Goal: Task Accomplishment & Management: Use online tool/utility

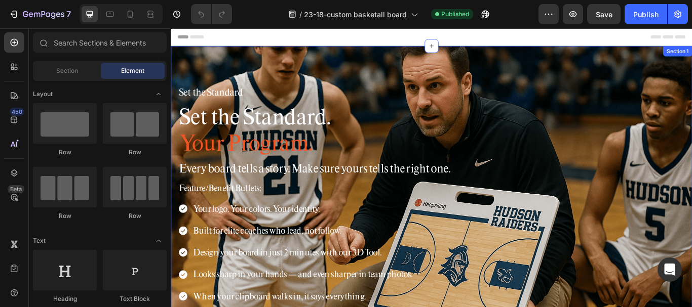
click at [270, 56] on div "Set the Standard Heading Set the Standard. Your Program. Heading Every board te…" at bounding box center [475, 223] width 608 height 348
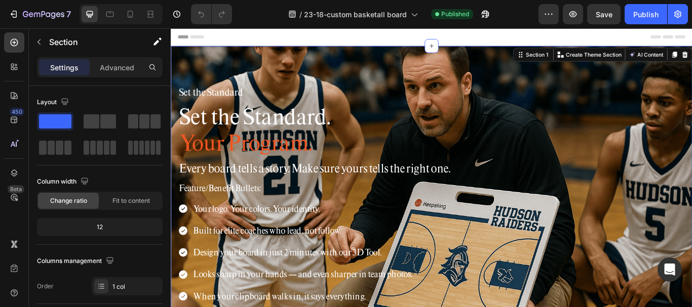
click at [272, 71] on div "Set the Standard Heading Set the Standard. Your Program. Heading Every board te…" at bounding box center [475, 223] width 608 height 348
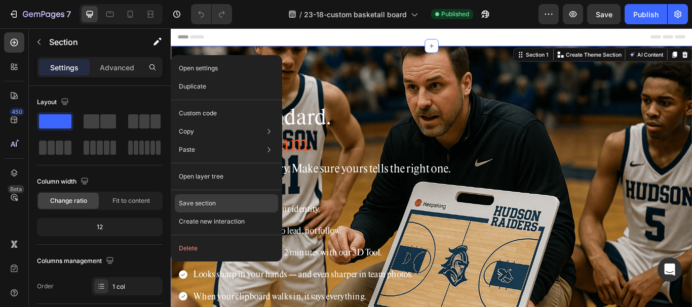
click at [214, 196] on div "Save section" at bounding box center [226, 203] width 103 height 18
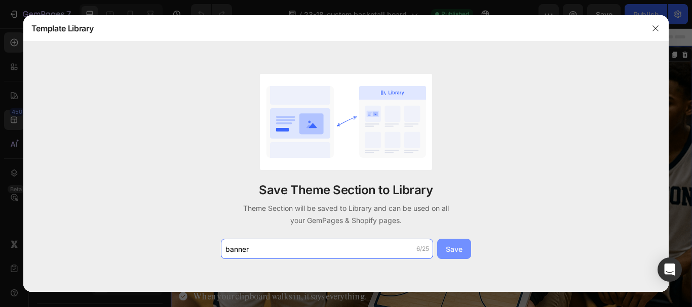
type input "banner"
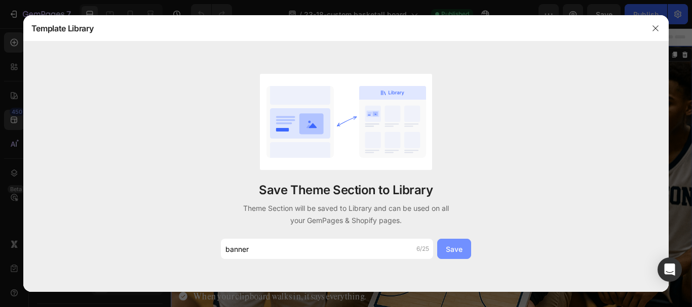
click at [465, 253] on button "Save" at bounding box center [454, 249] width 34 height 20
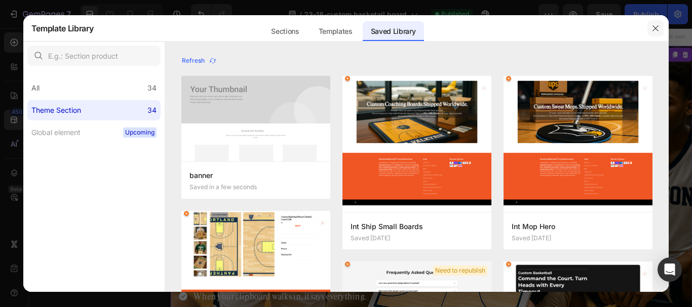
click at [659, 28] on icon "button" at bounding box center [655, 28] width 8 height 8
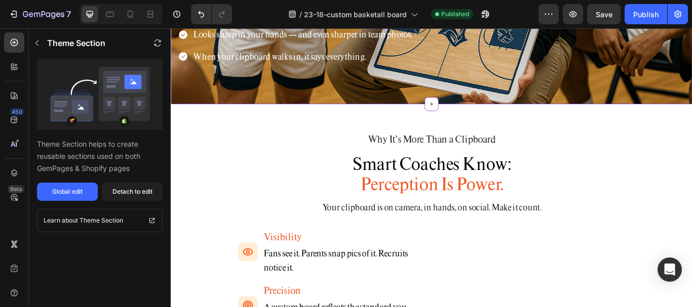
scroll to position [304, 0]
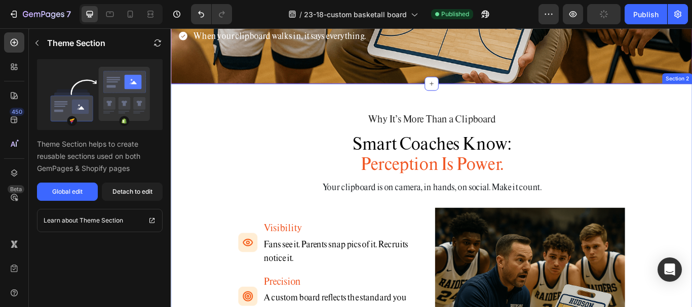
click at [231, 100] on div "Why It’s More Than a Clipboard Heading Smart Coaches Know: Perception Is Power.…" at bounding box center [475, 293] width 608 height 400
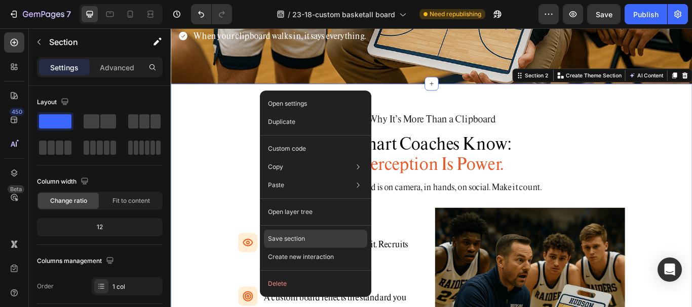
click at [288, 236] on p "Save section" at bounding box center [286, 239] width 37 height 9
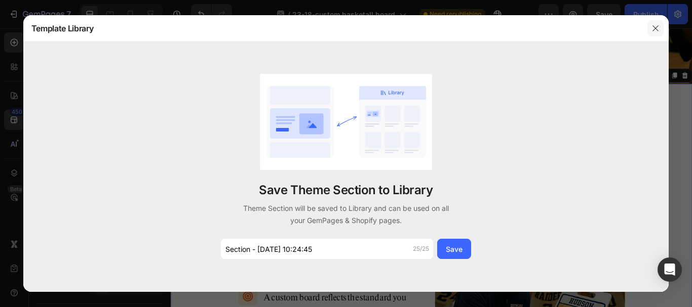
click at [656, 28] on icon "button" at bounding box center [656, 28] width 6 height 6
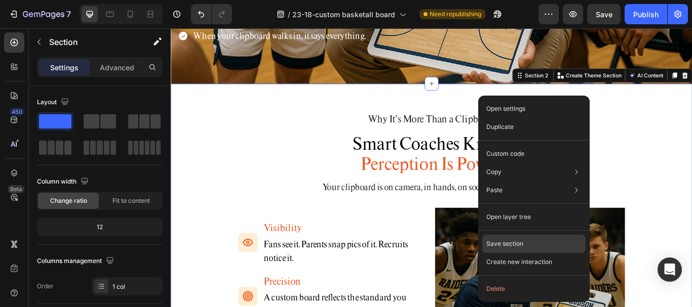
click at [508, 245] on p "Save section" at bounding box center [504, 244] width 37 height 9
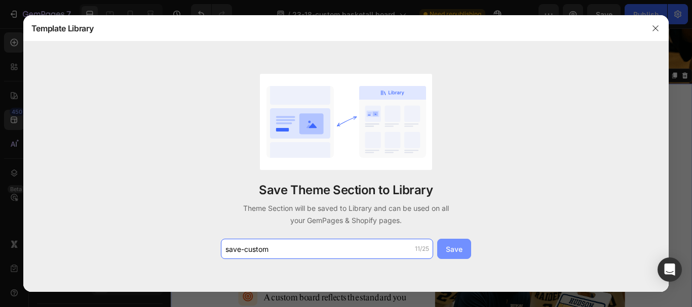
type input "save-custom"
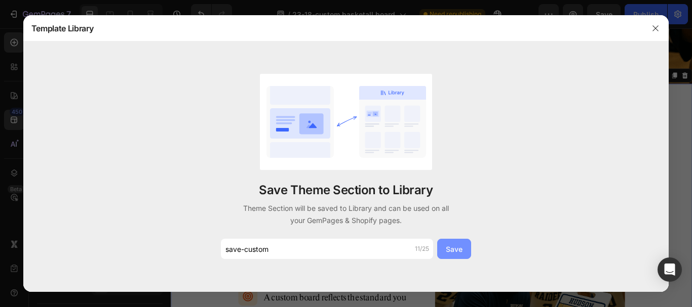
click at [448, 248] on div "Save" at bounding box center [454, 249] width 17 height 11
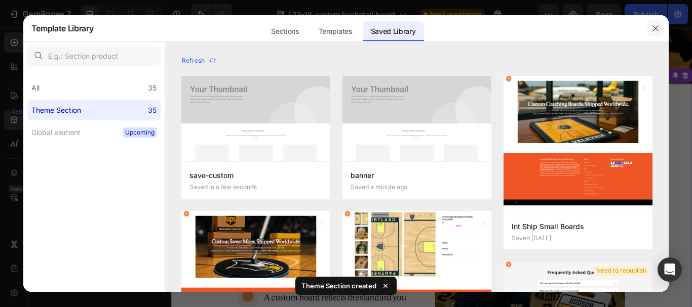
click at [660, 26] on button "button" at bounding box center [655, 28] width 16 height 16
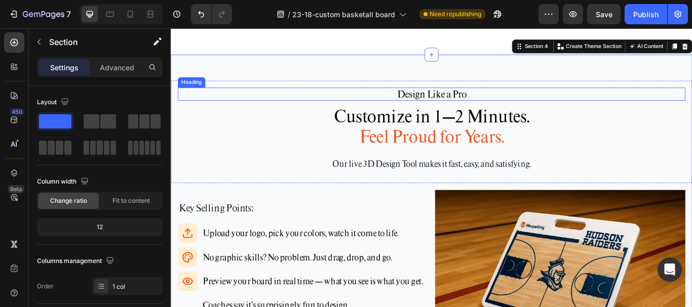
scroll to position [1064, 0]
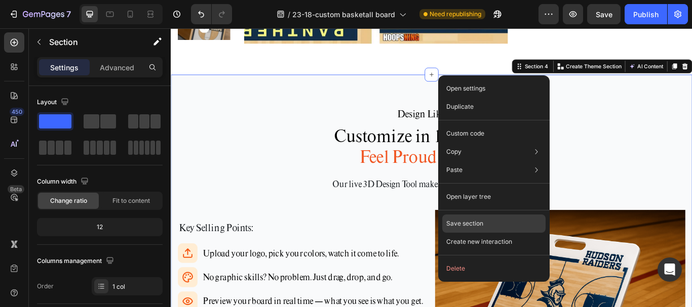
click at [470, 220] on p "Save section" at bounding box center [464, 223] width 37 height 9
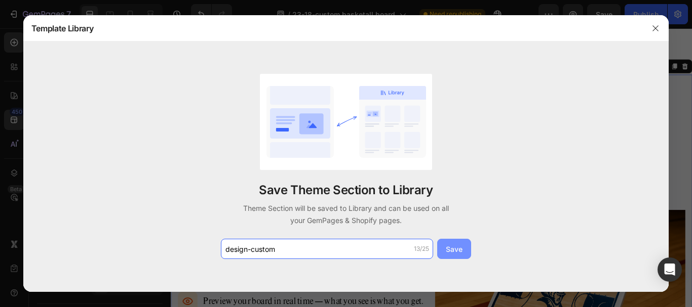
type input "design-custom"
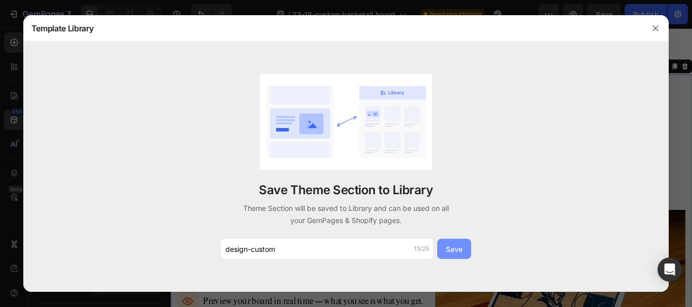
click at [460, 254] on div "Save" at bounding box center [454, 249] width 17 height 11
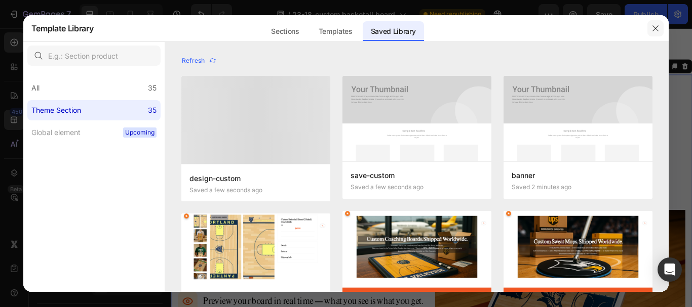
click at [658, 24] on icon "button" at bounding box center [655, 28] width 8 height 8
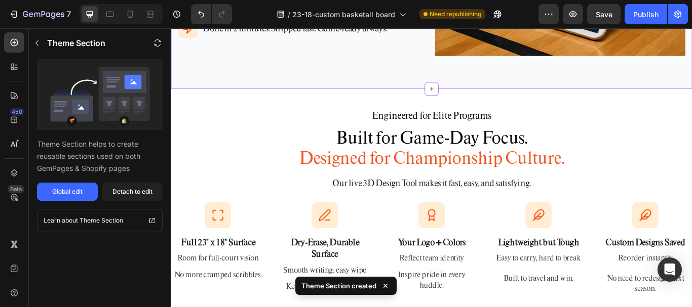
scroll to position [1469, 0]
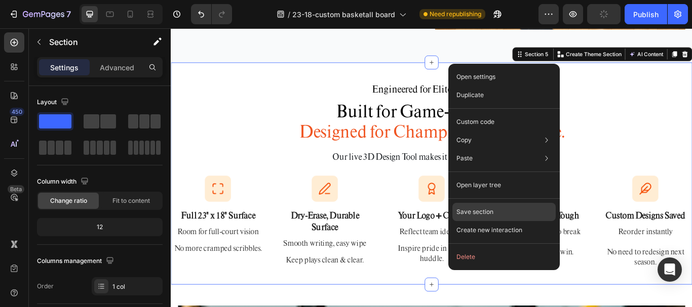
click at [506, 213] on div "Save section" at bounding box center [503, 212] width 103 height 18
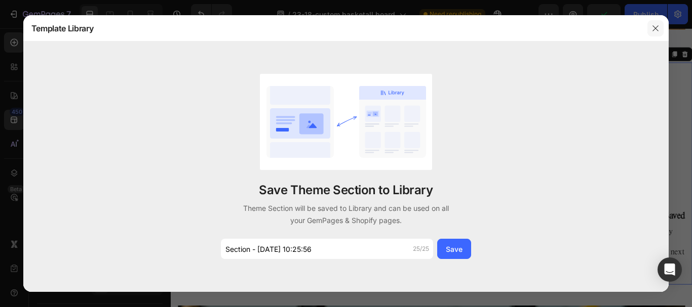
click at [662, 26] on button "button" at bounding box center [655, 28] width 16 height 16
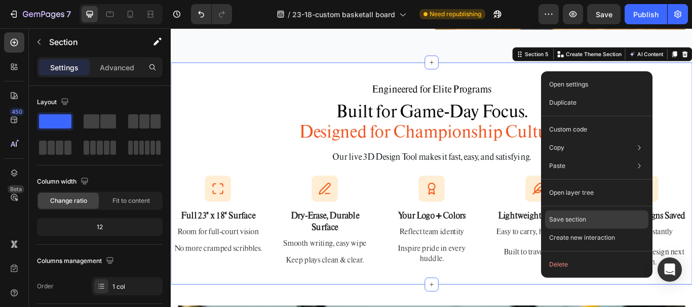
click at [588, 214] on div "Save section" at bounding box center [596, 220] width 103 height 18
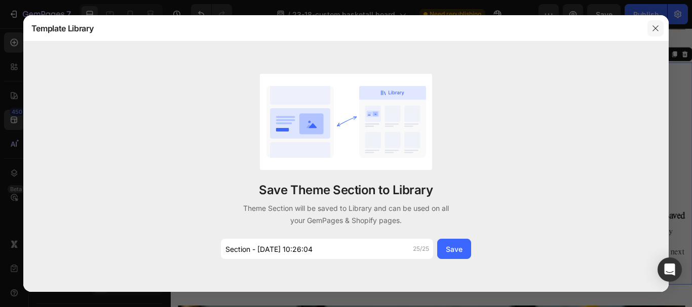
click at [653, 26] on icon "button" at bounding box center [656, 28] width 6 height 6
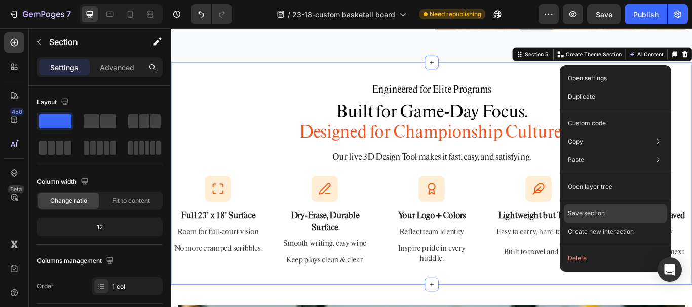
click at [617, 211] on div "Save section" at bounding box center [615, 214] width 103 height 18
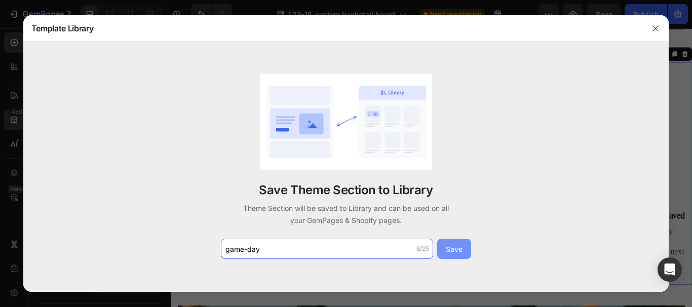
type input "game-day"
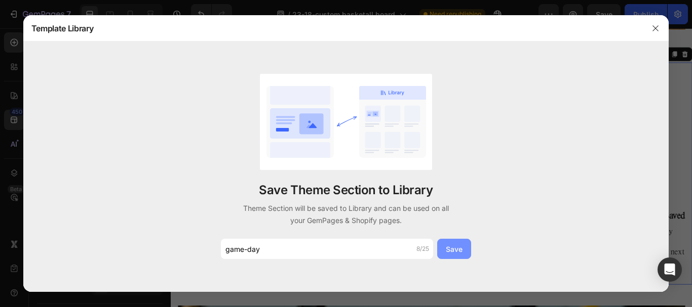
click at [456, 246] on div "Save" at bounding box center [454, 249] width 17 height 11
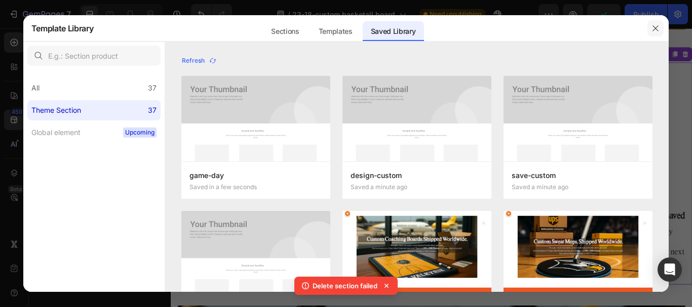
drag, startPoint x: 653, startPoint y: 26, endPoint x: 396, endPoint y: 308, distance: 381.1
click at [653, 26] on icon "button" at bounding box center [655, 28] width 8 height 8
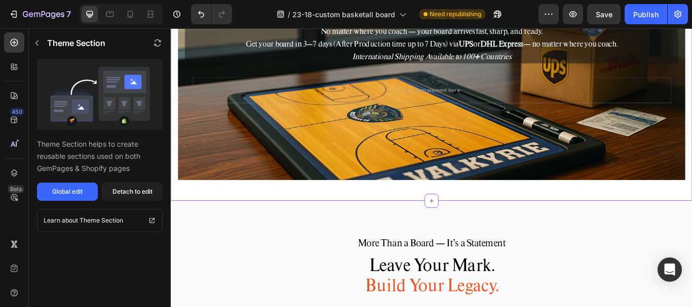
scroll to position [1928, 0]
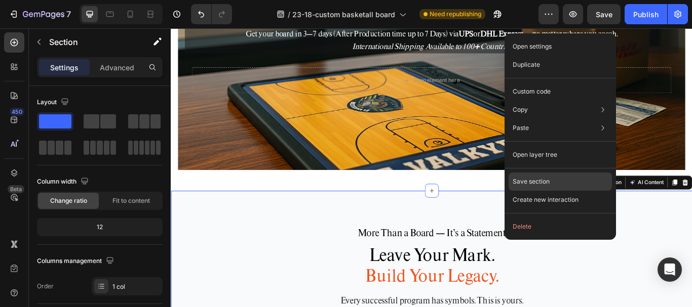
click at [553, 182] on div "Save section" at bounding box center [560, 182] width 103 height 18
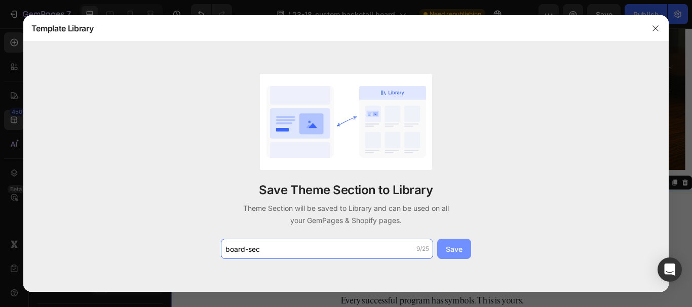
type input "board-sec"
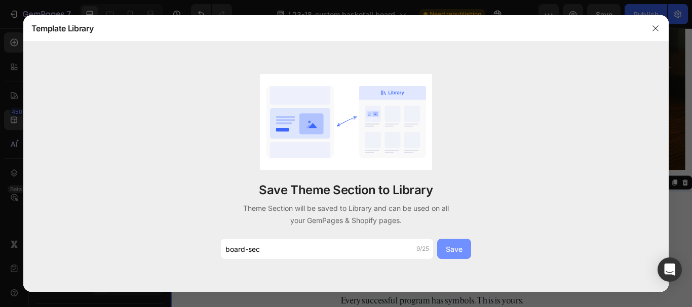
click at [454, 254] on div "Save" at bounding box center [454, 249] width 17 height 11
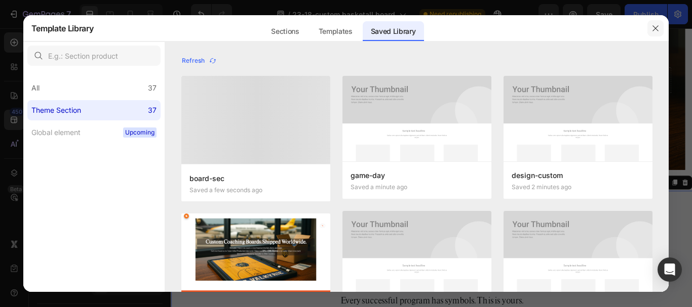
click at [663, 30] on button "button" at bounding box center [655, 28] width 16 height 16
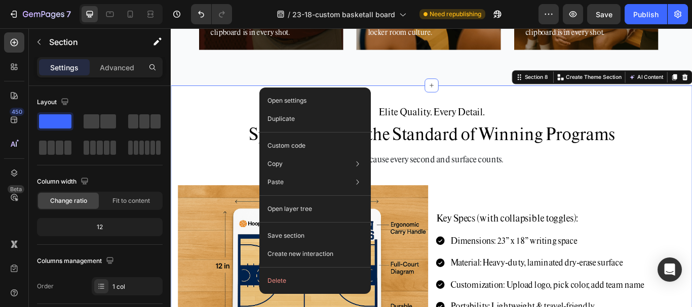
scroll to position [2536, 0]
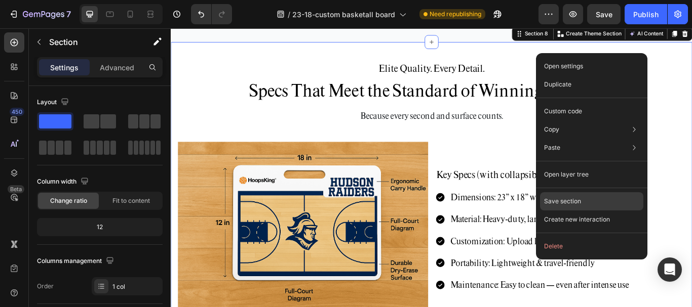
click at [567, 201] on p "Save section" at bounding box center [562, 201] width 37 height 9
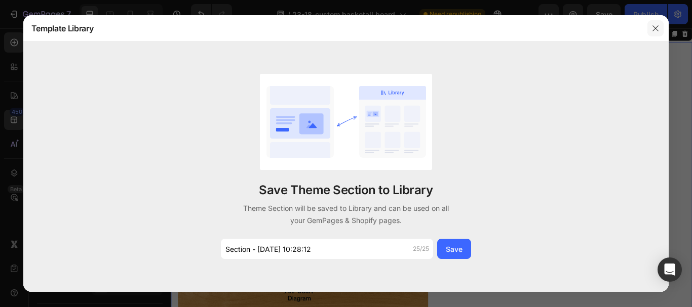
click at [655, 30] on icon "button" at bounding box center [655, 28] width 8 height 8
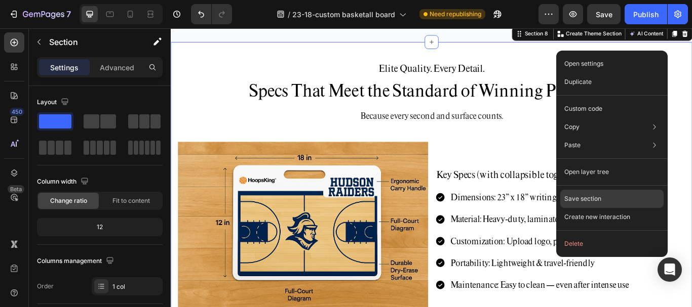
click at [605, 199] on div "Save section" at bounding box center [611, 199] width 103 height 18
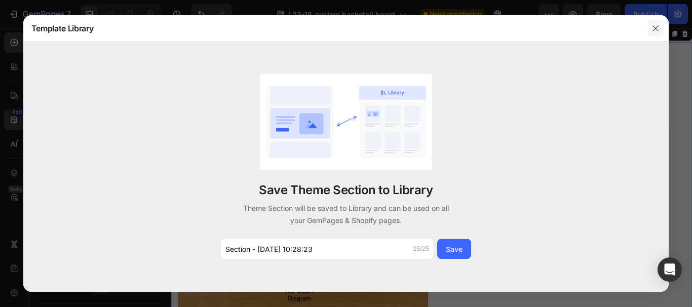
click at [653, 25] on icon "button" at bounding box center [655, 28] width 8 height 8
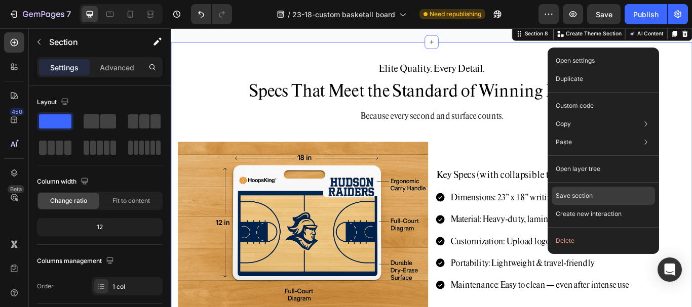
click at [598, 194] on div "Save section" at bounding box center [603, 196] width 103 height 18
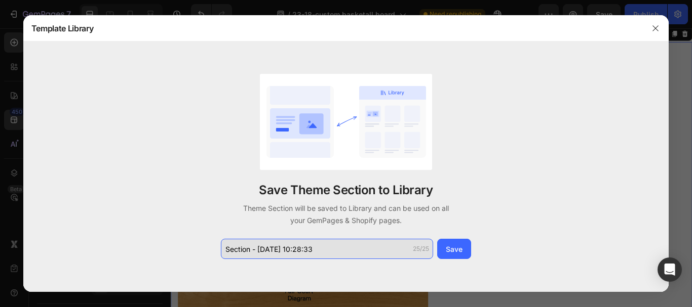
click at [329, 249] on input "Section - Aug 27 10:28:33" at bounding box center [327, 249] width 212 height 20
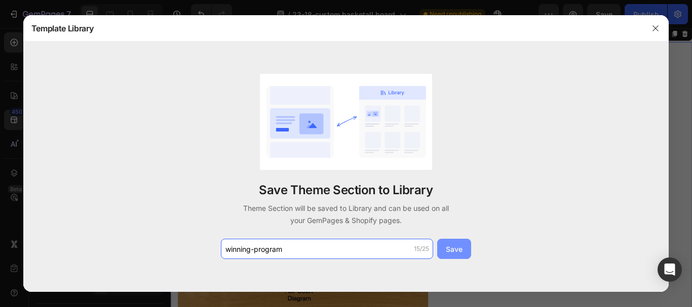
type input "winning-program"
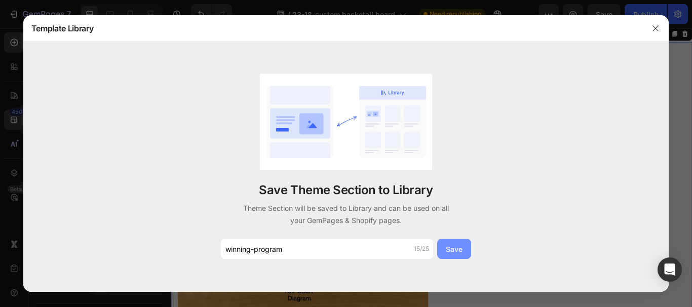
click at [454, 249] on div "Save" at bounding box center [454, 249] width 17 height 11
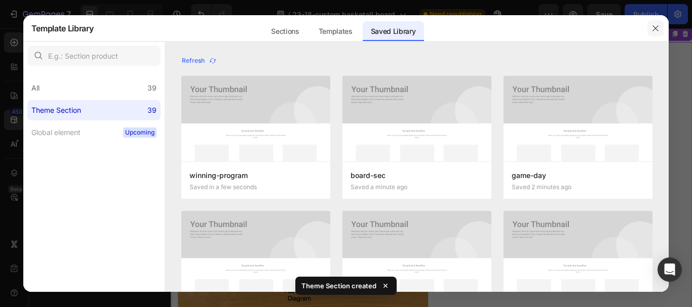
click at [654, 30] on icon "button" at bounding box center [655, 28] width 8 height 8
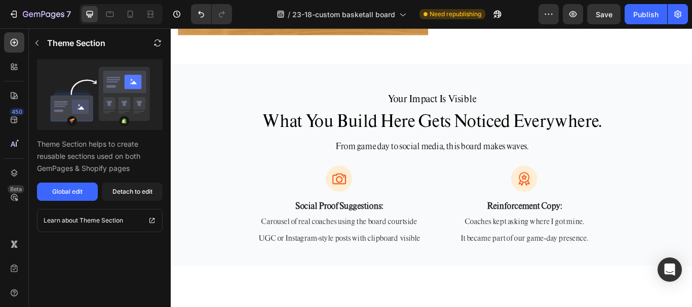
scroll to position [2793, 0]
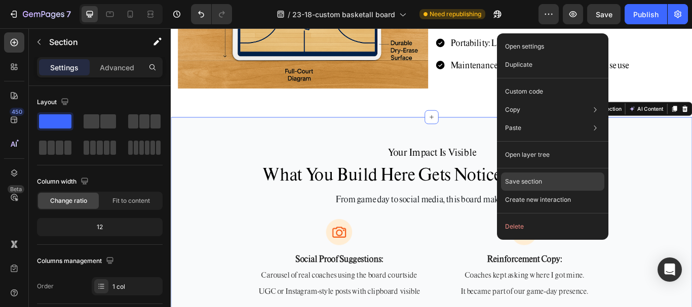
click at [529, 181] on p "Save section" at bounding box center [523, 181] width 37 height 9
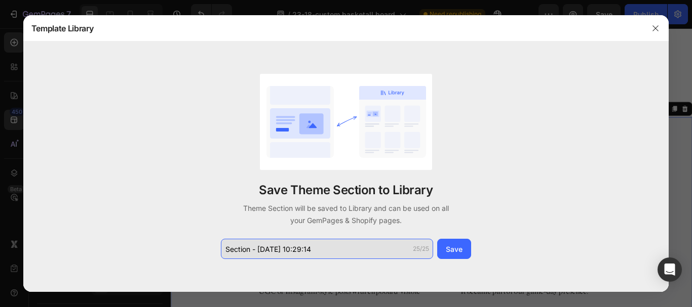
click at [337, 247] on input "Section - Aug 27 10:29:14" at bounding box center [327, 249] width 212 height 20
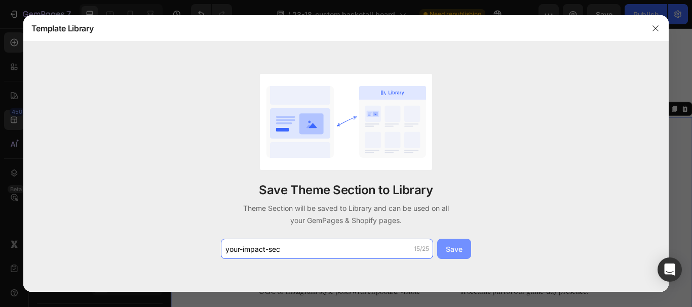
type input "your-impact-sec"
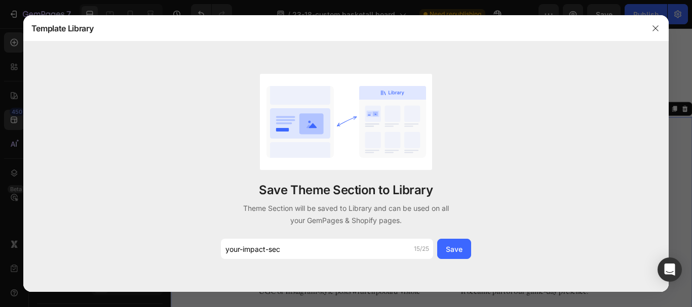
drag, startPoint x: 460, startPoint y: 251, endPoint x: 257, endPoint y: 306, distance: 211.1
click at [460, 251] on div "Save" at bounding box center [454, 249] width 17 height 11
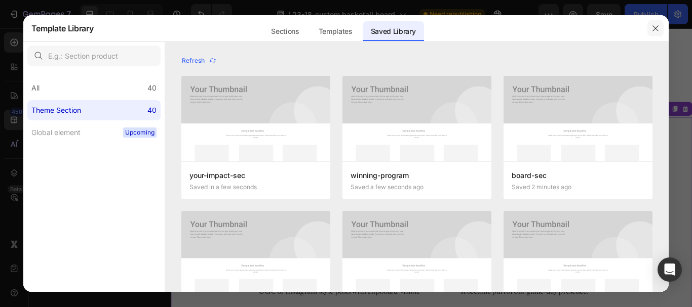
drag, startPoint x: 650, startPoint y: 29, endPoint x: 559, endPoint y: 2, distance: 95.2
click at [650, 29] on button "button" at bounding box center [655, 28] width 16 height 16
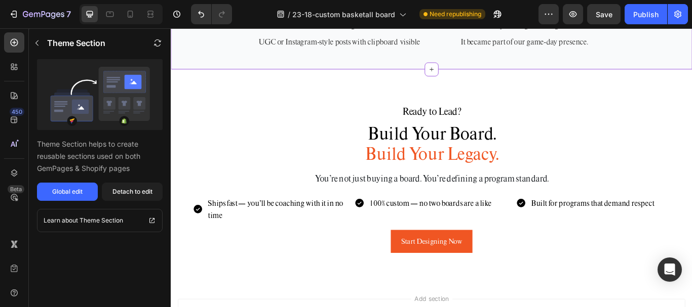
scroll to position [3097, 0]
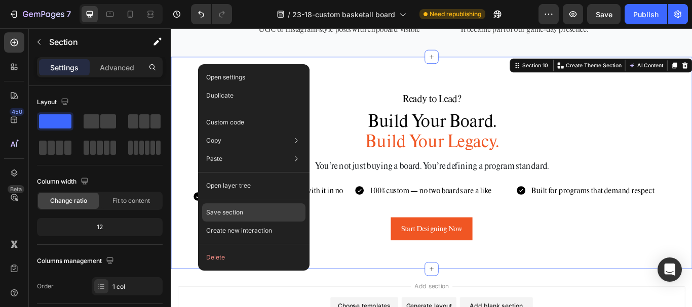
click at [255, 207] on div "Save section" at bounding box center [253, 213] width 103 height 18
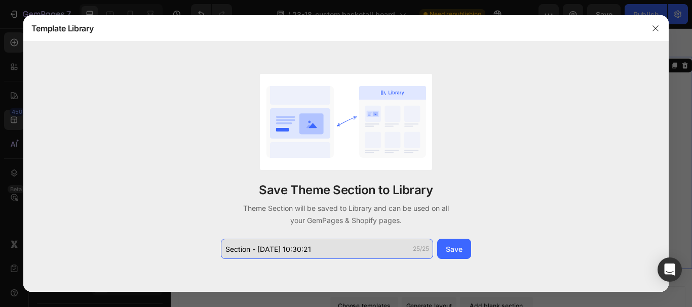
click at [328, 249] on input "Section - Aug 27 10:30:21" at bounding box center [327, 249] width 212 height 20
type input "ready-lead"
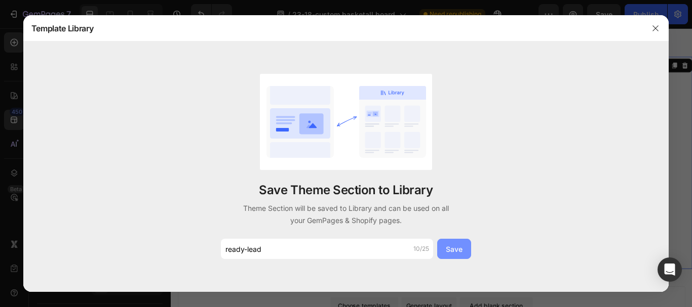
click at [466, 252] on button "Save" at bounding box center [454, 249] width 34 height 20
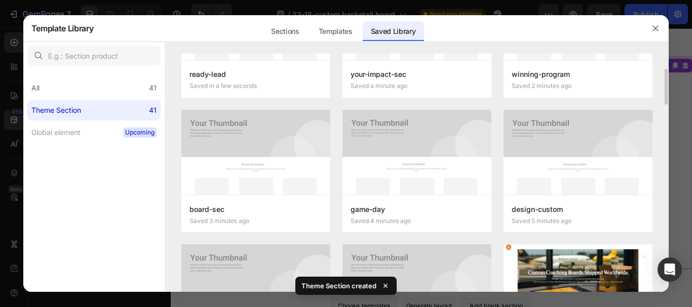
scroll to position [0, 0]
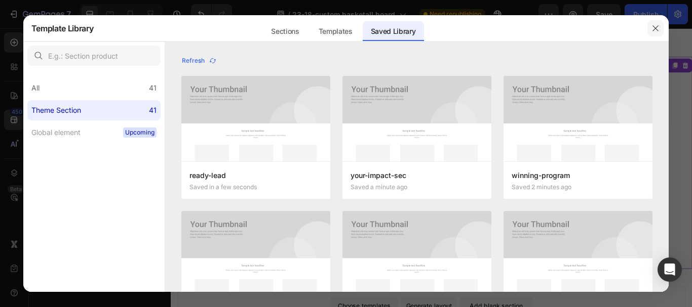
click at [653, 28] on icon "button" at bounding box center [655, 28] width 8 height 8
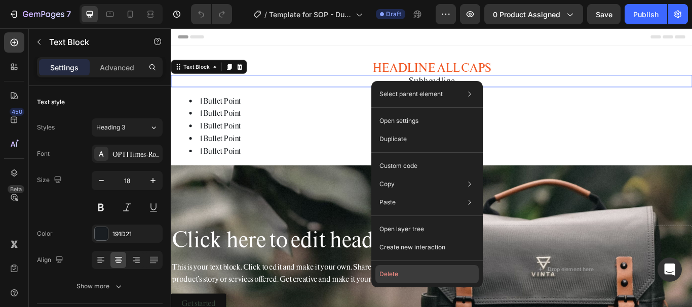
click at [395, 277] on button "Delete" at bounding box center [426, 274] width 103 height 18
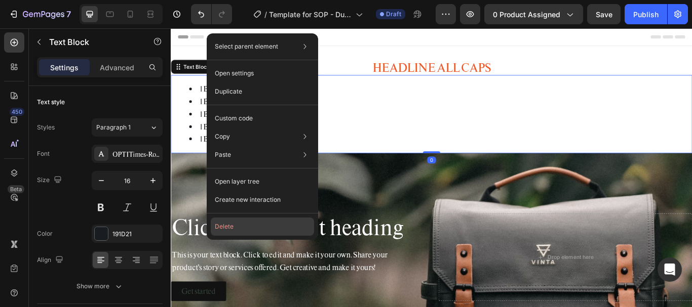
click at [251, 225] on button "Delete" at bounding box center [262, 227] width 103 height 18
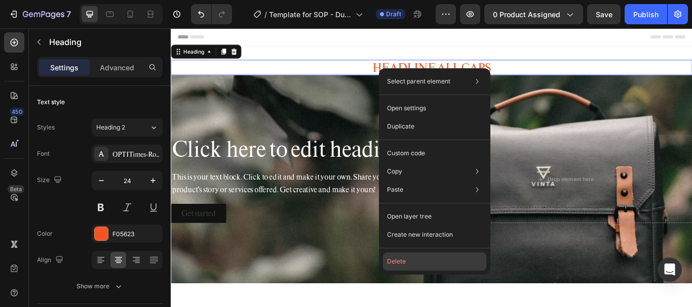
click at [403, 260] on button "Delete" at bounding box center [434, 262] width 103 height 18
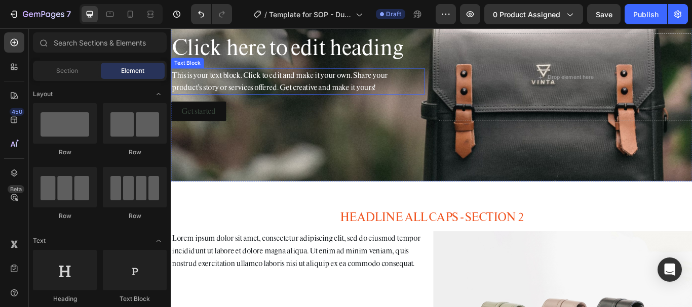
scroll to position [152, 0]
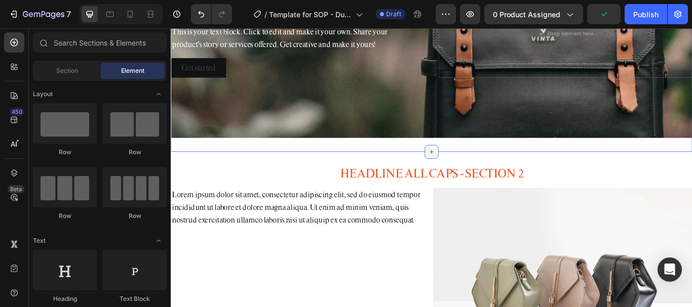
click at [475, 169] on div at bounding box center [474, 173] width 16 height 16
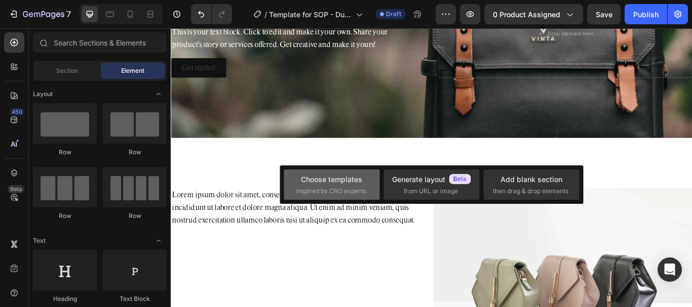
click at [383, 189] on div "Choose templates inspired by CRO experts" at bounding box center [431, 185] width 96 height 30
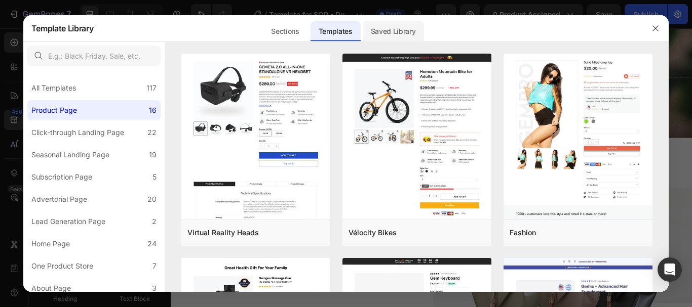
click at [382, 29] on div "Saved Library" at bounding box center [393, 31] width 61 height 20
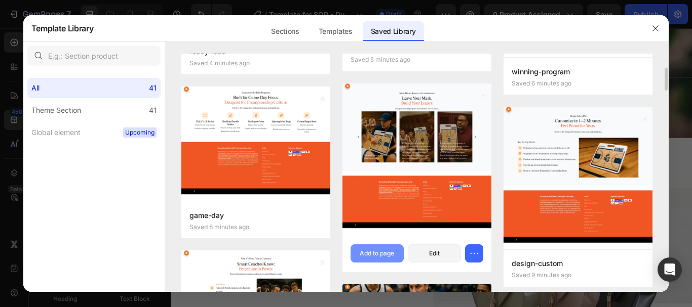
click at [390, 251] on div "Add to page" at bounding box center [377, 253] width 34 height 9
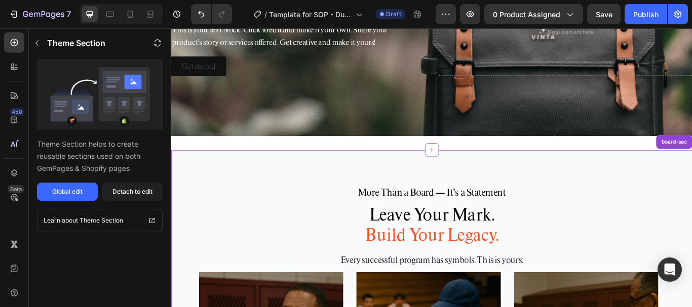
scroll to position [141, 0]
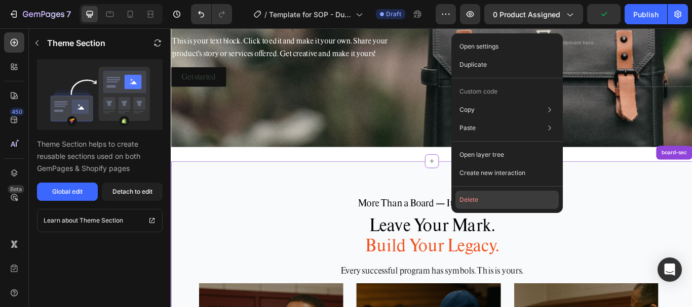
click at [476, 193] on button "Delete" at bounding box center [506, 200] width 103 height 18
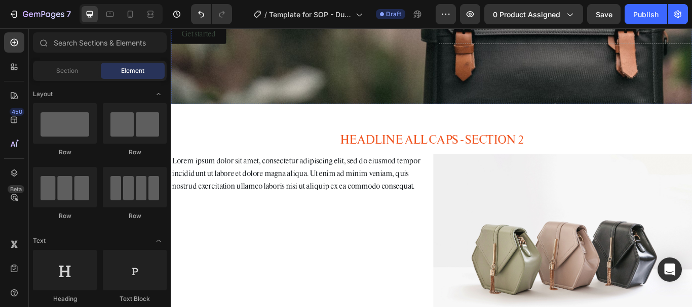
scroll to position [192, 0]
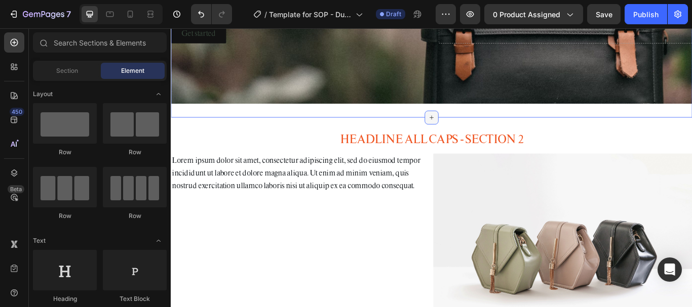
click at [470, 125] on div at bounding box center [474, 133] width 16 height 16
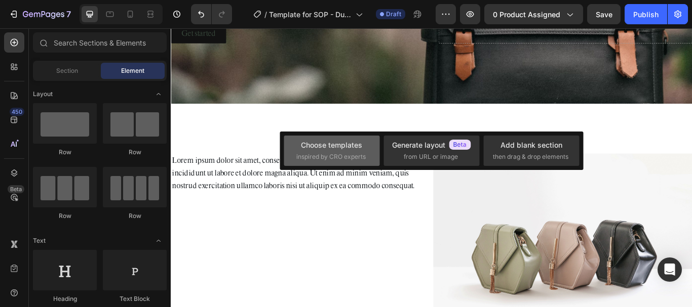
click at [351, 147] on div "Choose templates" at bounding box center [331, 145] width 61 height 11
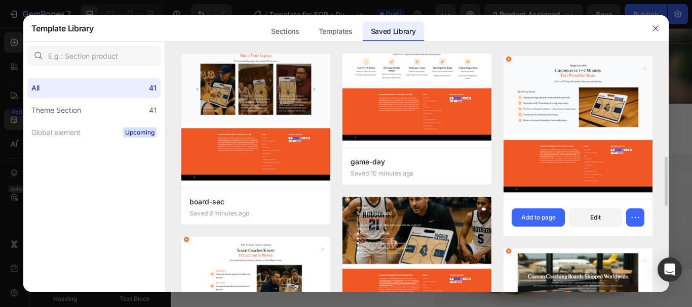
scroll to position [253, 0]
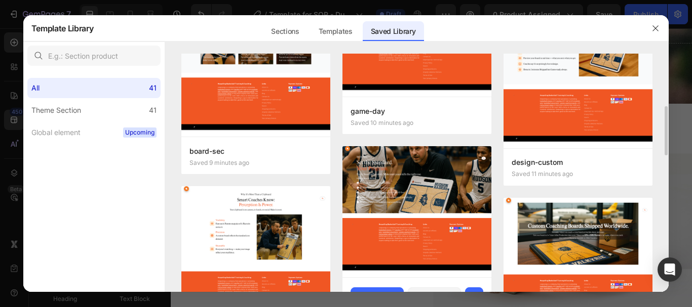
click at [421, 170] on img at bounding box center [416, 211] width 149 height 131
click at [441, 186] on img at bounding box center [416, 211] width 149 height 131
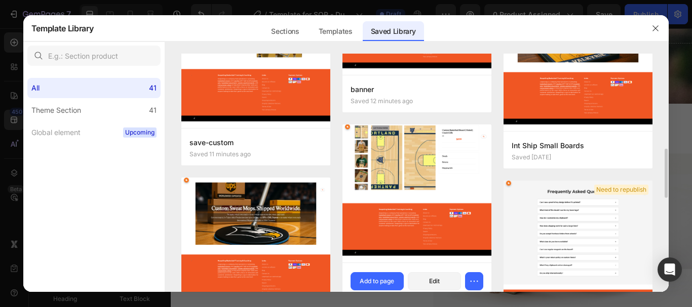
scroll to position [304, 0]
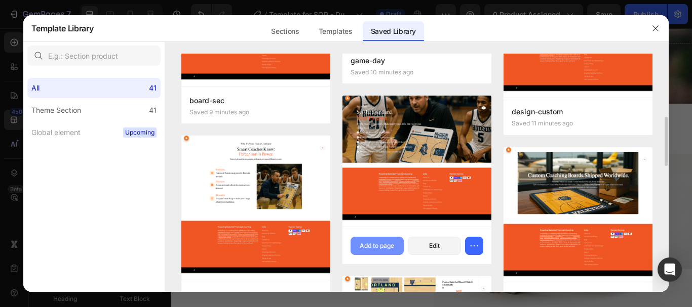
click at [381, 249] on div "Add to page" at bounding box center [377, 246] width 34 height 9
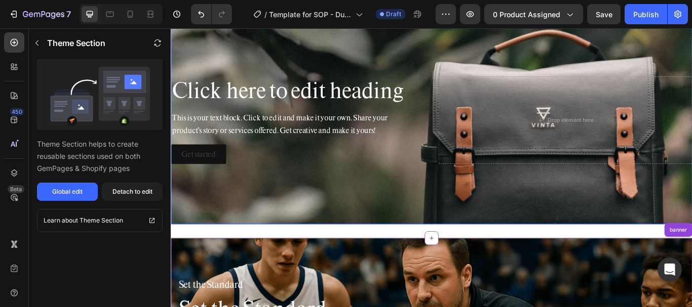
scroll to position [0, 0]
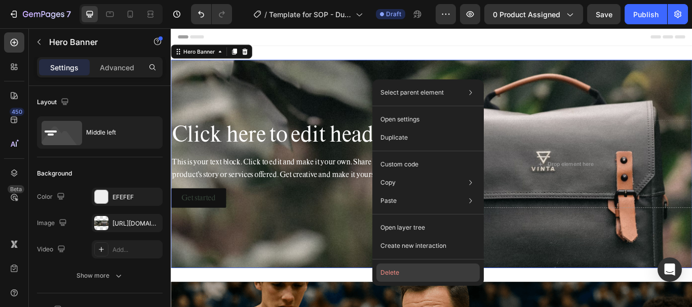
click at [390, 276] on button "Delete" at bounding box center [427, 273] width 103 height 18
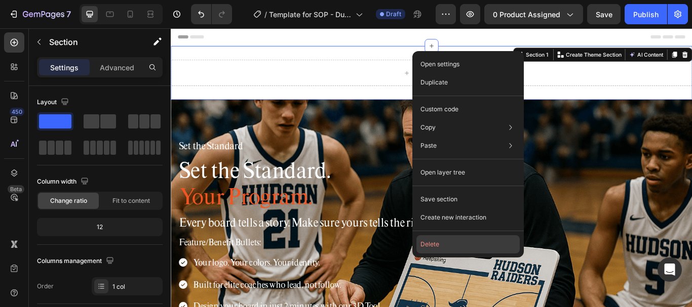
click at [445, 237] on button "Delete" at bounding box center [467, 245] width 103 height 18
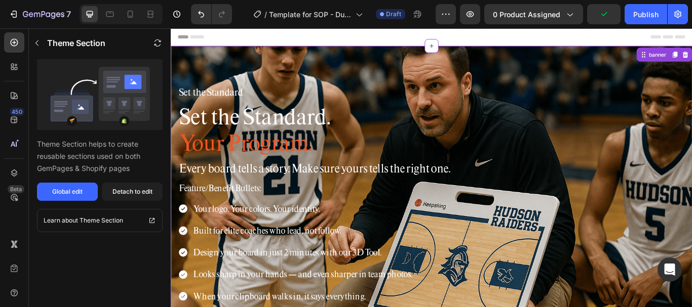
click at [447, 127] on h1 "Set the Standard. Your Program." at bounding box center [475, 146] width 592 height 63
click at [301, 134] on span "Set the Standard." at bounding box center [268, 131] width 176 height 32
click at [399, 136] on h1 "Set the Standard. Your Program." at bounding box center [475, 146] width 592 height 63
click at [329, 161] on h1 "Set the Standard. Your Program." at bounding box center [475, 146] width 592 height 63
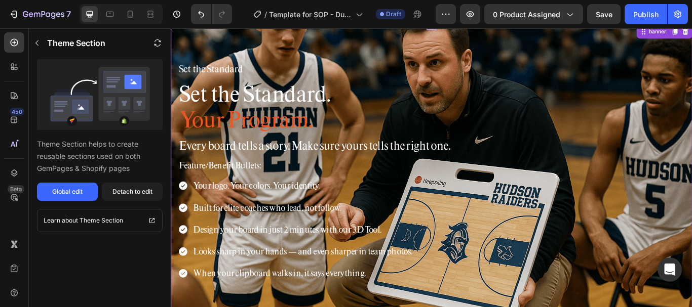
scroll to position [51, 0]
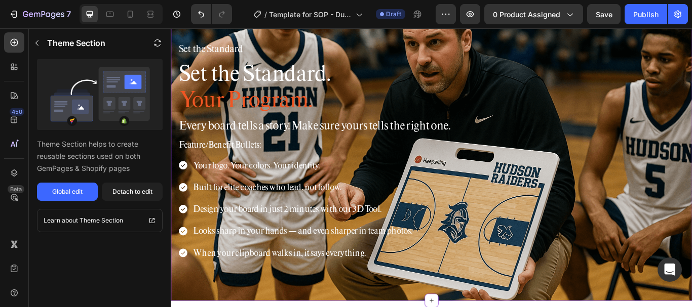
click at [421, 196] on p "Your logo. Your colors. Your identity." at bounding box center [324, 188] width 255 height 16
click at [131, 190] on div "Detach to edit" at bounding box center [132, 191] width 40 height 9
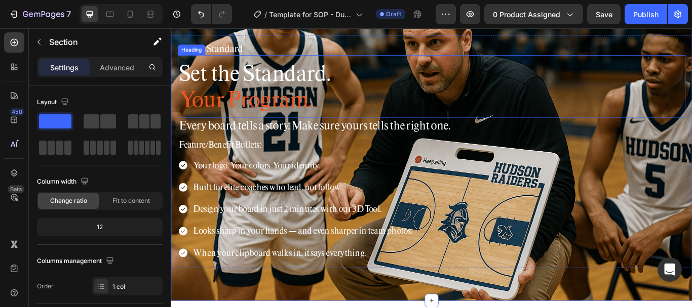
click at [255, 68] on div "Set the Standard. Your Program. Heading" at bounding box center [475, 96] width 592 height 73
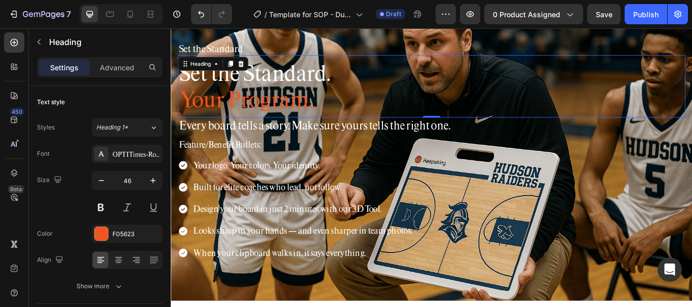
click at [325, 102] on h1 "Set the Standard. Your Program." at bounding box center [475, 96] width 592 height 63
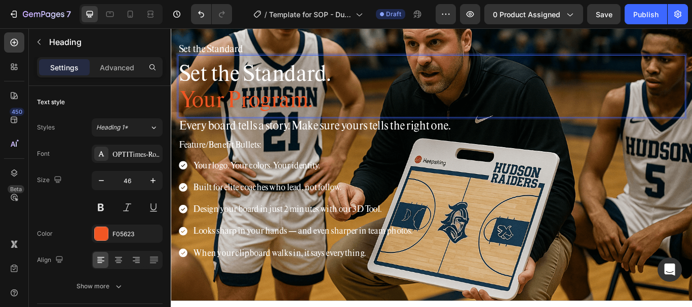
click at [367, 81] on p "Set the Standard. Your Program." at bounding box center [475, 96] width 590 height 61
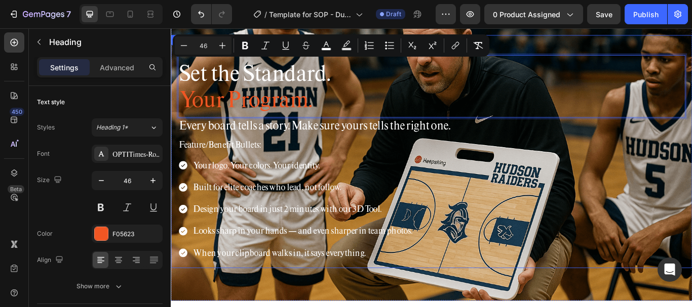
drag, startPoint x: 367, startPoint y: 84, endPoint x: 177, endPoint y: 88, distance: 190.5
click at [177, 88] on div "Set the Standard Heading Set the Standard. Your Program. Heading 0 Every board …" at bounding box center [475, 172] width 608 height 272
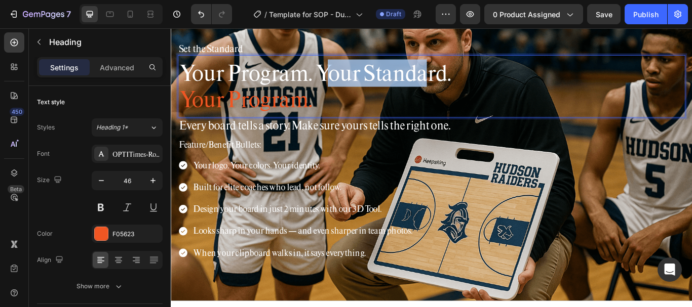
drag, startPoint x: 347, startPoint y: 79, endPoint x: 467, endPoint y: 82, distance: 120.1
click at [467, 82] on span "Your Program. Your Standard." at bounding box center [338, 80] width 317 height 32
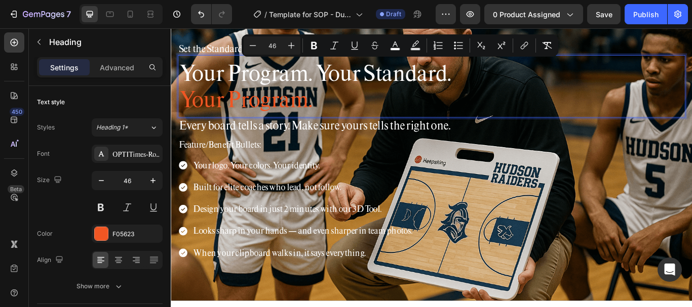
click at [334, 83] on span "Your Program. Your Standard." at bounding box center [338, 80] width 317 height 32
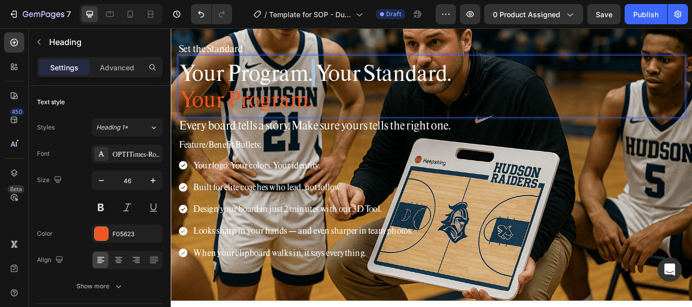
click at [338, 83] on span "Your Program. Your Standard." at bounding box center [338, 80] width 317 height 32
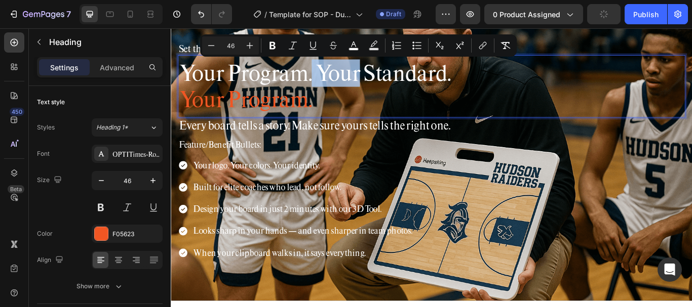
click at [351, 81] on span "Your Program. Your Standard." at bounding box center [338, 80] width 317 height 32
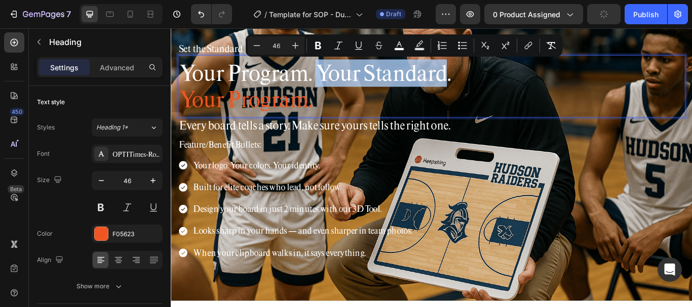
drag, startPoint x: 346, startPoint y: 83, endPoint x: 495, endPoint y: 83, distance: 149.4
click at [495, 83] on span "Your Program. Your Standard." at bounding box center [338, 80] width 317 height 32
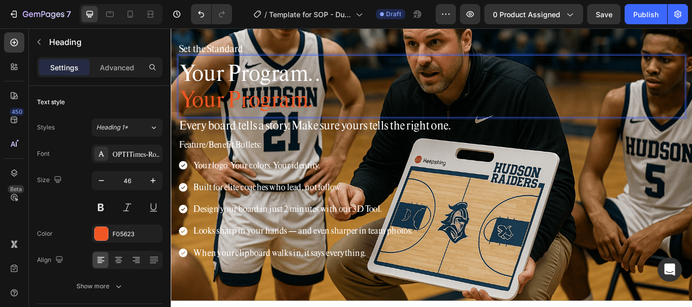
drag, startPoint x: 339, startPoint y: 111, endPoint x: 181, endPoint y: 111, distance: 158.0
click at [181, 111] on p "Your Program. . Your Program." at bounding box center [475, 96] width 590 height 61
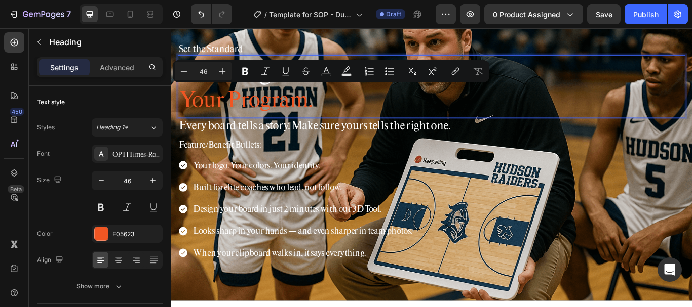
click at [184, 116] on p "Your Program. . Your Program." at bounding box center [475, 96] width 590 height 61
drag, startPoint x: 345, startPoint y: 120, endPoint x: 177, endPoint y: 119, distance: 168.2
click at [177, 119] on div "Set the Standard Heading Your Program. . Your Program. Heading 0 Every board te…" at bounding box center [475, 172] width 608 height 272
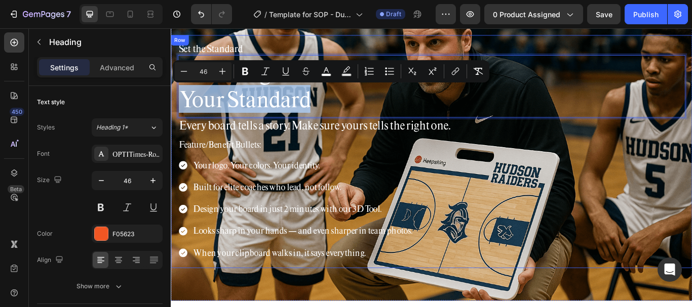
drag, startPoint x: 286, startPoint y: 114, endPoint x: 173, endPoint y: 114, distance: 112.4
click at [173, 114] on div "Set the Standard Heading Your Program. . Your Standard Heading 0 Every board te…" at bounding box center [475, 172] width 608 height 272
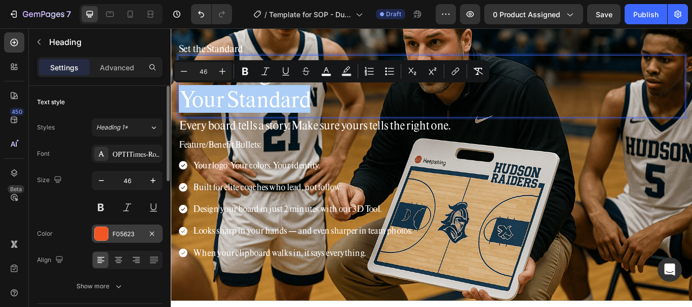
click at [99, 236] on div at bounding box center [101, 233] width 13 height 13
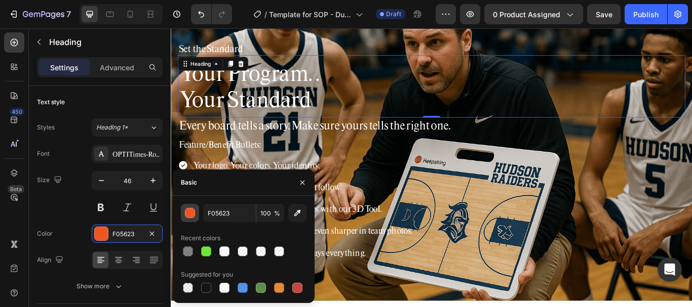
click at [191, 212] on div "button" at bounding box center [190, 214] width 10 height 10
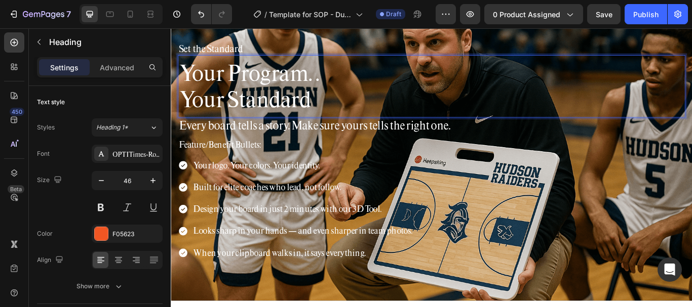
click at [261, 107] on span "Your Standard" at bounding box center [256, 111] width 153 height 32
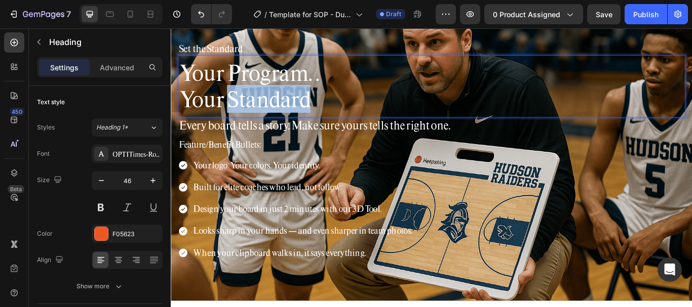
click at [261, 107] on span "Your Standard" at bounding box center [256, 111] width 153 height 32
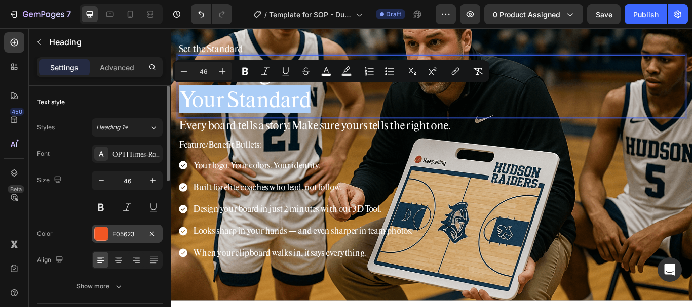
click at [101, 231] on div at bounding box center [101, 233] width 13 height 13
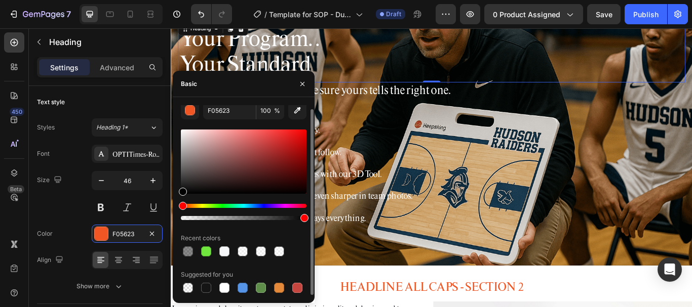
scroll to position [101, 0]
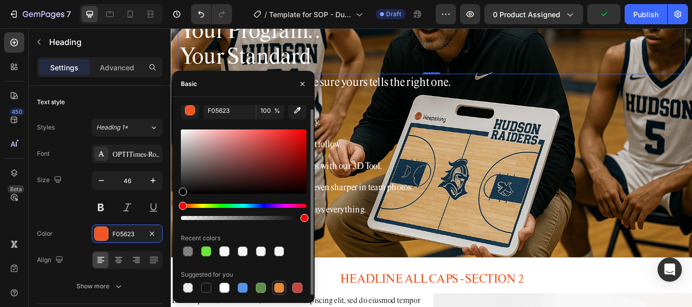
click at [277, 287] on div at bounding box center [279, 288] width 10 height 10
type input "E4893A"
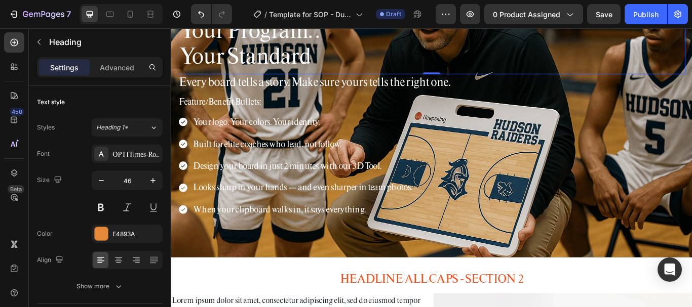
scroll to position [87, 0]
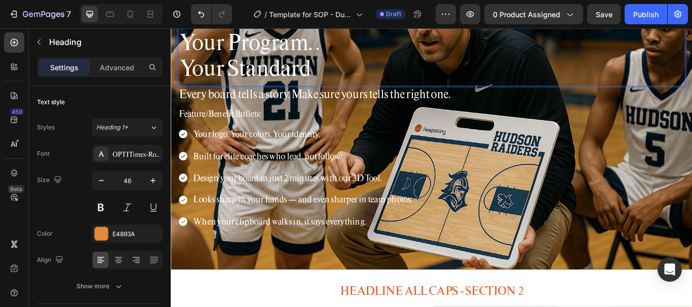
click at [268, 79] on span "Your Standard" at bounding box center [256, 74] width 153 height 32
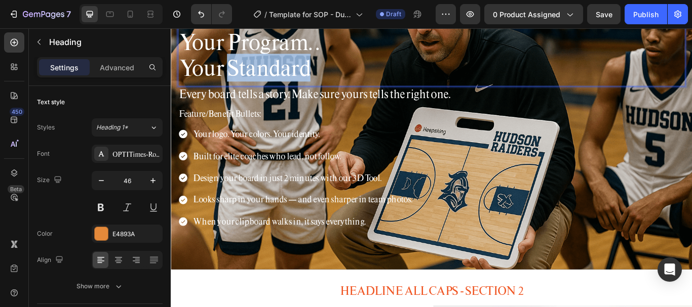
click at [268, 79] on span "Your Standard" at bounding box center [256, 74] width 153 height 32
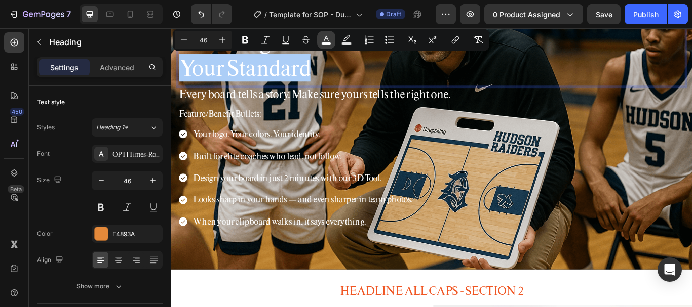
click at [329, 43] on rect "Editor contextual toolbar" at bounding box center [327, 44] width 10 height 3
type input "FFFFFF"
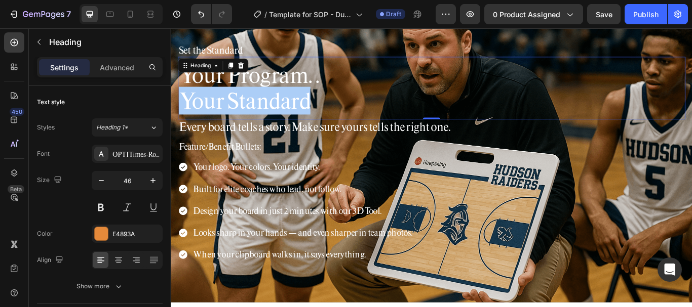
scroll to position [0, 0]
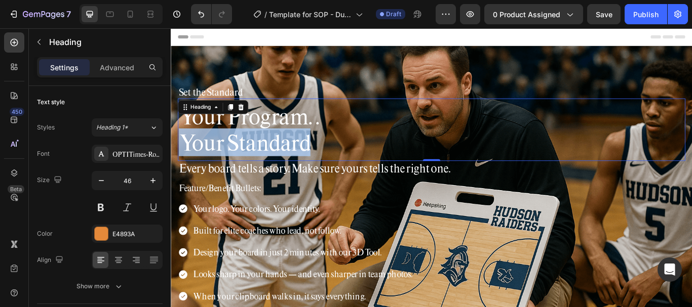
click at [278, 159] on span "Your Standard" at bounding box center [256, 161] width 153 height 32
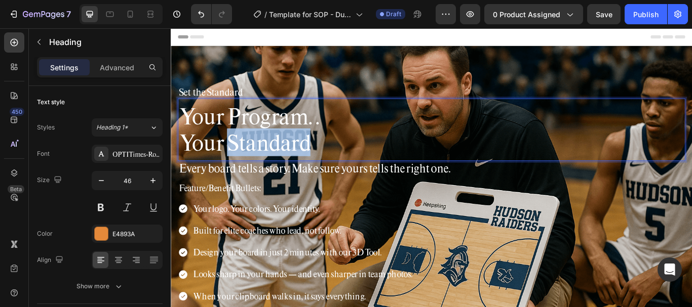
click at [278, 159] on span "Your Standard" at bounding box center [256, 161] width 153 height 32
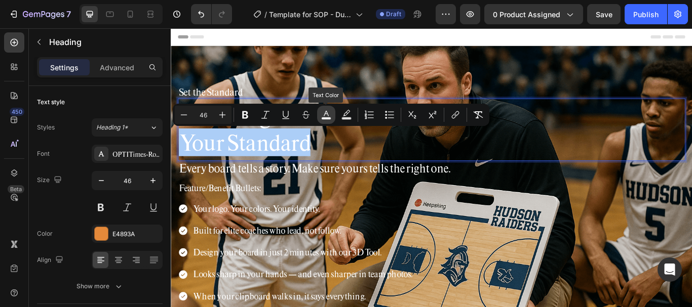
click at [326, 113] on icon "Editor contextual toolbar" at bounding box center [326, 115] width 10 height 10
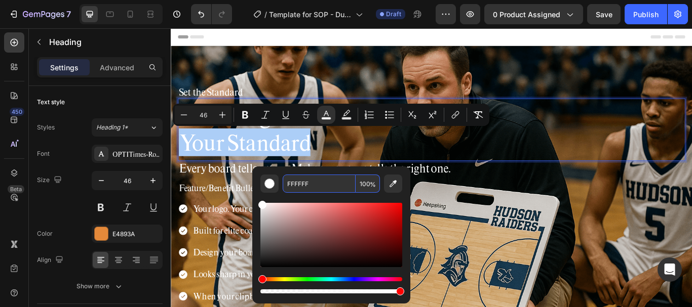
click at [319, 181] on input "FFFFFF" at bounding box center [319, 184] width 73 height 18
paste input "#f05623"
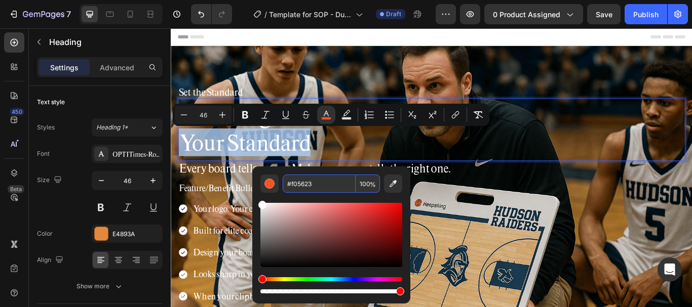
type input "F05623"
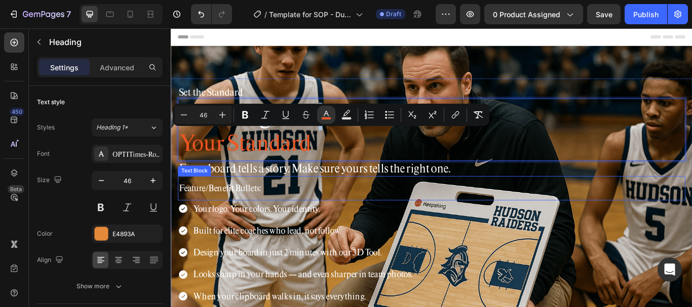
click at [341, 215] on p "Feature/Benefit Bullets:" at bounding box center [475, 215] width 590 height 16
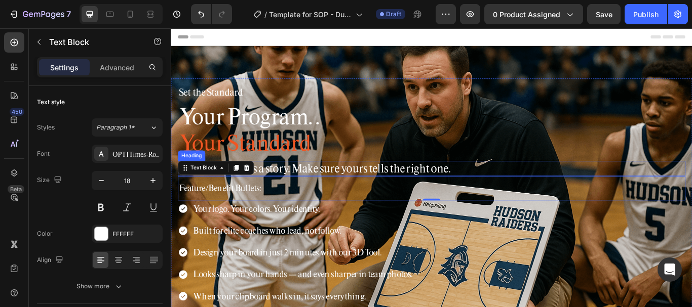
click at [358, 192] on h2 "Every board tells a story. Make sure yours tells the right one." at bounding box center [475, 192] width 592 height 18
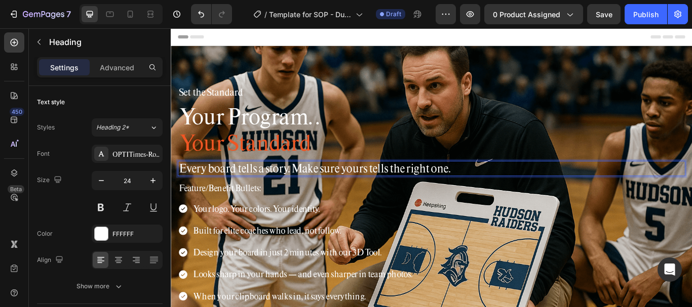
click at [338, 185] on h2 "Every board tells a story. Make sure yours tells the right one." at bounding box center [475, 192] width 592 height 18
click at [338, 185] on p "Every board tells a story. Make sure yours tells the right one." at bounding box center [475, 192] width 590 height 16
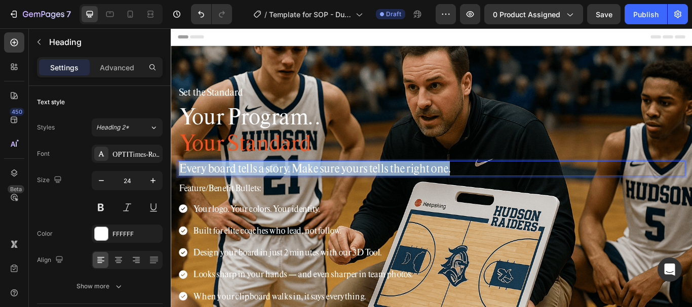
click at [338, 185] on p "Every board tells a story. Make sure yours tells the right one." at bounding box center [475, 192] width 590 height 16
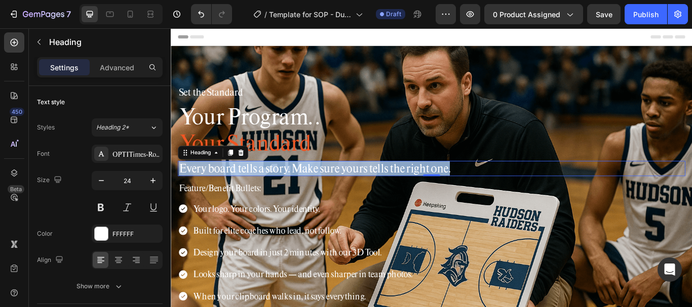
click at [321, 189] on p "Every board tells a story. Make sure yours tells the right one." at bounding box center [475, 192] width 590 height 16
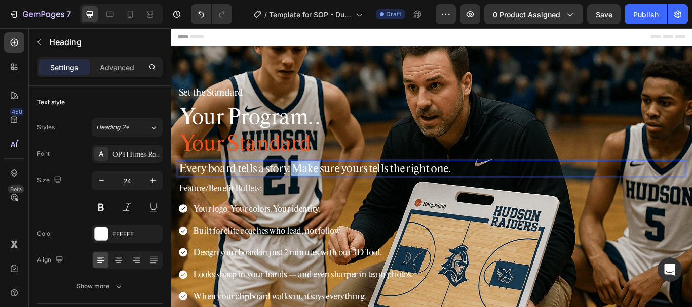
click at [321, 189] on p "Every board tells a story. Make sure yours tells the right one." at bounding box center [475, 192] width 590 height 16
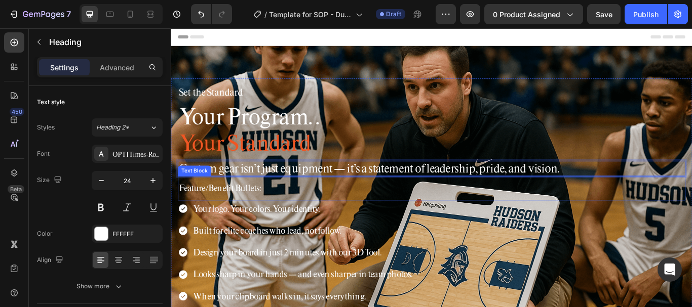
click at [302, 215] on p "Feature/Benefit Bullets:" at bounding box center [475, 215] width 590 height 16
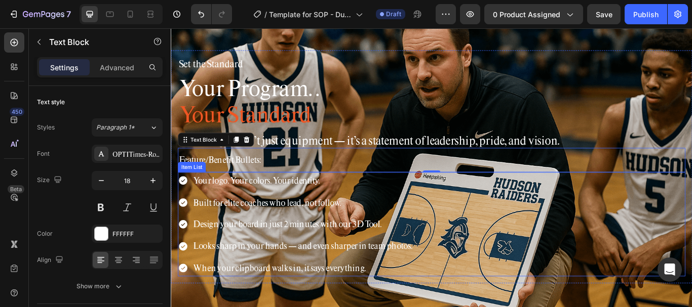
scroll to position [51, 0]
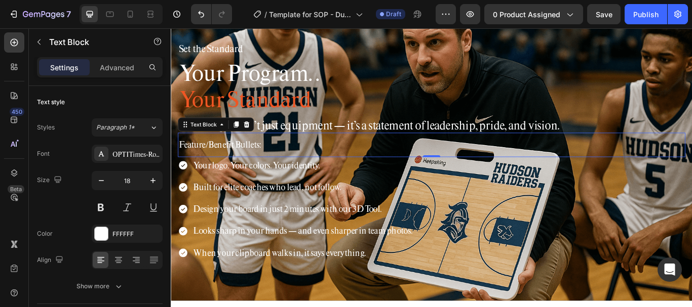
click at [353, 178] on div "Feature/Benefit Bullets: Text Block 0" at bounding box center [475, 164] width 592 height 28
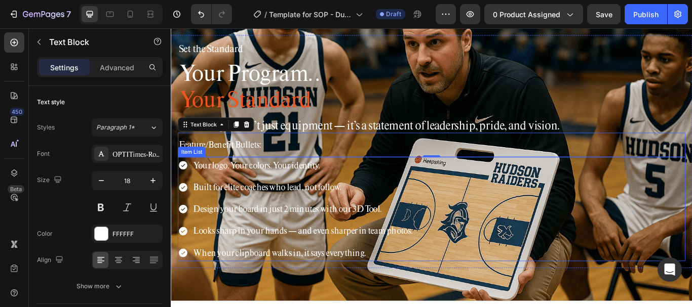
click at [347, 186] on p "Your logo. Your colors. Your identity." at bounding box center [324, 188] width 255 height 16
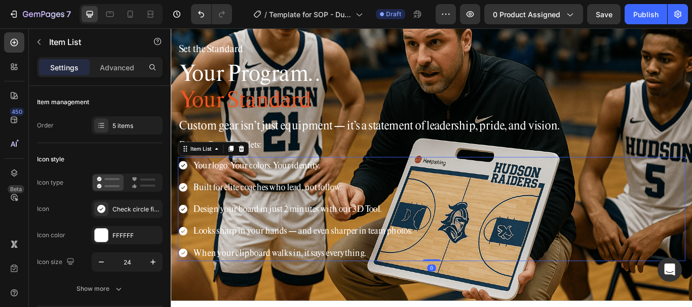
click at [349, 186] on p "Your logo. Your colors. Your identity." at bounding box center [324, 188] width 255 height 16
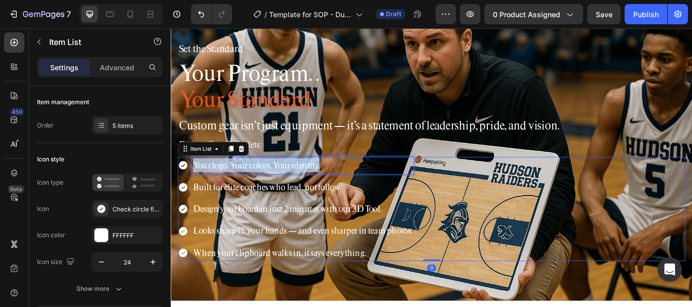
click at [349, 186] on p "Your logo. Your colors. Your identity." at bounding box center [324, 188] width 255 height 16
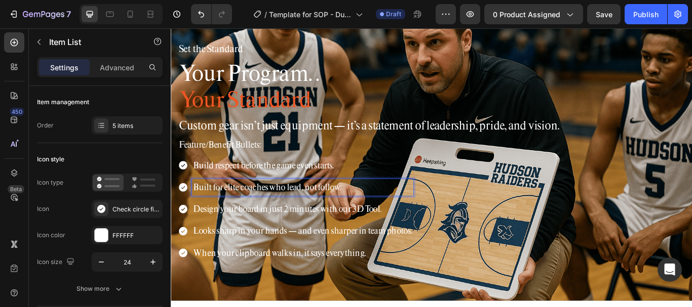
click at [272, 214] on p "Built for elite coaches who lead, not follow." at bounding box center [324, 214] width 255 height 16
click at [273, 214] on p "Built for elite coaches who lead, not follow." at bounding box center [324, 214] width 255 height 16
click at [318, 235] on p "Design your board in just 2 minutes with our 3D Tool." at bounding box center [324, 239] width 255 height 16
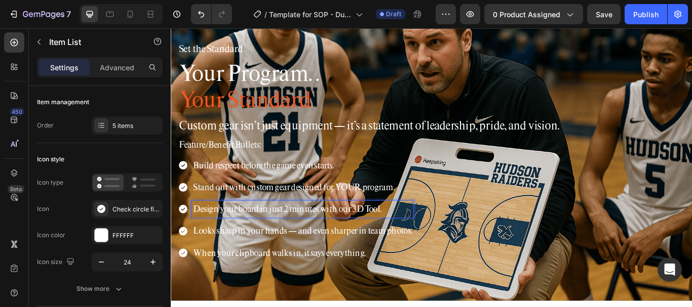
click at [317, 238] on p "Design your board in just 2 minutes with our 3D Tool." at bounding box center [324, 239] width 255 height 16
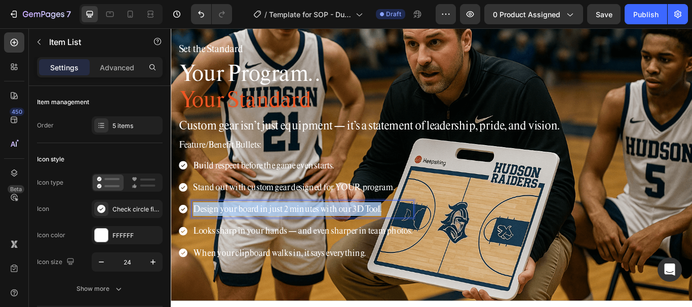
click at [317, 238] on p "Design your board in just 2 minutes with our 3D Tool." at bounding box center [324, 239] width 255 height 16
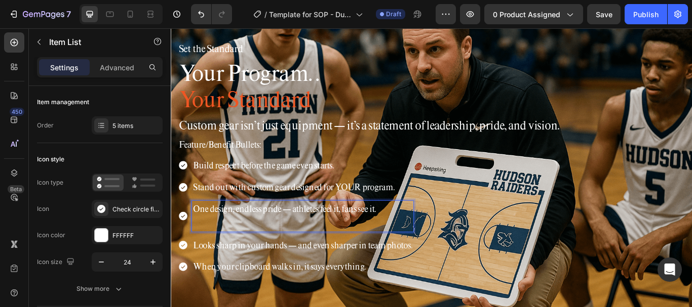
click at [317, 238] on p "One design, endless pride — athletes feel it, fans see it." at bounding box center [324, 239] width 255 height 16
click at [208, 257] on p "Rich Text Editor. Editing area: main" at bounding box center [324, 256] width 255 height 16
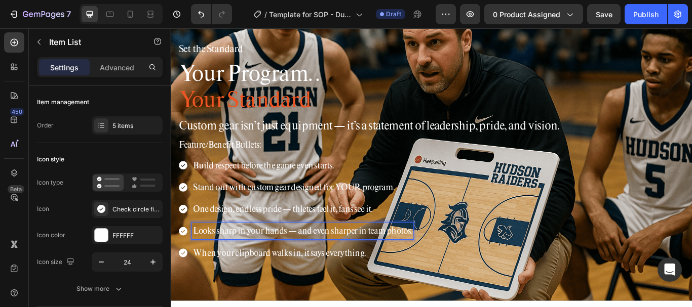
click at [299, 257] on p "Looks sharp in your hands — and even sharper in team photos." at bounding box center [324, 265] width 255 height 16
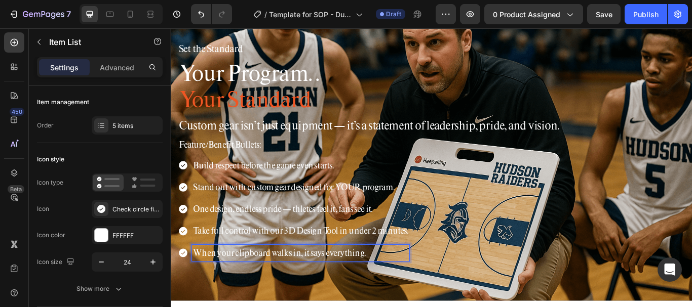
click at [292, 286] on p "When your clipboard walks in, it says everything." at bounding box center [322, 291] width 251 height 16
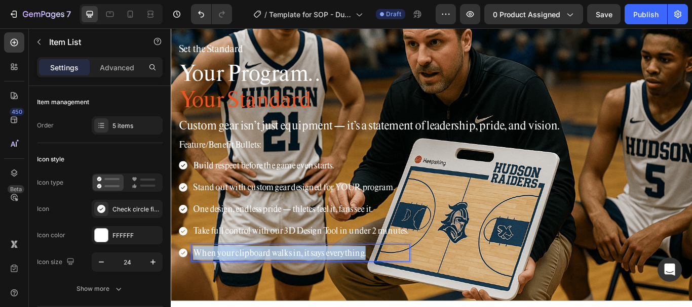
click at [292, 286] on p "When your clipboard walks in, it says everything." at bounding box center [322, 291] width 251 height 16
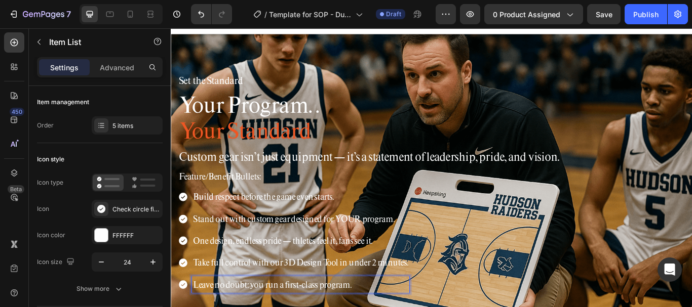
scroll to position [0, 0]
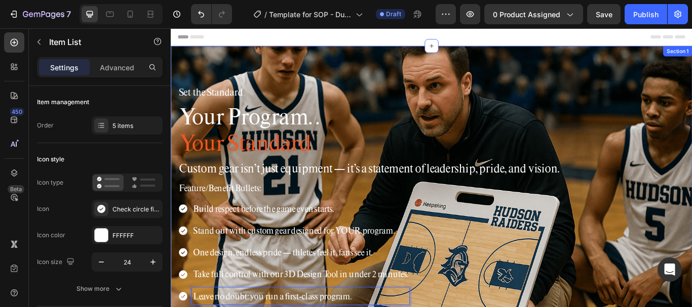
click at [499, 59] on div "Set the Standard Heading ⁠⁠⁠⁠⁠⁠⁠ Your Program. . Your Standard Heading Custom g…" at bounding box center [475, 223] width 608 height 348
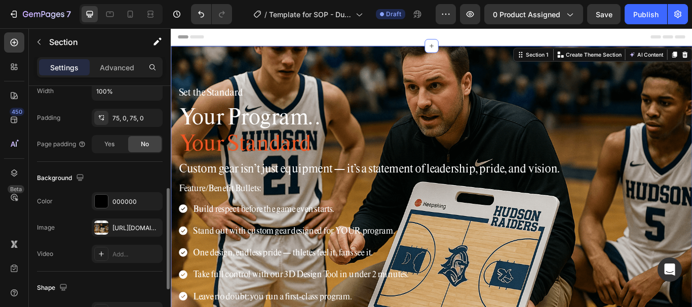
scroll to position [368, 0]
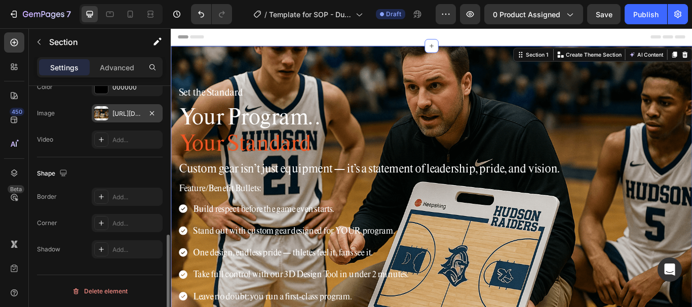
click at [107, 116] on div at bounding box center [101, 113] width 14 height 14
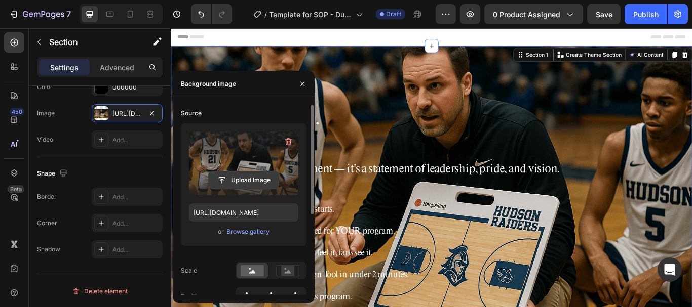
click at [242, 181] on input "file" at bounding box center [244, 180] width 70 height 17
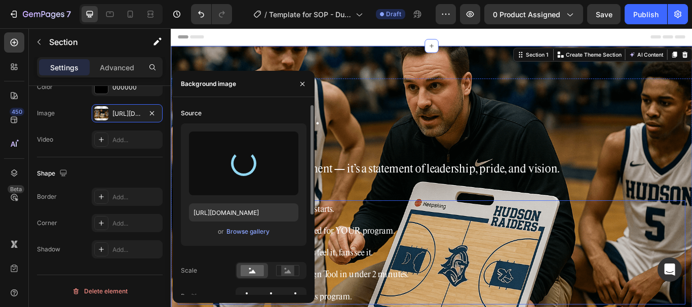
type input "https://cdn.shopify.com/s/files/1/0752/5249/8730/files/gempages_517222236088697…"
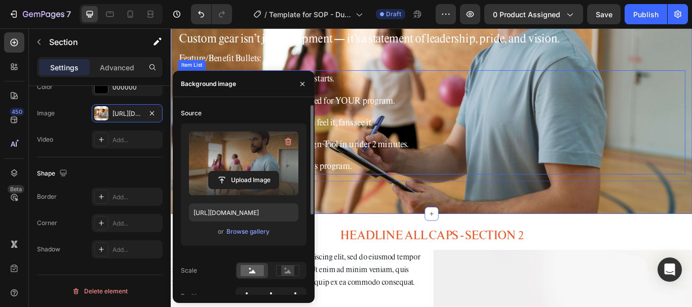
scroll to position [203, 0]
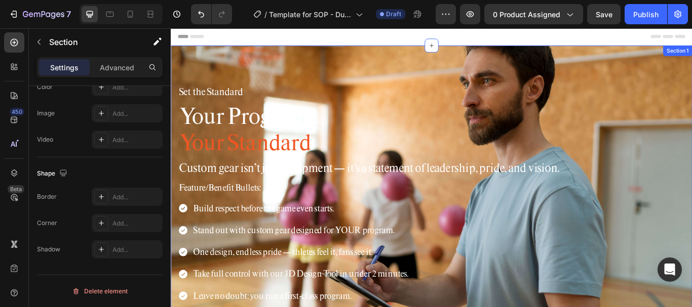
scroll to position [0, 0]
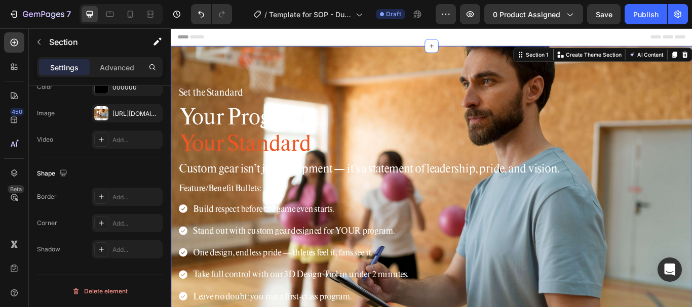
click at [506, 68] on div "Set the Standard Heading ⁠⁠⁠⁠⁠⁠⁠ Your Program. . Your Standard Heading Custom g…" at bounding box center [475, 223] width 608 height 348
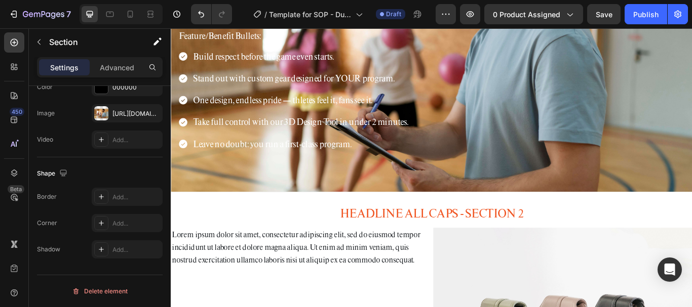
scroll to position [203, 0]
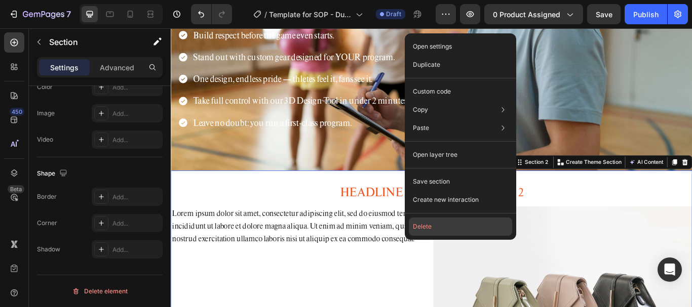
click at [440, 231] on button "Delete" at bounding box center [460, 227] width 103 height 18
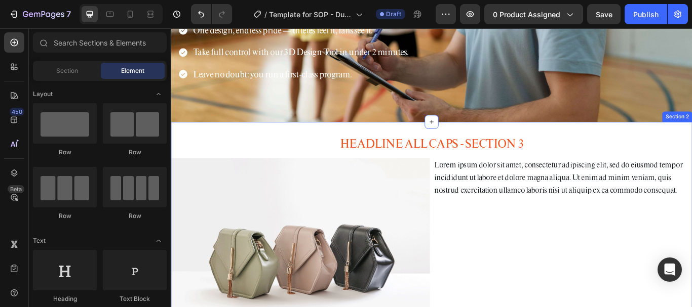
scroll to position [304, 0]
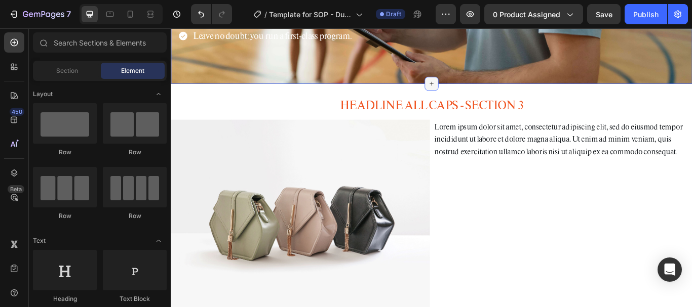
click at [474, 88] on div at bounding box center [474, 93] width 16 height 16
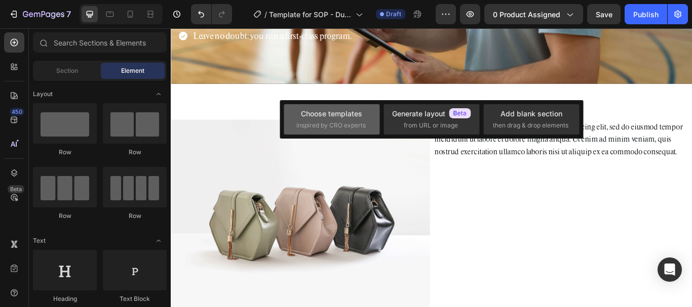
click at [338, 127] on span "inspired by CRO experts" at bounding box center [330, 125] width 69 height 9
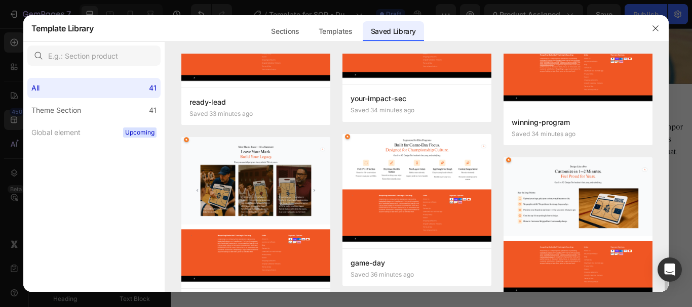
scroll to position [253, 0]
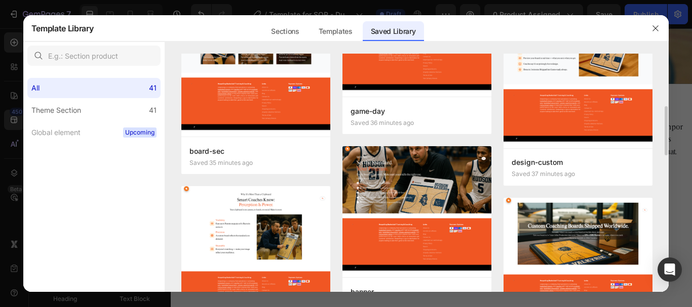
click at [266, 217] on img at bounding box center [255, 258] width 149 height 144
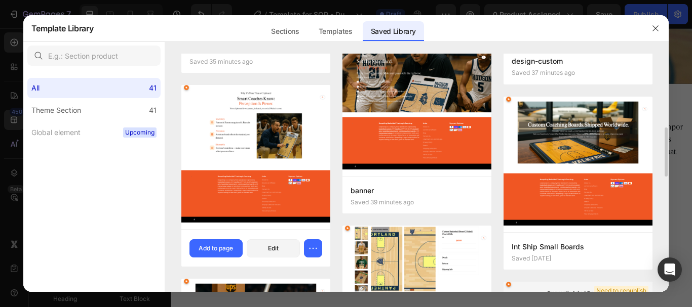
click at [215, 263] on div "save-custom Saved 38 minutes ago Add to page Edit" at bounding box center [255, 247] width 149 height 37
click at [224, 248] on div "Add to page" at bounding box center [216, 248] width 34 height 9
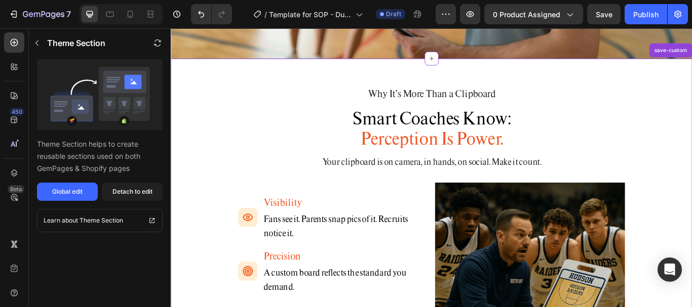
scroll to position [318, 0]
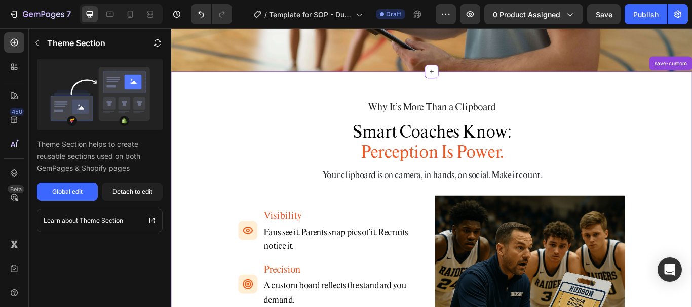
click at [453, 119] on h2 "Why It’s More Than a Clipboard" at bounding box center [475, 119] width 592 height 15
click at [502, 155] on span "Smart Coaches Know:" at bounding box center [475, 148] width 184 height 25
click at [468, 155] on span "Smart Coaches Know:" at bounding box center [475, 148] width 184 height 25
click at [132, 194] on div "Detach to edit" at bounding box center [132, 191] width 40 height 9
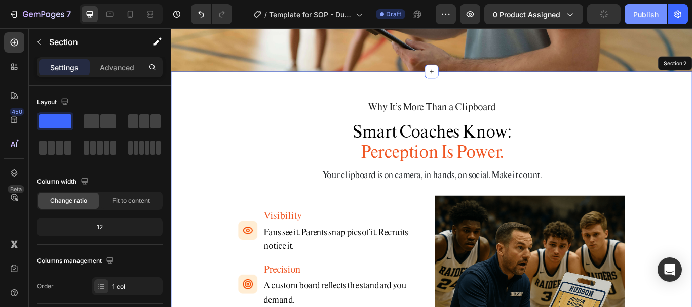
click at [642, 14] on div "Publish" at bounding box center [645, 14] width 25 height 11
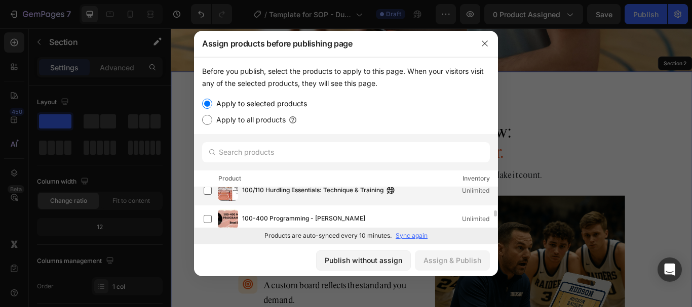
scroll to position [0, 0]
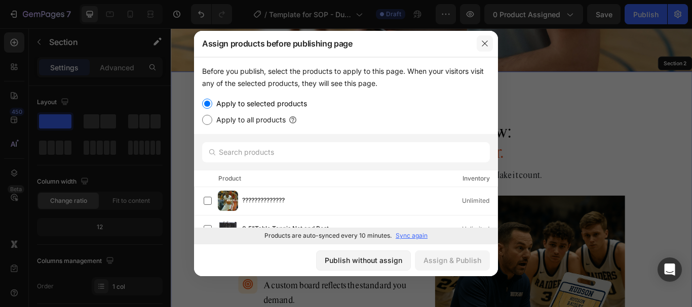
click at [484, 43] on icon "button" at bounding box center [485, 44] width 6 height 6
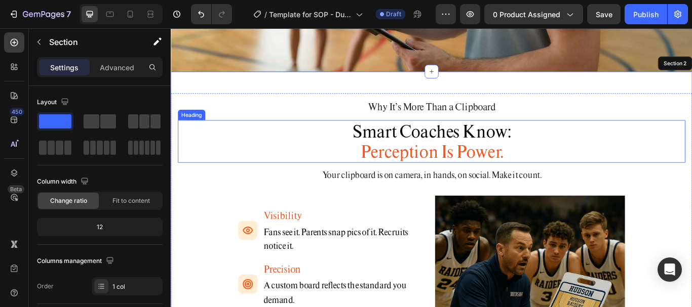
click at [460, 154] on span "Smart Coaches Know:" at bounding box center [475, 148] width 184 height 25
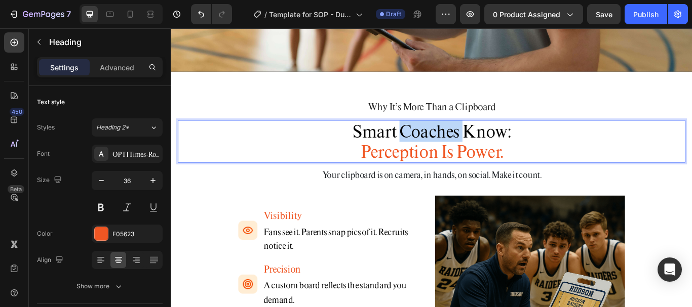
click at [478, 158] on span "Smart Coaches Know:" at bounding box center [475, 148] width 184 height 25
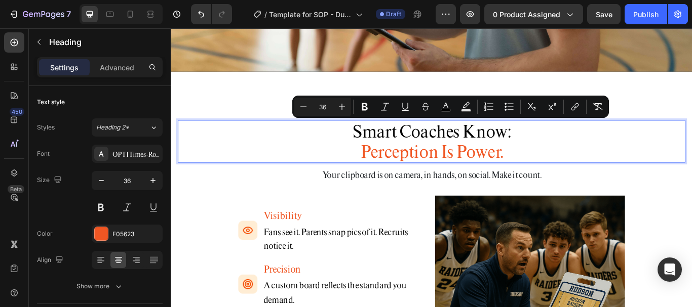
click at [553, 167] on p "Smart Coaches Know: Perception Is Power." at bounding box center [475, 161] width 590 height 48
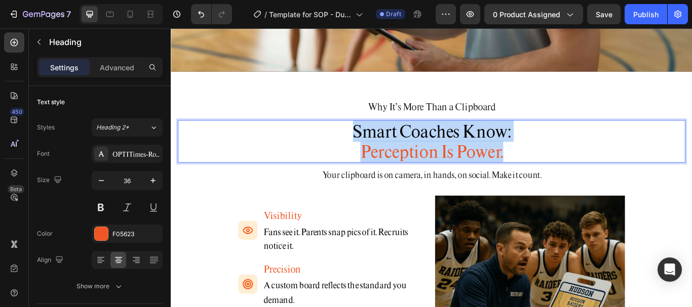
drag, startPoint x: 557, startPoint y: 171, endPoint x: 381, endPoint y: 143, distance: 178.0
click at [381, 143] on p "Smart Coaches Know: Perception Is Power." at bounding box center [475, 161] width 590 height 48
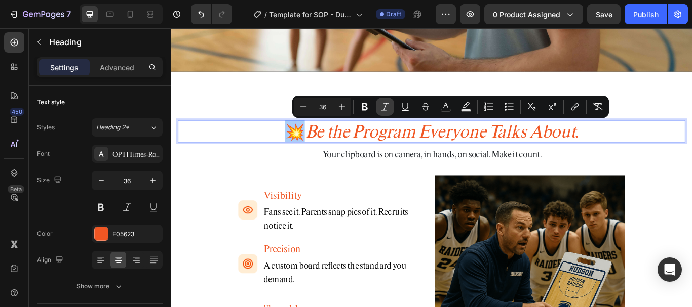
click at [390, 110] on button "Italic" at bounding box center [385, 107] width 18 height 18
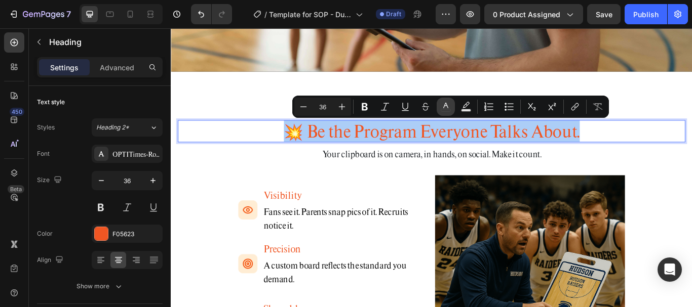
click at [452, 112] on button "color" at bounding box center [446, 107] width 18 height 18
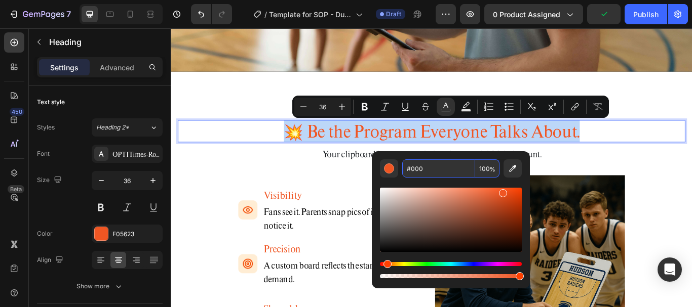
type input "000000"
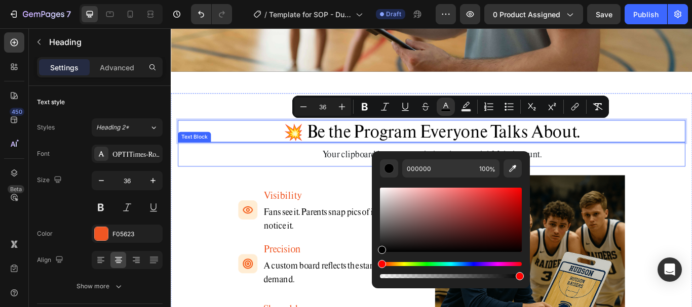
click at [375, 179] on p "Your clipboard is on camera, in hands, on social. Make it count." at bounding box center [475, 176] width 590 height 16
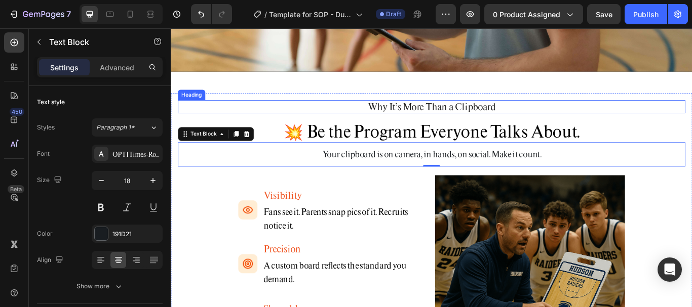
click at [434, 122] on h2 "Why It’s More Than a Clipboard" at bounding box center [475, 119] width 592 height 15
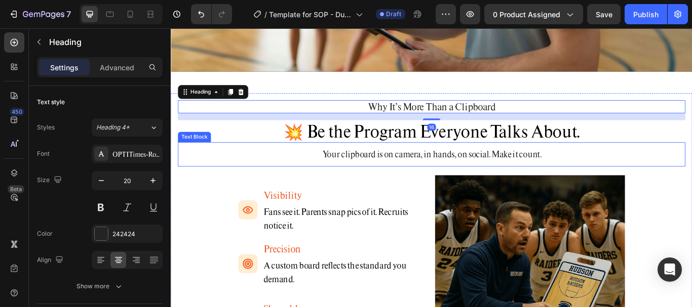
click at [455, 174] on p "Your clipboard is on camera, in hands, on social. Make it count." at bounding box center [475, 176] width 590 height 16
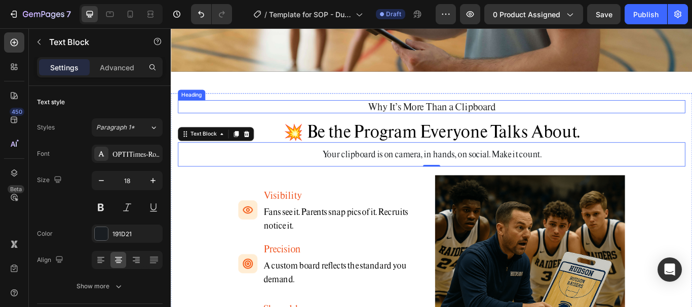
click at [460, 122] on h2 "Why It’s More Than a Clipboard" at bounding box center [475, 119] width 592 height 15
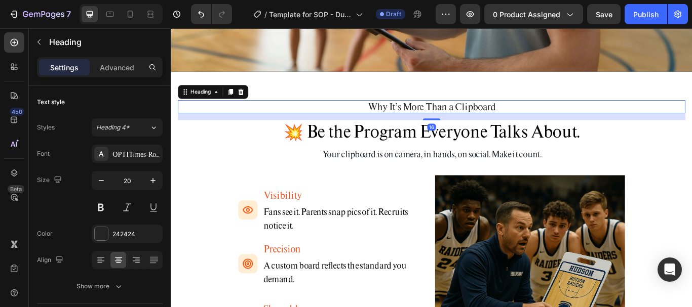
click at [460, 122] on h2 "Why It’s More Than a Clipboard" at bounding box center [475, 119] width 592 height 15
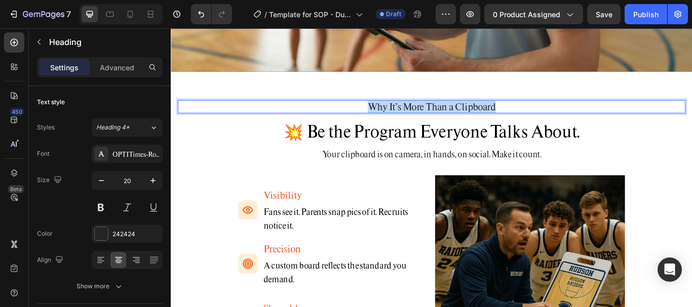
click at [460, 122] on p "Why It’s More Than a Clipboard" at bounding box center [475, 119] width 590 height 13
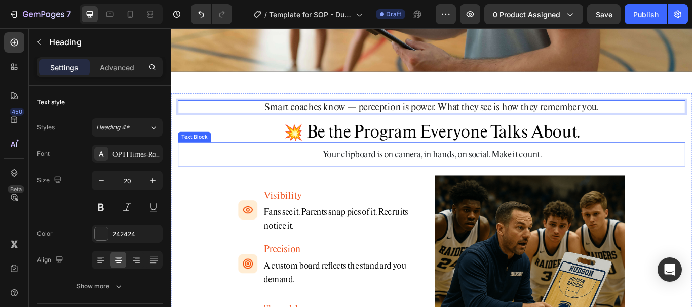
click at [465, 175] on p "Your clipboard is on camera, in hands, on social. Make it count." at bounding box center [475, 176] width 590 height 16
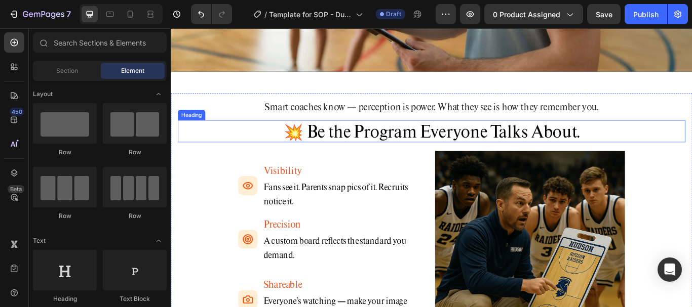
click at [474, 157] on span "💥 Be the Program Everyone Talks About." at bounding box center [474, 148] width 345 height 25
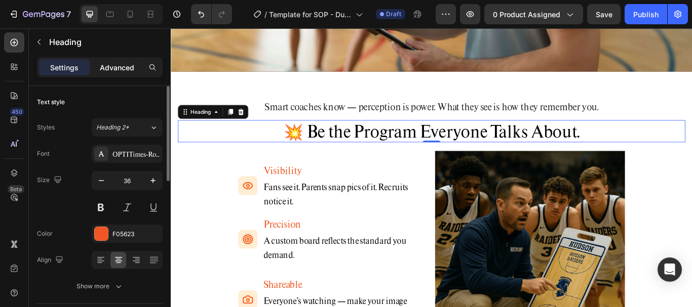
click at [121, 63] on p "Advanced" at bounding box center [117, 67] width 34 height 11
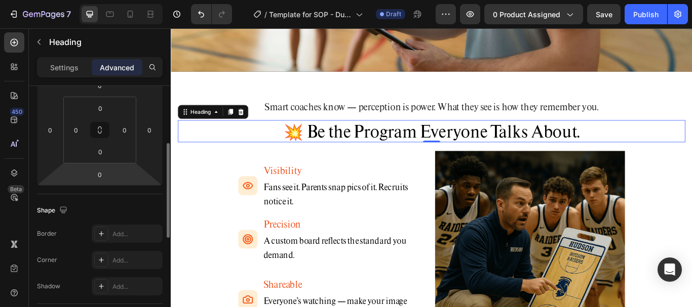
scroll to position [203, 0]
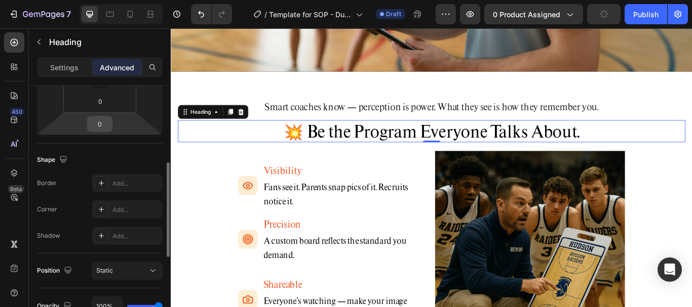
click at [98, 122] on input "0" at bounding box center [100, 123] width 20 height 15
type input "10"
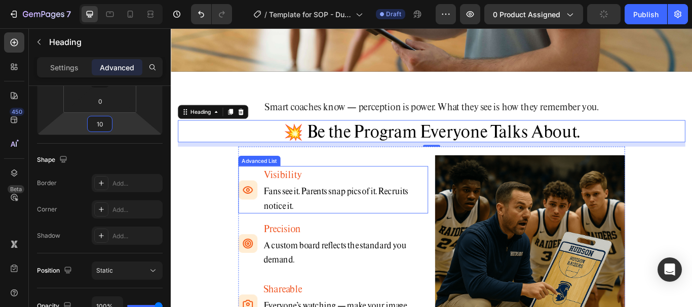
click at [251, 191] on li "Image Visibility Text Block Fans see it. Parents snap pics of it. Recruits noti…" at bounding box center [359, 216] width 221 height 55
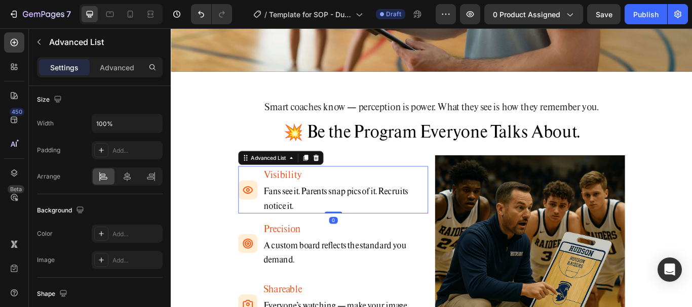
scroll to position [0, 0]
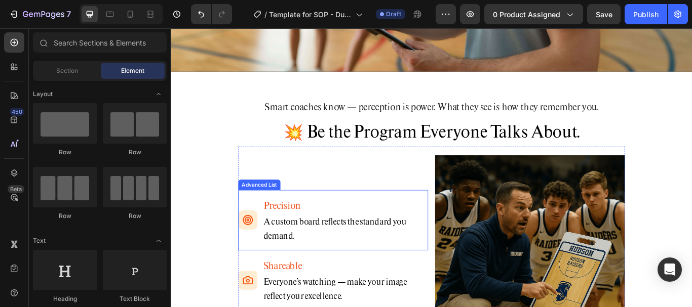
click at [456, 221] on div "Image Precision Text Block A custom board reflects the standard you demand. Tex…" at bounding box center [359, 252] width 221 height 70
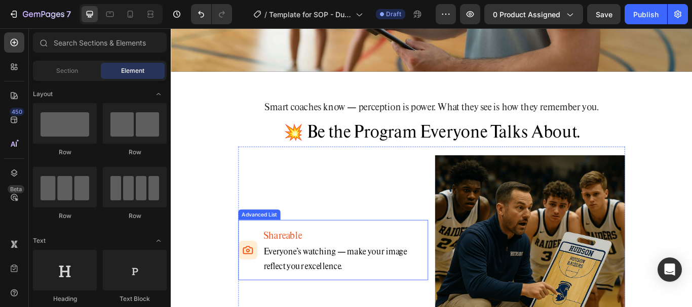
click at [466, 256] on div "Image Shareable Text Block Everyone's watching — make your image reflect your e…" at bounding box center [359, 287] width 221 height 70
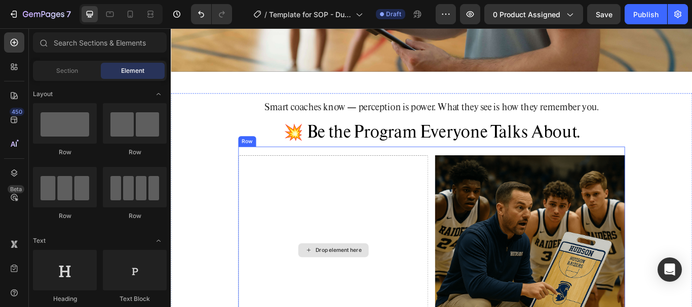
click at [358, 285] on div "Drop element here" at bounding box center [366, 288] width 54 height 8
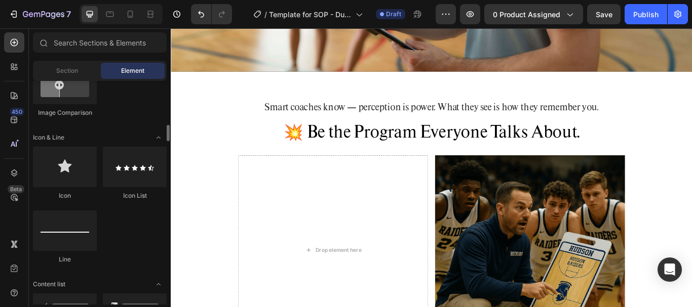
scroll to position [658, 0]
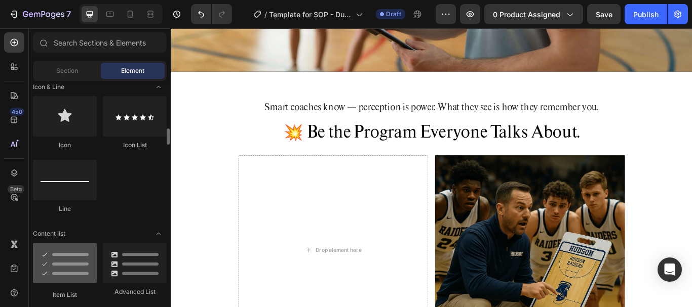
click at [45, 259] on div at bounding box center [65, 263] width 64 height 41
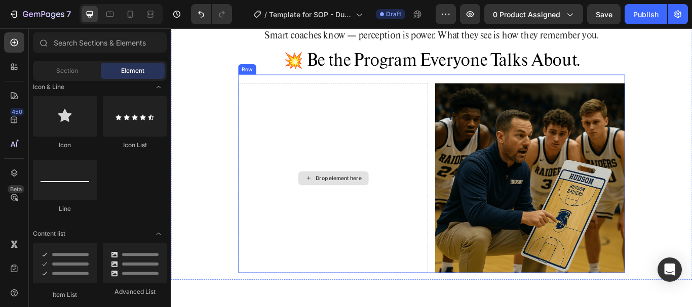
scroll to position [419, 0]
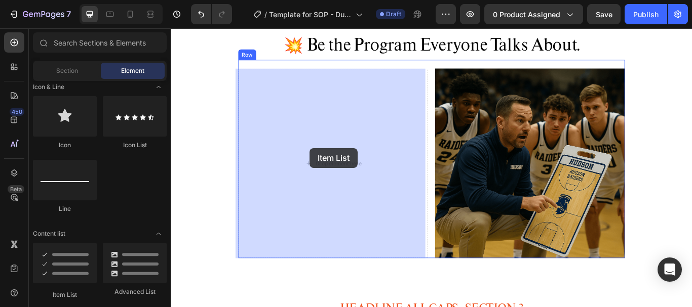
drag, startPoint x: 249, startPoint y: 285, endPoint x: 333, endPoint y: 169, distance: 143.0
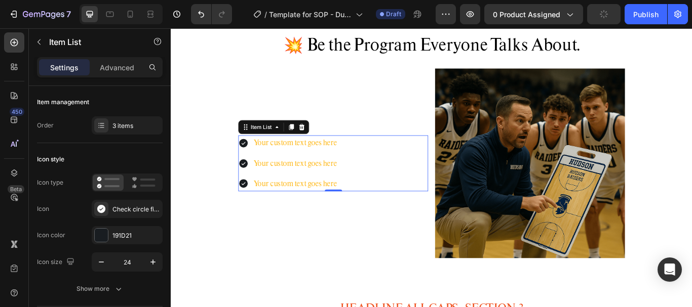
click at [382, 148] on div "Your custom text goes here Your custom text goes here Your custom text goes her…" at bounding box center [359, 185] width 221 height 221
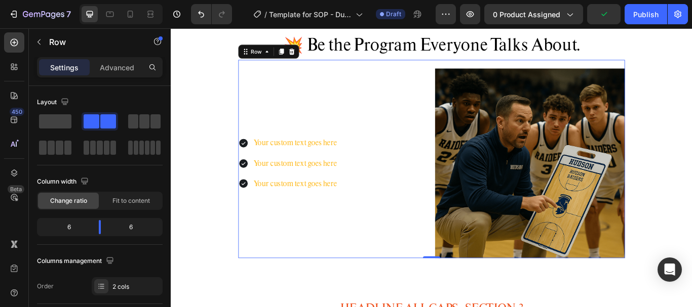
click at [374, 162] on div "Your custom text goes here Your custom text goes here Your custom text goes here" at bounding box center [359, 185] width 221 height 65
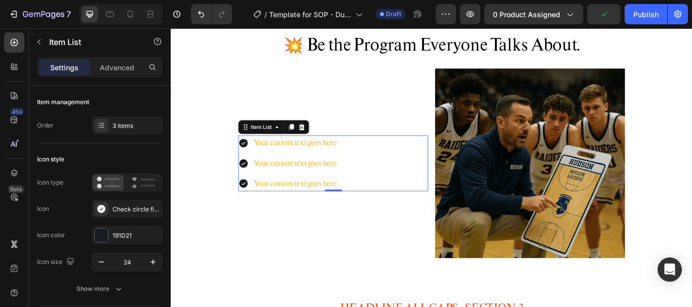
click at [328, 167] on div "Your custom text goes here" at bounding box center [315, 162] width 100 height 18
click at [328, 167] on p "Your custom text goes here" at bounding box center [315, 162] width 97 height 15
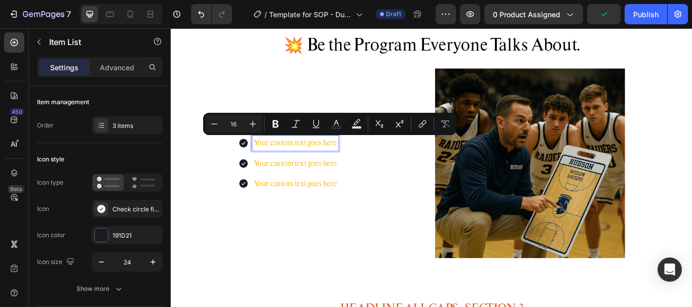
click at [308, 164] on p "Your custom text goes here" at bounding box center [315, 162] width 97 height 15
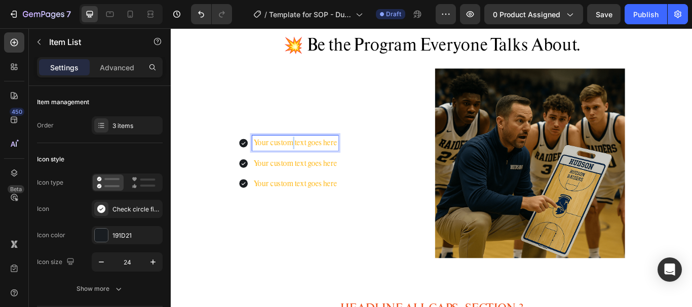
click at [308, 164] on p "Your custom text goes here" at bounding box center [315, 162] width 97 height 15
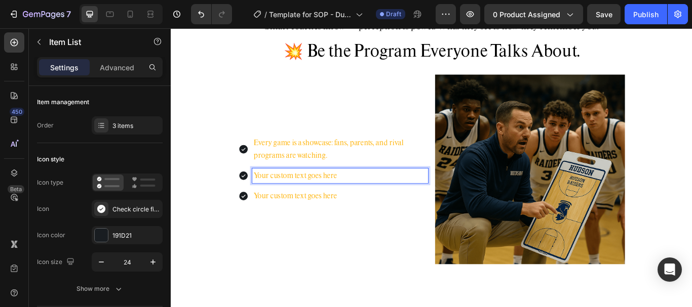
click at [330, 194] on p "Your custom text goes here" at bounding box center [368, 200] width 202 height 15
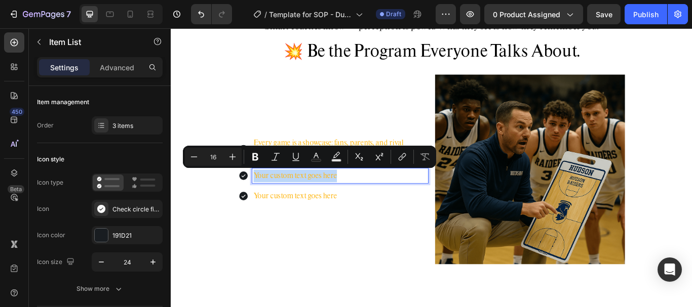
scroll to position [398, 0]
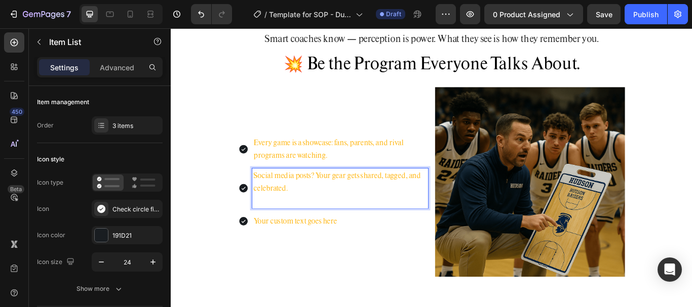
click at [330, 194] on p "Social media posts? Your gear gets shared, tagged, and celebrated." at bounding box center [368, 207] width 202 height 29
click at [275, 221] on div "Social media posts? Your gear gets shared, tagged, and celebrated." at bounding box center [367, 215] width 205 height 47
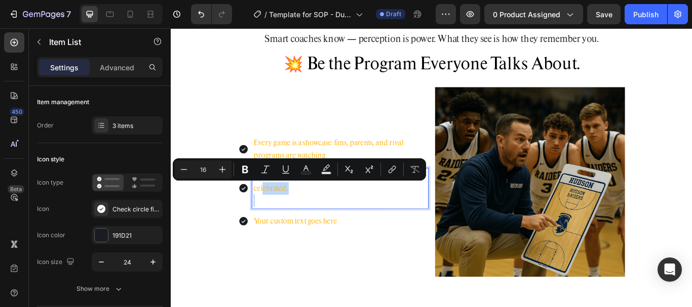
click at [282, 232] on p "Rich Text Editor. Editing area: main" at bounding box center [368, 229] width 202 height 15
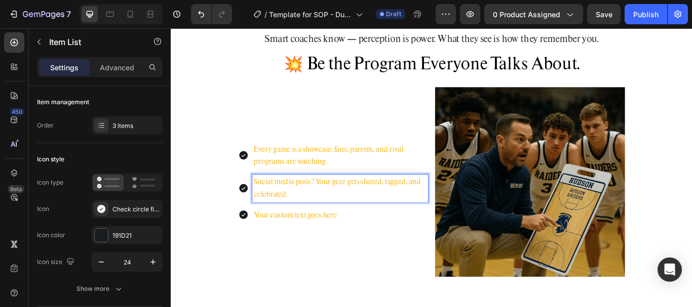
scroll to position [405, 0]
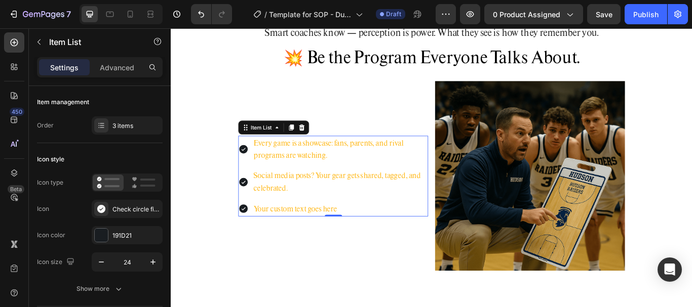
click at [352, 235] on p "Your custom text goes here" at bounding box center [368, 239] width 202 height 15
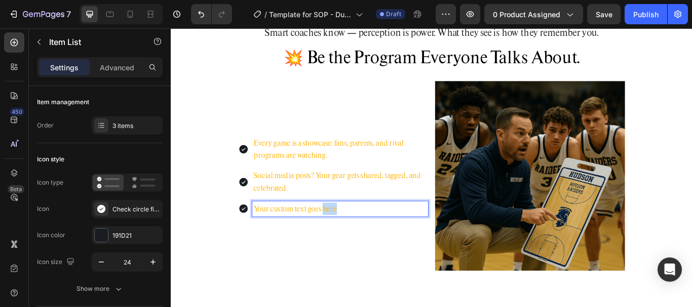
click at [352, 235] on p "Your custom text goes here" at bounding box center [368, 239] width 202 height 15
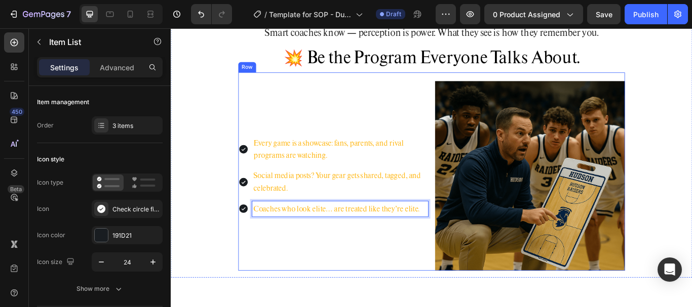
click at [384, 248] on div "Every game is a showcase: fans, parents, and rival programs are watching. Socia…" at bounding box center [359, 200] width 221 height 221
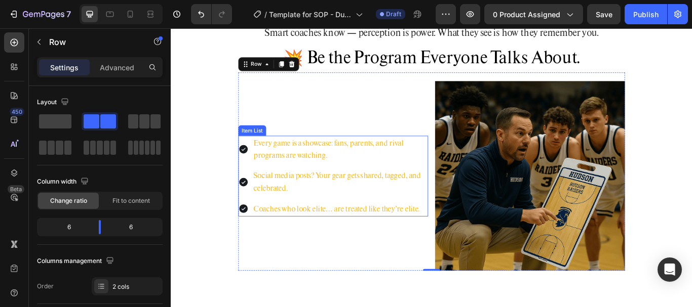
click at [455, 240] on p "Coaches who look elite… are treated like they’re elite." at bounding box center [368, 239] width 202 height 15
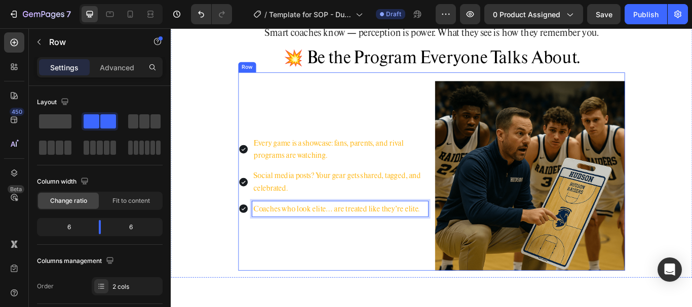
click at [264, 250] on div "Every game is a showcase: fans, parents, and rival programs are watching. Socia…" at bounding box center [359, 200] width 221 height 221
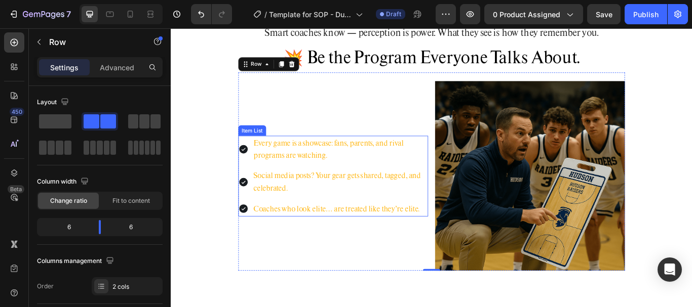
click at [261, 239] on div "Coaches who look elite… are treated like they’re elite." at bounding box center [359, 239] width 221 height 18
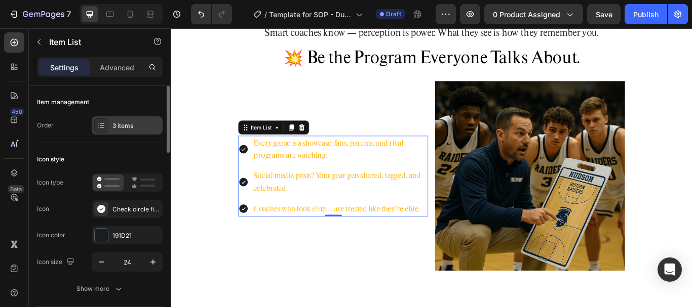
click at [139, 123] on div "3 items" at bounding box center [136, 126] width 48 height 9
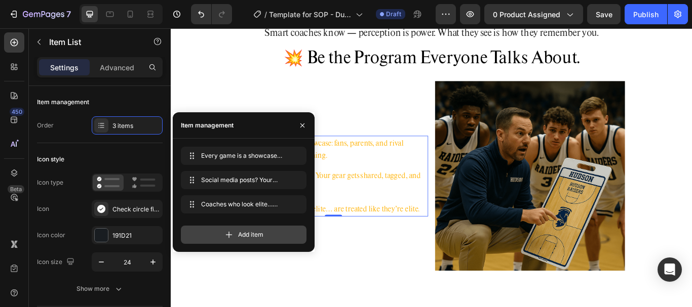
click at [233, 230] on icon at bounding box center [229, 235] width 10 height 10
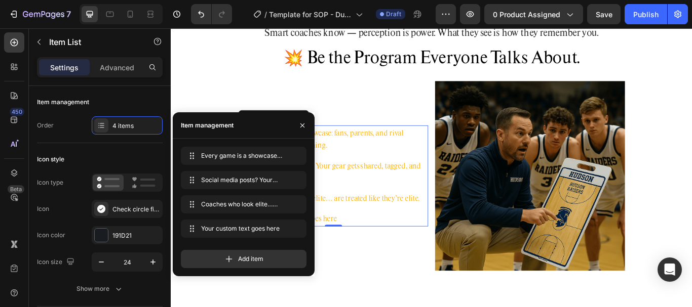
click at [417, 249] on div "Your custom text goes here" at bounding box center [367, 251] width 205 height 18
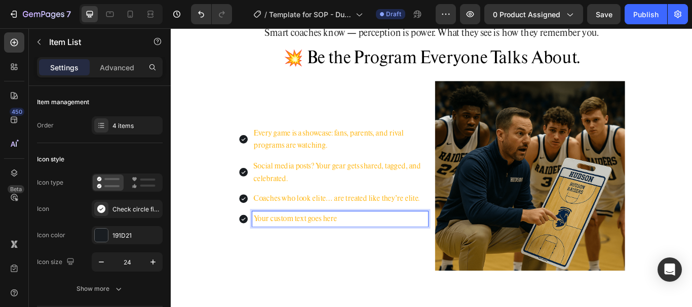
click at [324, 251] on p "Your custom text goes here" at bounding box center [368, 251] width 202 height 15
click at [375, 252] on p "Your custom text goes here" at bounding box center [368, 251] width 202 height 15
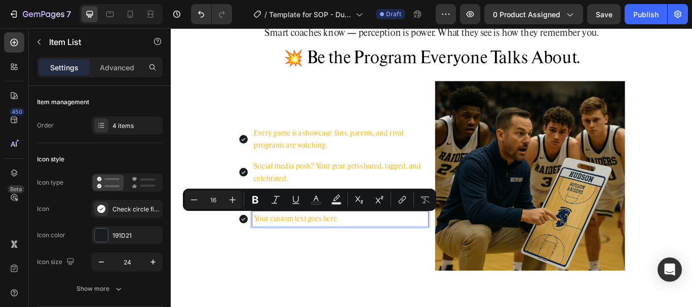
scroll to position [398, 0]
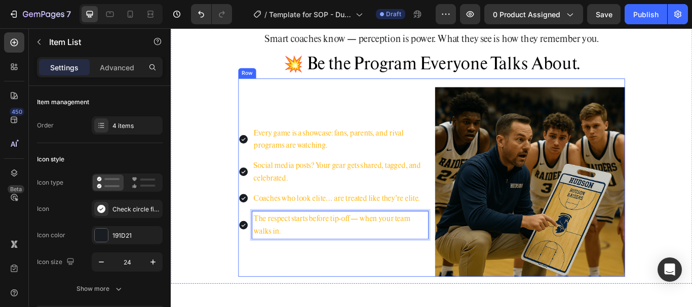
click at [315, 306] on div "Every game is a showcase: fans, parents, and rival programs are watching. Socia…" at bounding box center [359, 207] width 221 height 221
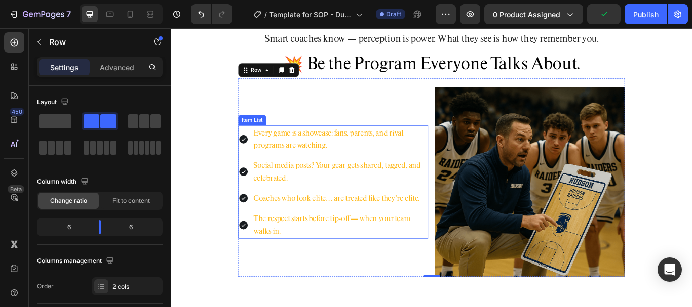
click at [255, 147] on div "Every game is a showcase: fans, parents, and rival programs are watching." at bounding box center [359, 158] width 221 height 32
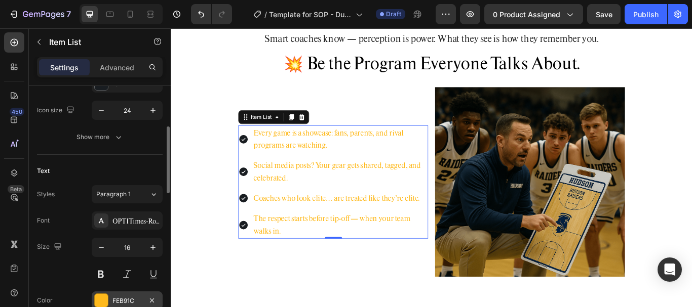
scroll to position [203, 0]
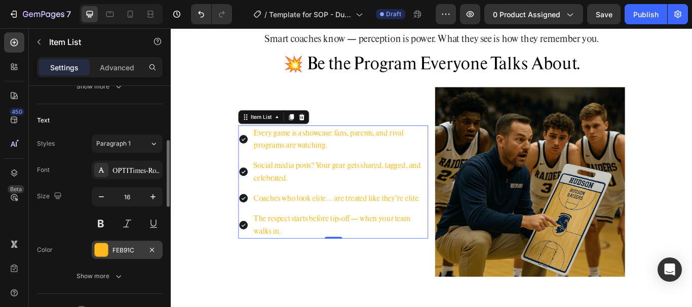
click at [102, 251] on div at bounding box center [101, 250] width 13 height 13
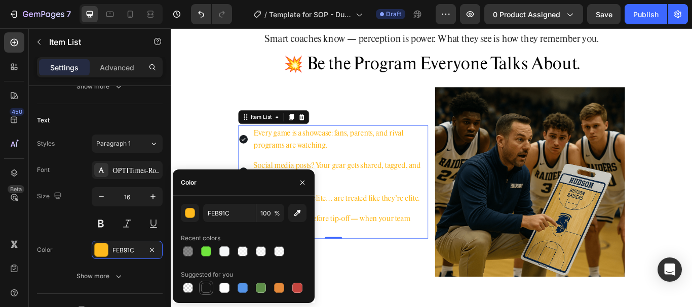
click at [206, 287] on div at bounding box center [206, 288] width 10 height 10
type input "151515"
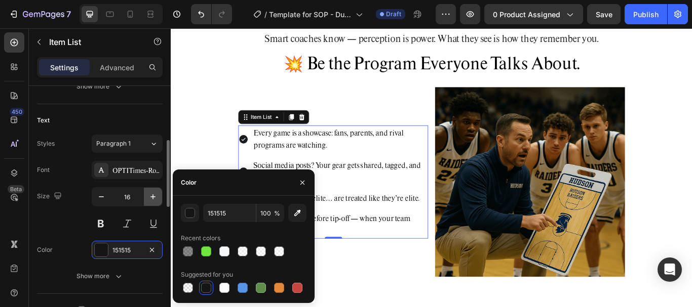
click at [154, 199] on icon "button" at bounding box center [153, 197] width 10 height 10
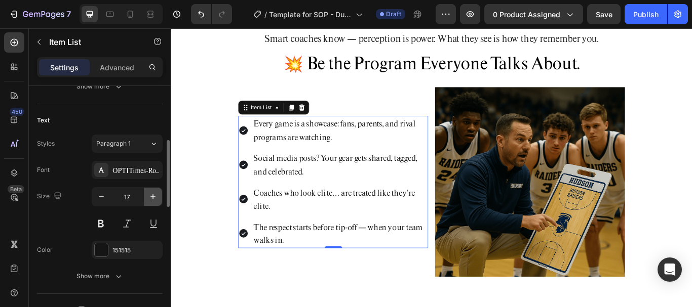
click at [154, 200] on icon "button" at bounding box center [153, 197] width 10 height 10
type input "18"
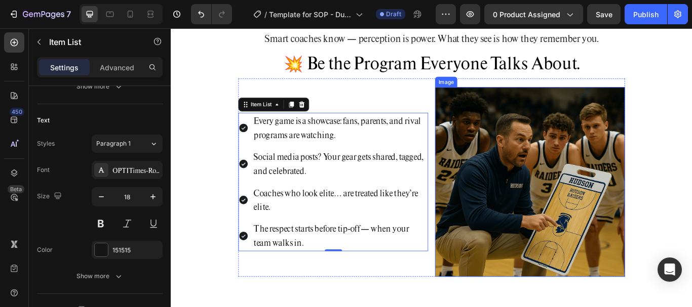
click at [545, 192] on img at bounding box center [589, 207] width 221 height 221
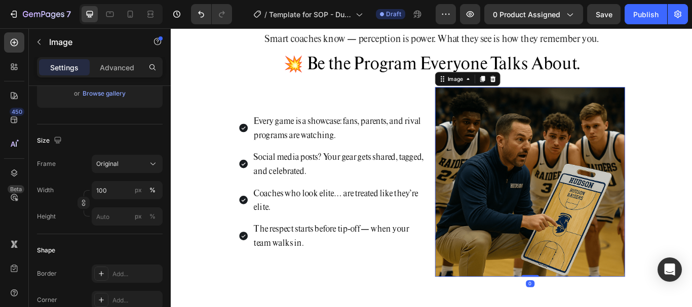
scroll to position [0, 0]
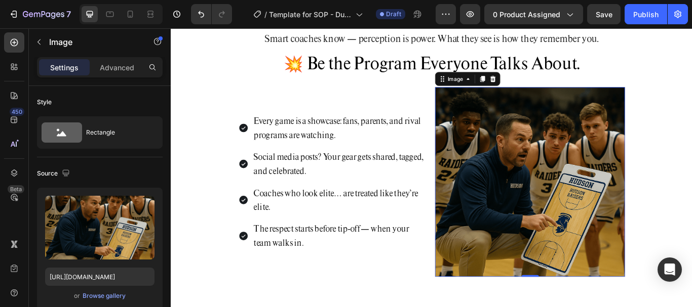
click at [558, 212] on img at bounding box center [589, 207] width 221 height 221
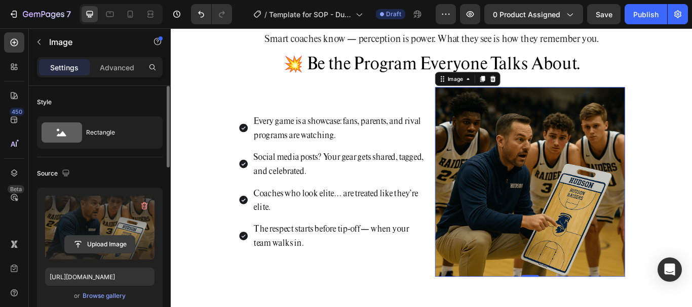
click at [111, 248] on input "file" at bounding box center [100, 244] width 70 height 17
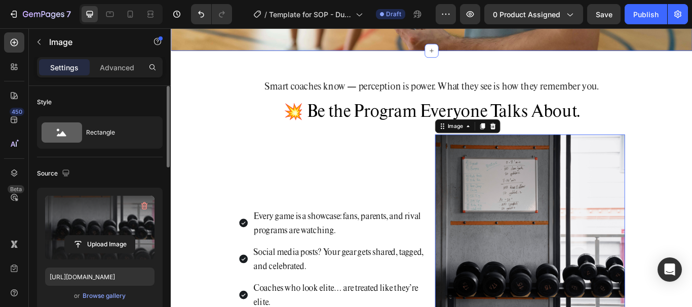
type input "https://cdn.shopify.com/s/files/1/0752/5249/8730/files/gempages_517222236088697…"
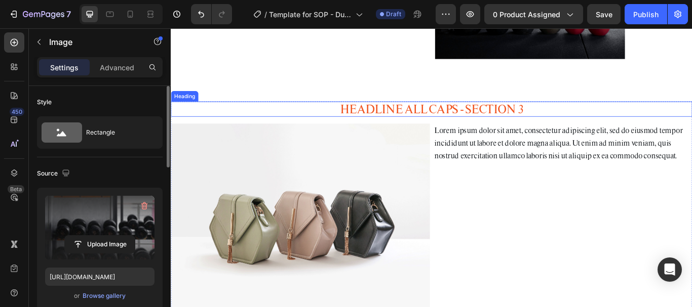
scroll to position [707, 0]
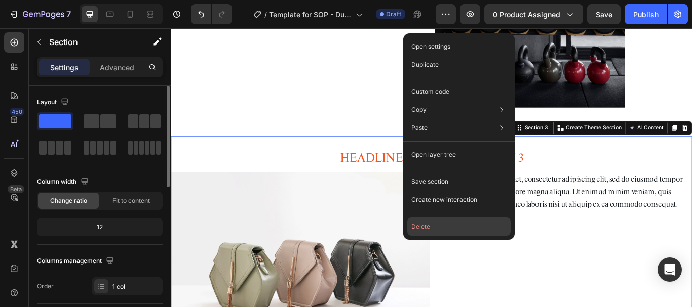
click at [445, 229] on button "Delete" at bounding box center [458, 227] width 103 height 18
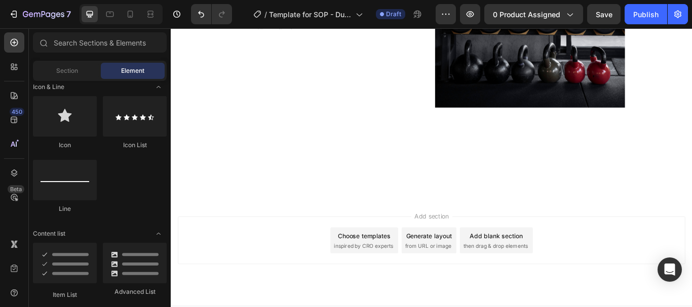
click at [393, 268] on div "Choose templates" at bounding box center [396, 270] width 61 height 11
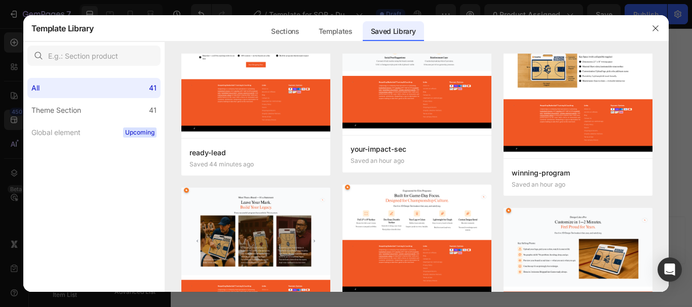
scroll to position [0, 0]
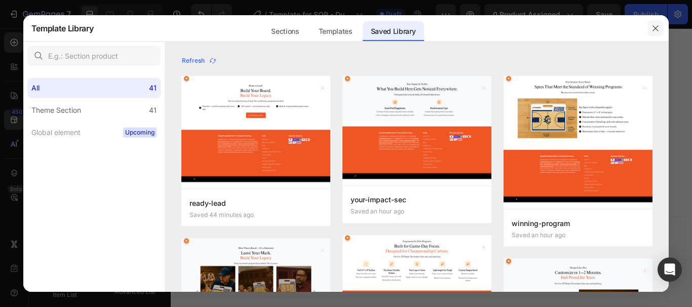
click at [655, 26] on icon "button" at bounding box center [655, 28] width 8 height 8
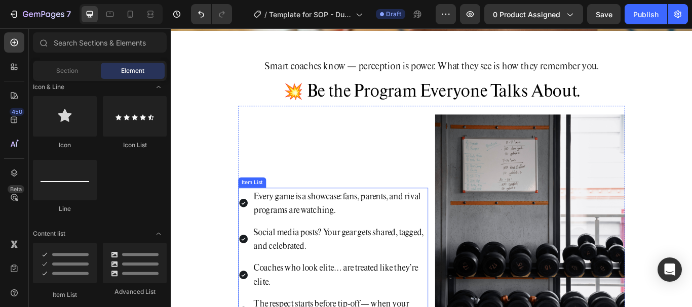
scroll to position [251, 0]
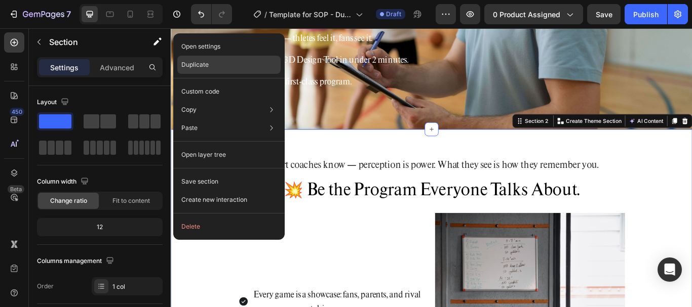
click at [219, 83] on div "Duplicate" at bounding box center [228, 92] width 103 height 18
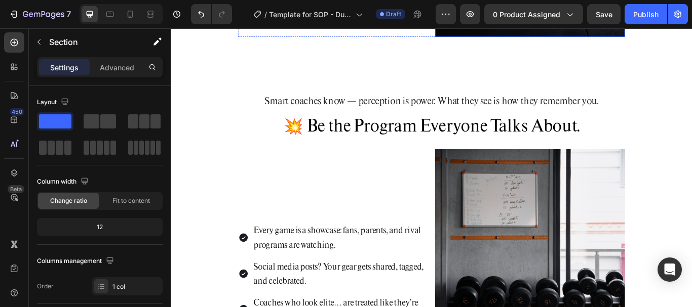
scroll to position [794, 0]
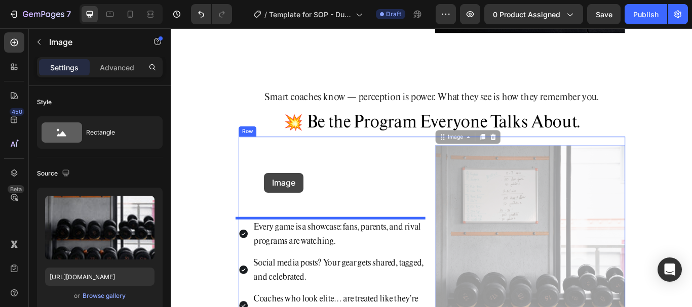
drag, startPoint x: 534, startPoint y: 175, endPoint x: 280, endPoint y: 197, distance: 255.7
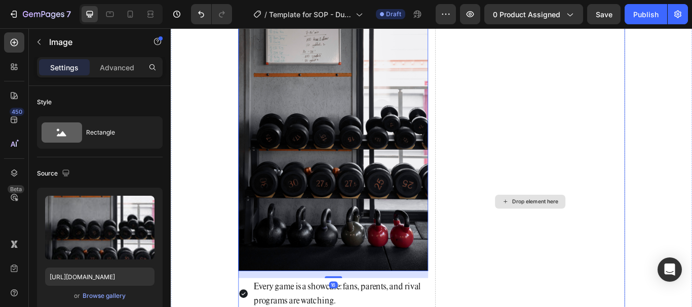
scroll to position [1047, 0]
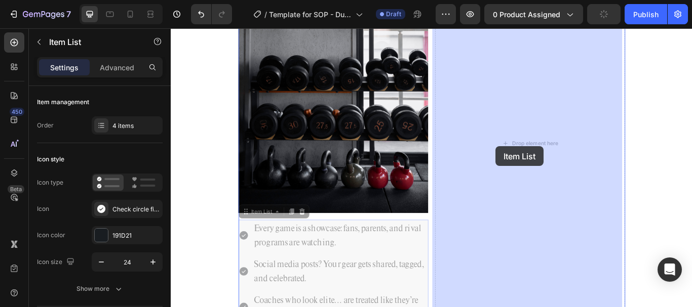
drag, startPoint x: 514, startPoint y: 210, endPoint x: 549, endPoint y: 167, distance: 55.8
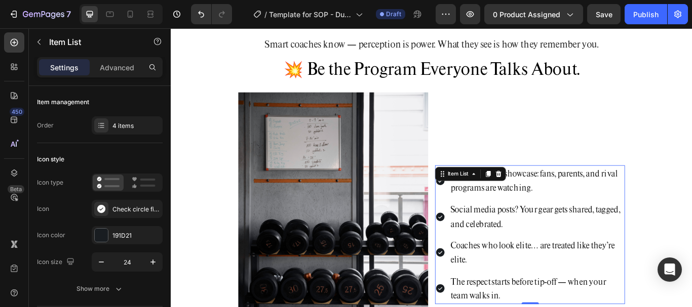
scroll to position [794, 0]
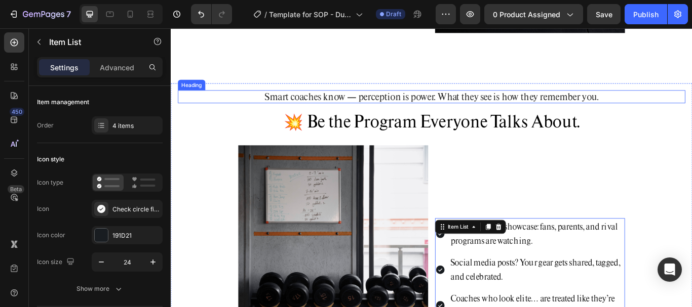
click at [518, 105] on h2 "Smart coaches know — perception is power. What they see is how they remember yo…" at bounding box center [475, 108] width 592 height 15
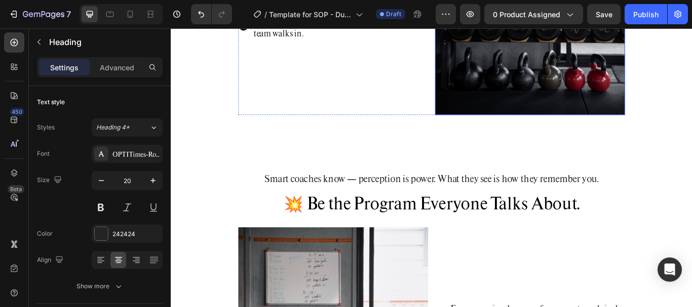
scroll to position [743, 0]
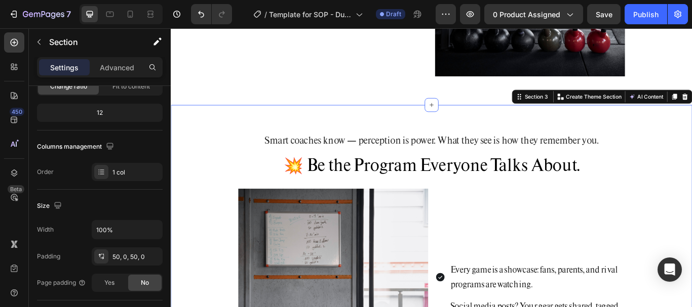
scroll to position [0, 0]
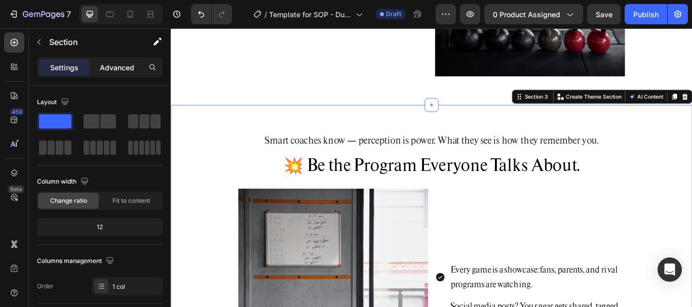
click at [108, 72] on p "Advanced" at bounding box center [117, 67] width 34 height 11
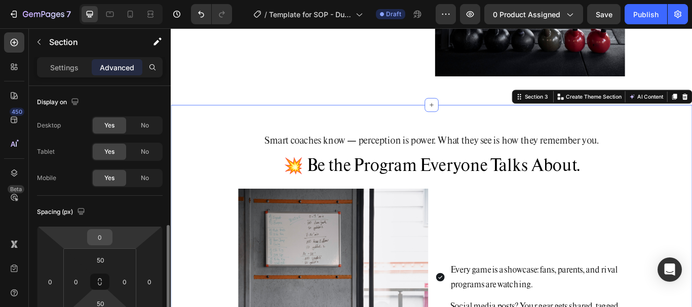
scroll to position [101, 0]
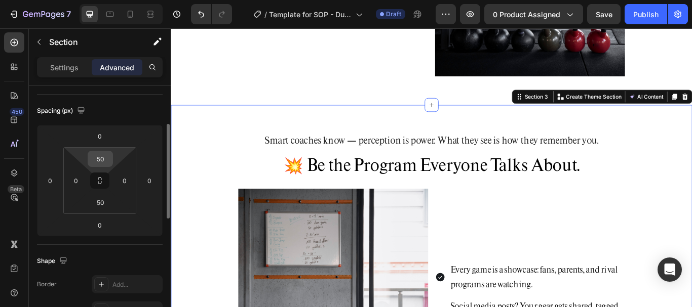
click at [101, 164] on input "50" at bounding box center [100, 158] width 20 height 15
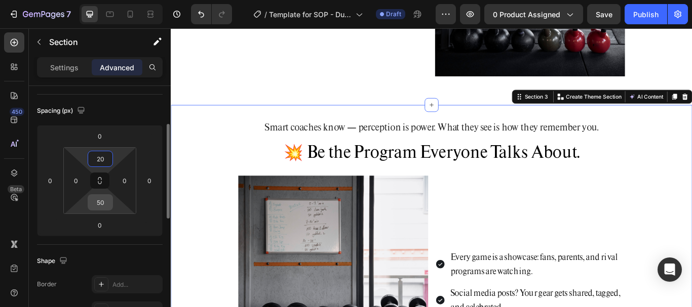
type input "20"
click at [106, 207] on input "50" at bounding box center [100, 202] width 20 height 15
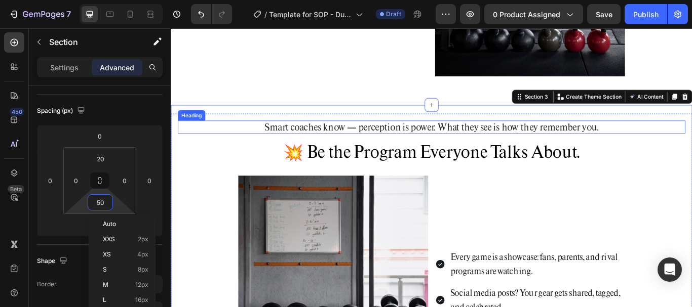
click at [504, 141] on h2 "Smart coaches know — perception is power. What they see is how they remember yo…" at bounding box center [475, 143] width 592 height 15
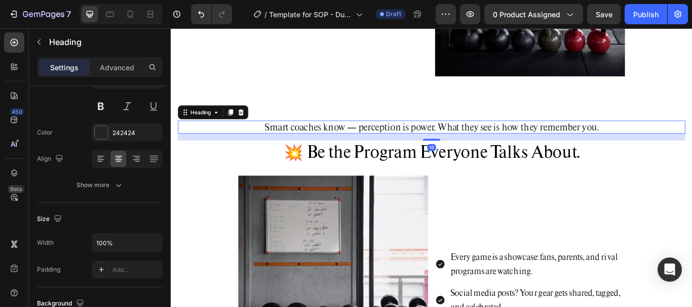
scroll to position [0, 0]
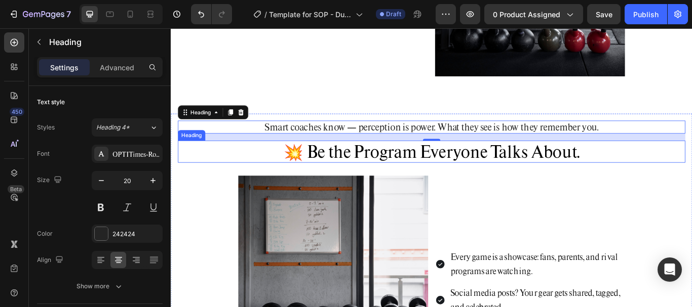
click at [487, 169] on span "💥 Be the Program Everyone Talks About." at bounding box center [474, 172] width 345 height 25
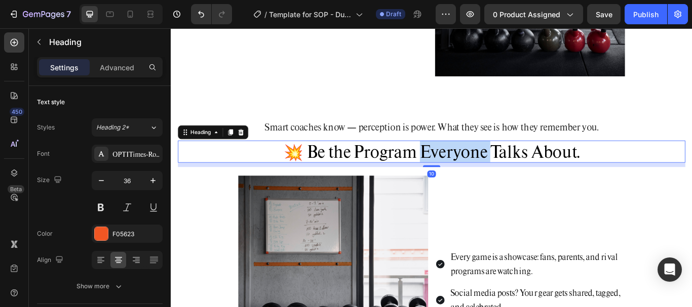
click at [486, 170] on span "💥 Be the Program Everyone Talks About." at bounding box center [474, 172] width 345 height 25
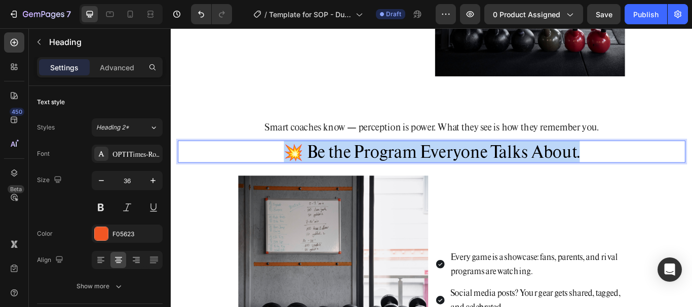
click at [486, 170] on span "💥 Be the Program Everyone Talks About." at bounding box center [474, 172] width 345 height 25
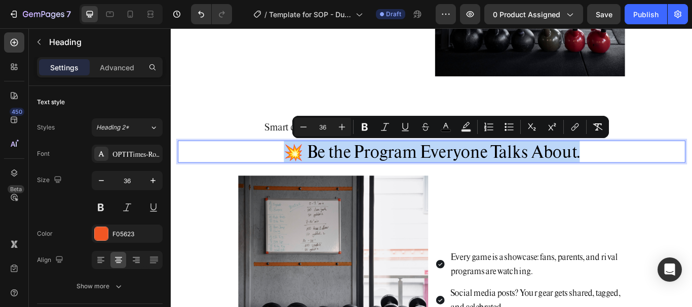
click at [325, 162] on span "💥 Be the Program Everyone Talks About." at bounding box center [474, 172] width 345 height 25
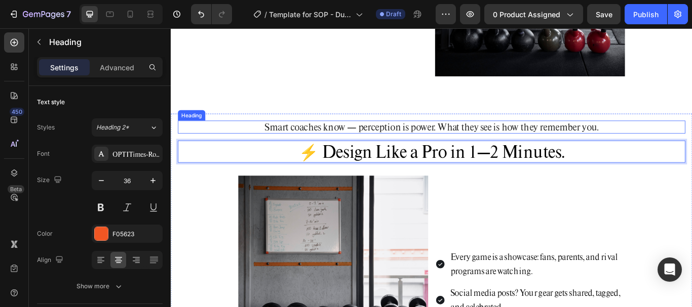
click at [443, 144] on h2 "Smart coaches know — perception is power. What they see is how they remember yo…" at bounding box center [475, 143] width 592 height 15
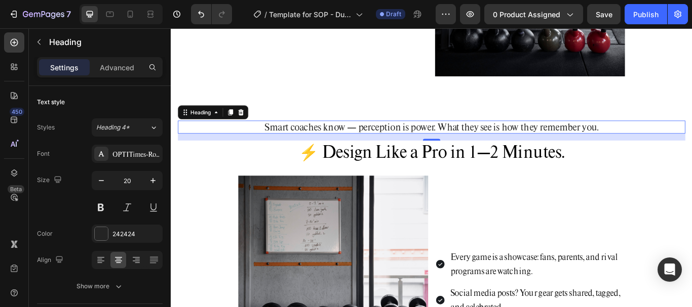
click at [441, 144] on h2 "Smart coaches know — perception is power. What they see is how they remember yo…" at bounding box center [475, 143] width 592 height 15
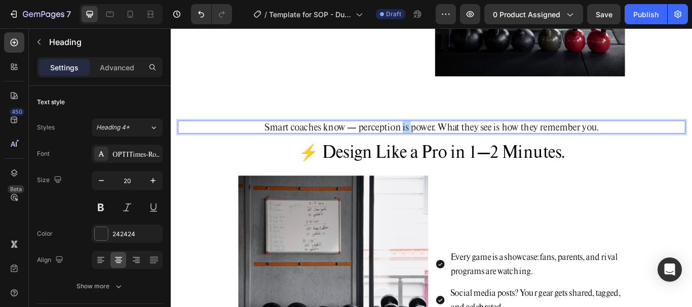
click at [441, 144] on p "Smart coaches know — perception is power. What they see is how they remember yo…" at bounding box center [475, 143] width 590 height 13
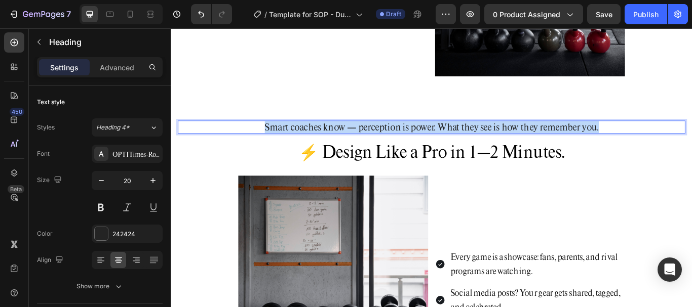
click at [441, 144] on p "Smart coaches know — perception is power. What they see is how they remember yo…" at bounding box center [475, 143] width 590 height 13
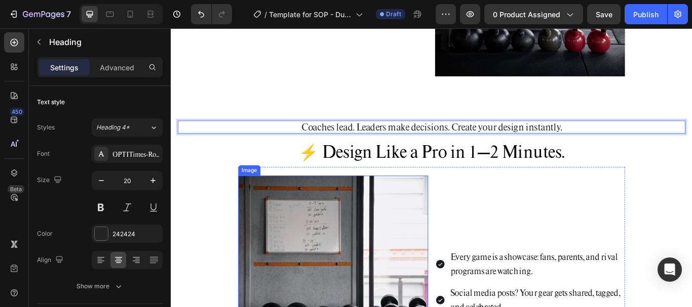
scroll to position [844, 0]
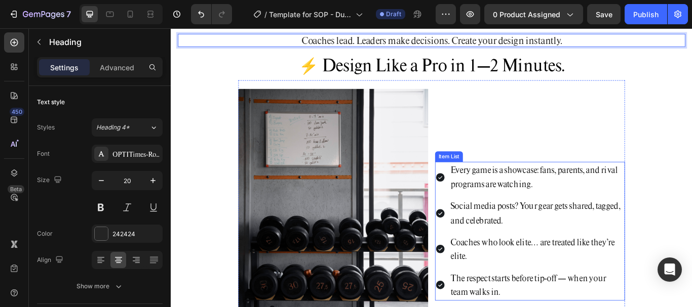
click at [566, 192] on p "Every game is a showcase: fans, parents, and rival programs are watching." at bounding box center [597, 202] width 202 height 33
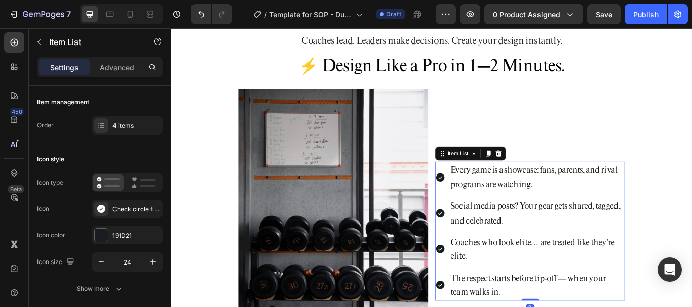
click at [579, 186] on p "Every game is a showcase: fans, parents, and rival programs are watching." at bounding box center [597, 202] width 202 height 33
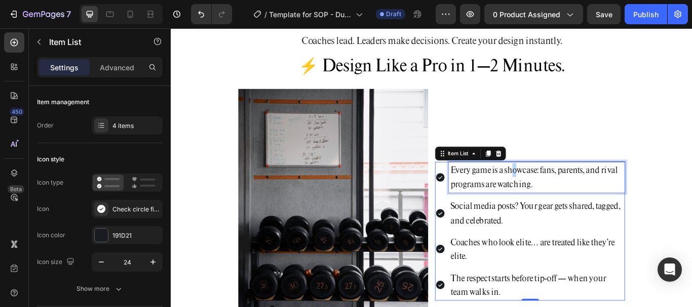
click at [569, 198] on p "Every game is a showcase: fans, parents, and rival programs are watching." at bounding box center [597, 202] width 202 height 33
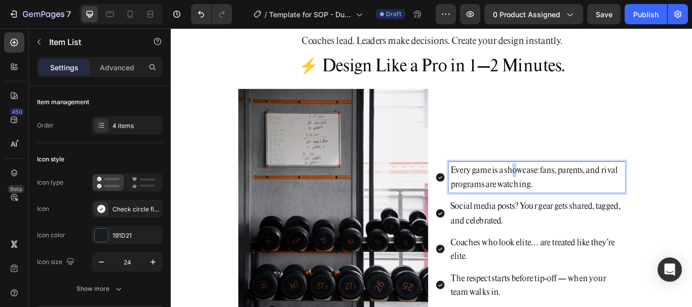
click at [569, 198] on p "Every game is a showcase: fans, parents, and rival programs are watching." at bounding box center [597, 202] width 202 height 33
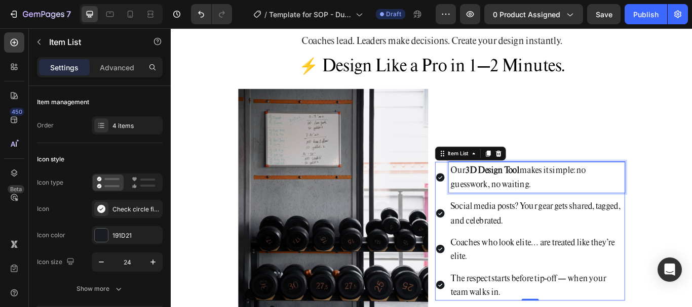
click at [573, 243] on p "Social media posts? Your gear gets shared, tagged, and celebrated." at bounding box center [597, 244] width 202 height 33
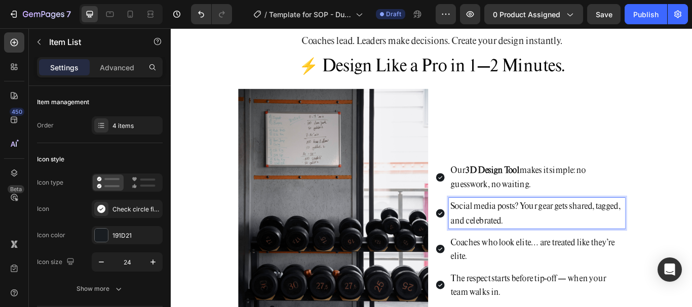
click at [567, 250] on p "Social media posts? Your gear gets shared, tagged, and celebrated." at bounding box center [597, 244] width 202 height 33
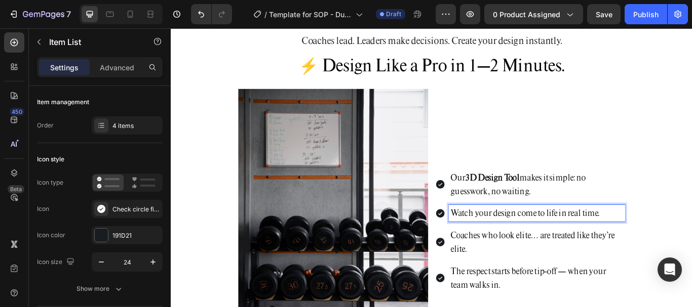
scroll to position [852, 0]
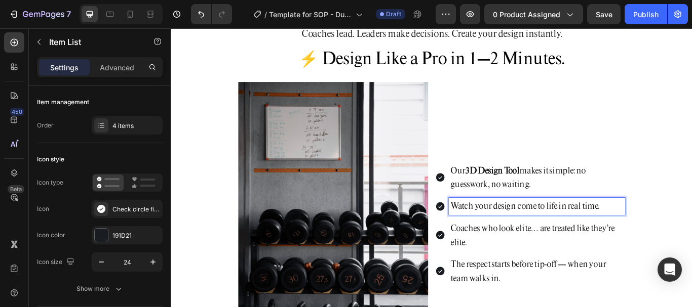
click at [541, 268] on p "Coaches who look elite… are treated like they’re elite." at bounding box center [597, 270] width 202 height 33
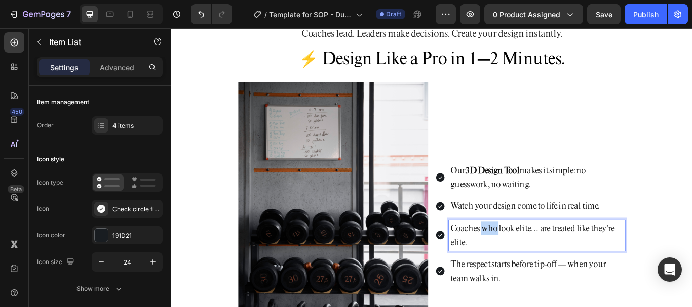
click at [541, 268] on p "Coaches who look elite… are treated like they’re elite." at bounding box center [597, 270] width 202 height 33
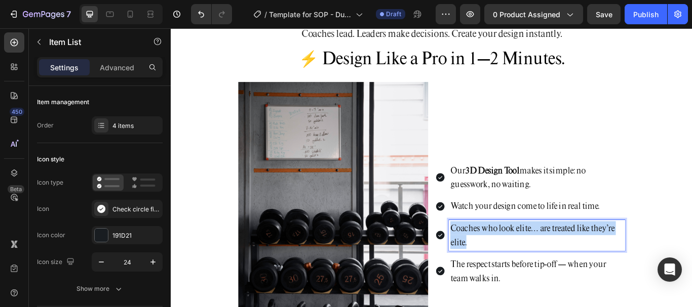
click at [541, 268] on p "Coaches who look elite… are treated like they’re elite." at bounding box center [597, 270] width 202 height 33
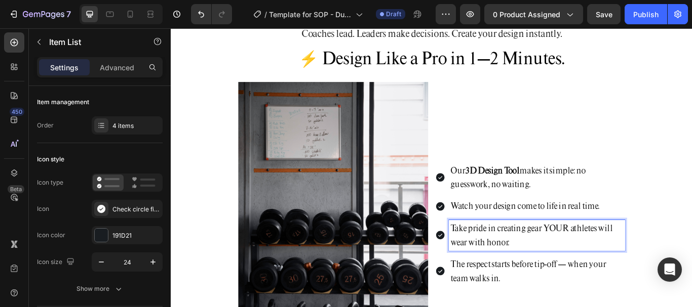
click at [560, 304] on p "The respect starts before tip-off — when your team walks in." at bounding box center [597, 312] width 202 height 33
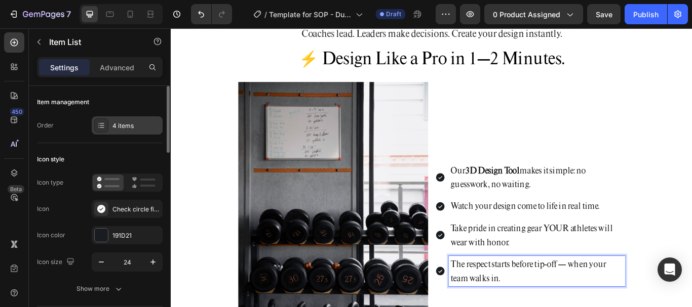
drag, startPoint x: 389, startPoint y: 276, endPoint x: 120, endPoint y: 123, distance: 309.8
click at [120, 123] on div "4 items" at bounding box center [136, 126] width 48 height 9
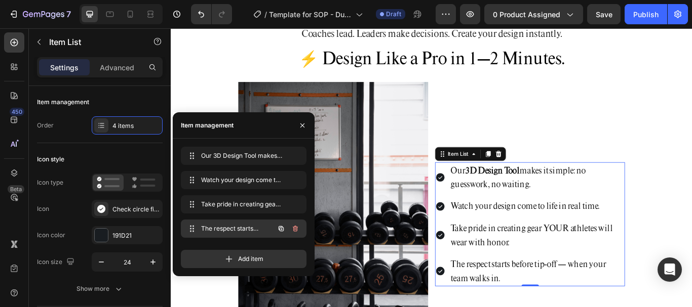
click at [296, 229] on icon "button" at bounding box center [296, 229] width 1 height 3
click at [287, 224] on div "Delete" at bounding box center [288, 228] width 19 height 9
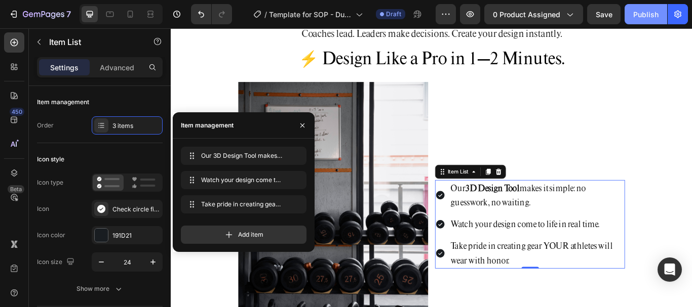
click at [655, 13] on div "Publish" at bounding box center [645, 14] width 25 height 11
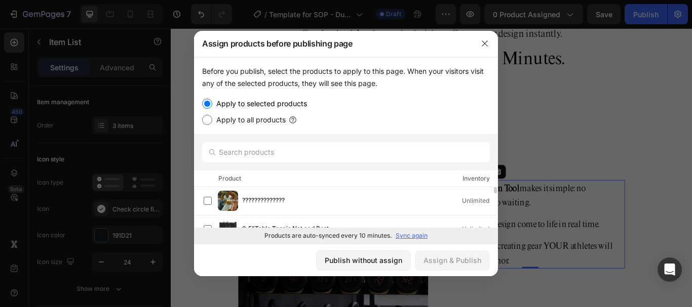
scroll to position [152, 0]
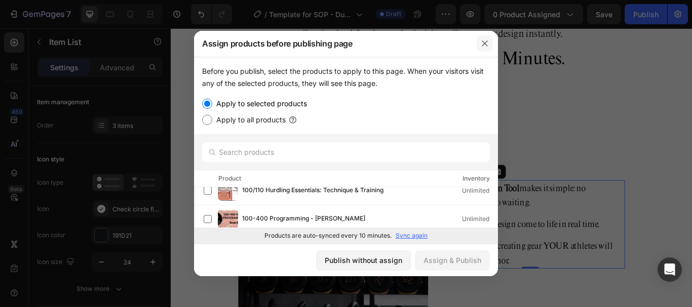
click at [484, 44] on icon "button" at bounding box center [485, 44] width 8 height 8
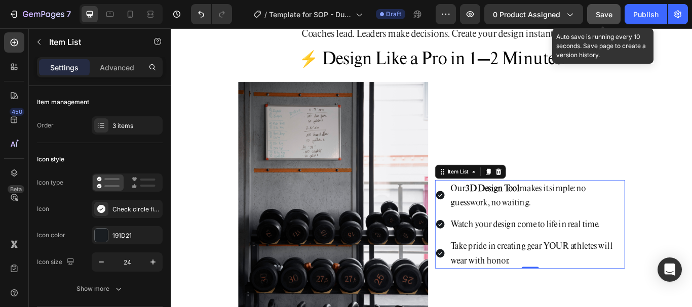
click at [600, 8] on button "Save" at bounding box center [603, 14] width 33 height 20
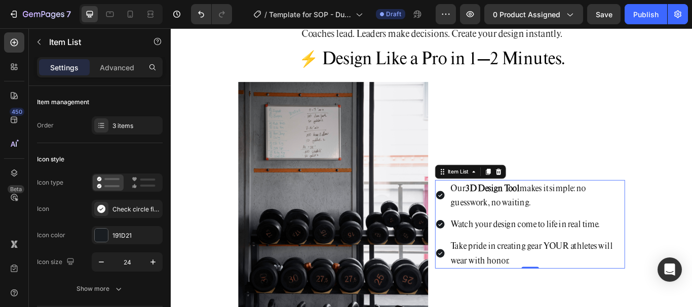
click at [325, 138] on img at bounding box center [359, 257] width 221 height 333
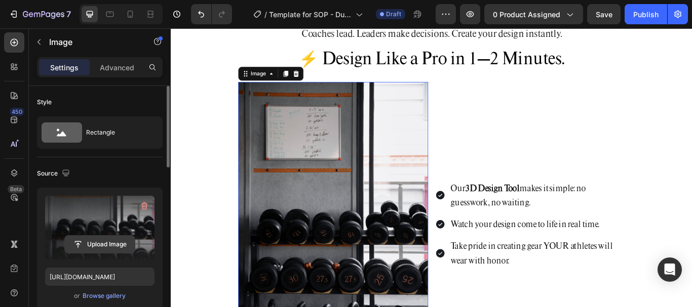
click at [103, 250] on input "file" at bounding box center [100, 244] width 70 height 17
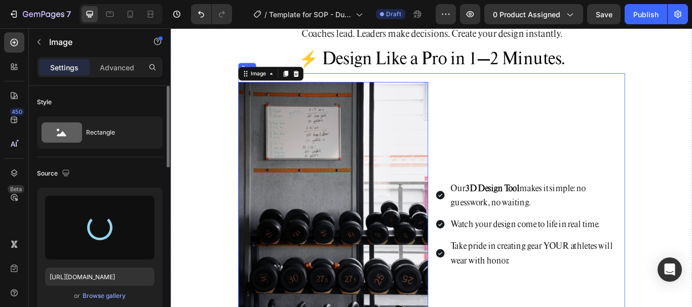
type input "https://cdn.shopify.com/s/files/1/0752/5249/8730/files/gempages_517222236088697…"
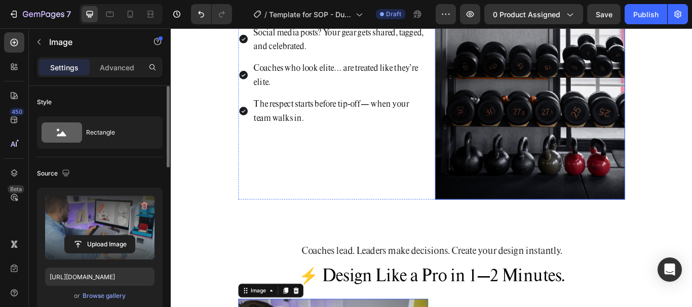
scroll to position [751, 0]
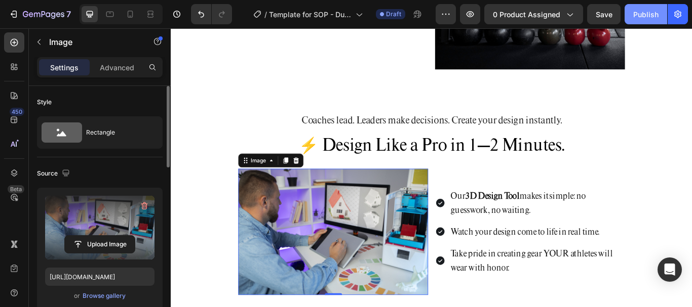
click at [648, 7] on button "Publish" at bounding box center [645, 14] width 43 height 20
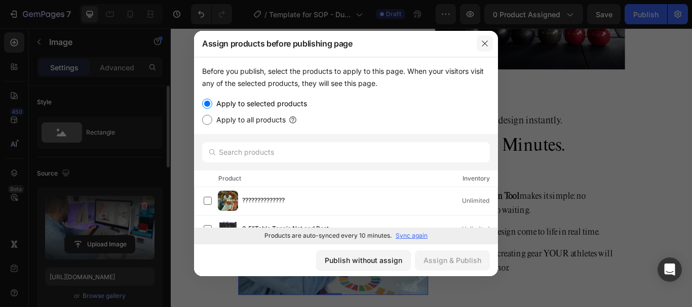
click at [485, 46] on icon "button" at bounding box center [485, 44] width 8 height 8
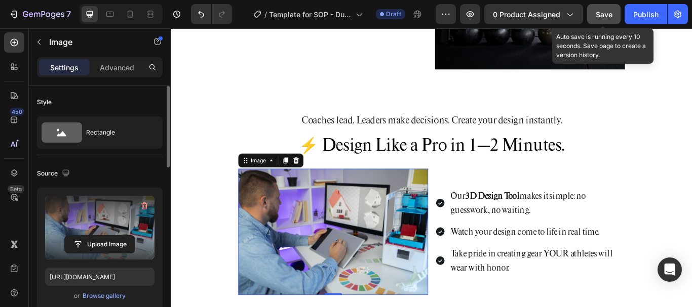
click at [605, 16] on span "Save" at bounding box center [604, 14] width 17 height 9
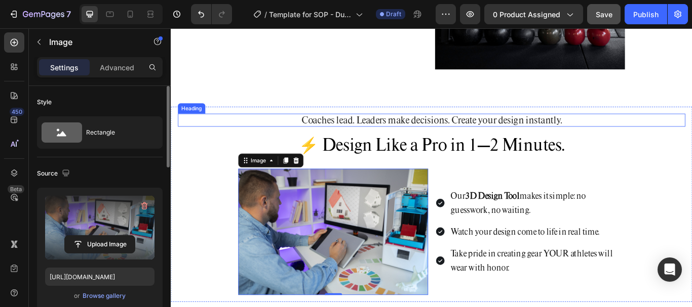
click at [690, 130] on p "Coaches lead. Leaders make decisions. Create your design instantly." at bounding box center [475, 135] width 590 height 13
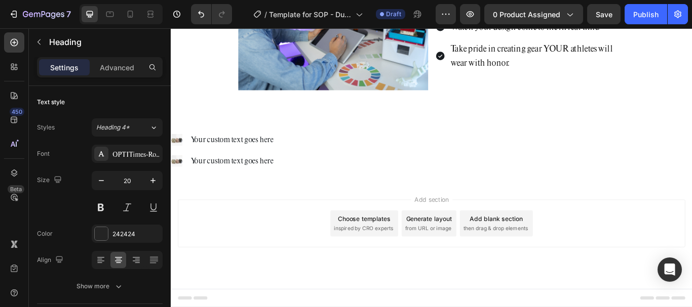
scroll to position [889, 0]
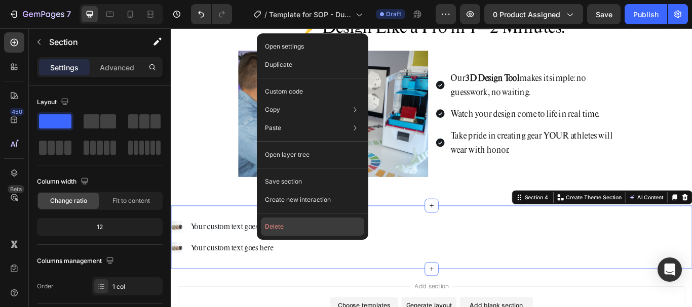
drag, startPoint x: 282, startPoint y: 235, endPoint x: 129, endPoint y: 234, distance: 152.5
click at [282, 235] on button "Delete" at bounding box center [312, 227] width 103 height 18
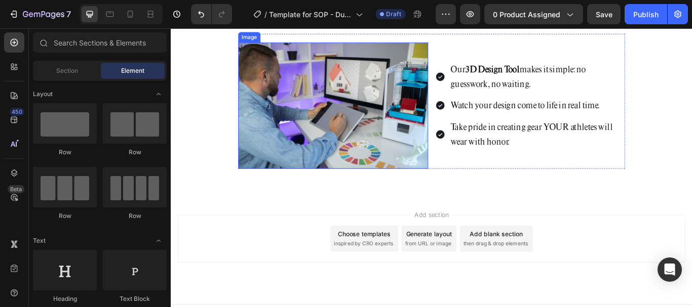
scroll to position [916, 0]
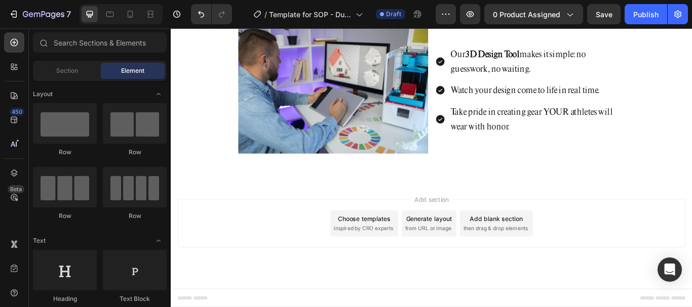
click at [418, 255] on div "Choose templates" at bounding box center [396, 250] width 61 height 11
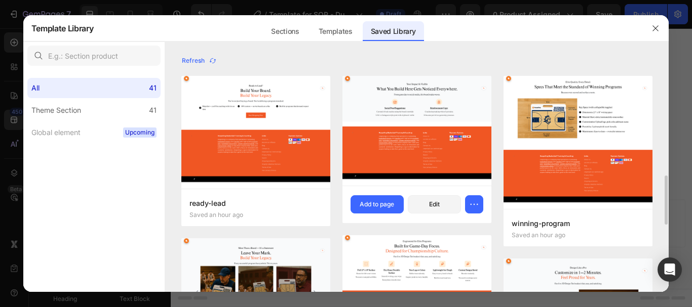
scroll to position [101, 0]
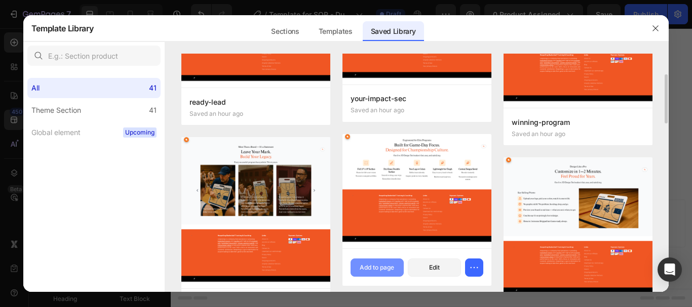
drag, startPoint x: 373, startPoint y: 277, endPoint x: 376, endPoint y: 265, distance: 12.5
click at [373, 275] on div "game-day Saved an hour ago Add to page Edit" at bounding box center [416, 267] width 149 height 37
click at [360, 269] on div "Add to page" at bounding box center [377, 267] width 34 height 9
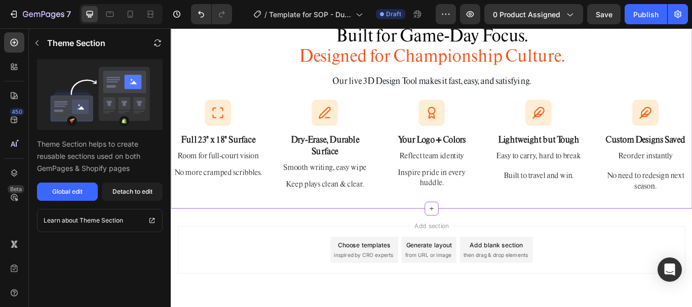
scroll to position [1176, 0]
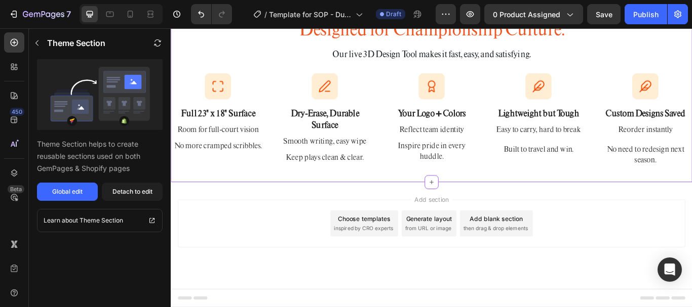
click at [292, 122] on div "Image Full 23" x 18" Surface Text Block Room for full-court vision Text No more…" at bounding box center [475, 137] width 608 height 112
click at [223, 137] on div "Image Full 23" x 18" Surface Text Block Room for full-court vision Text No more…" at bounding box center [225, 137] width 109 height 112
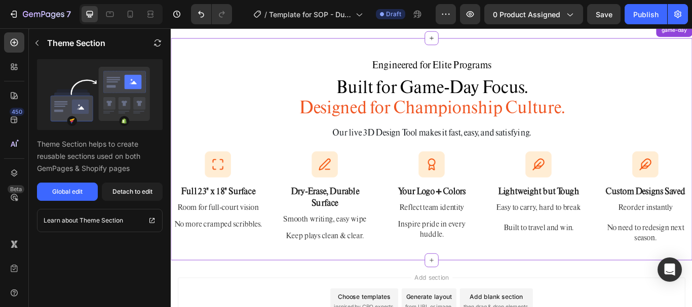
scroll to position [1074, 0]
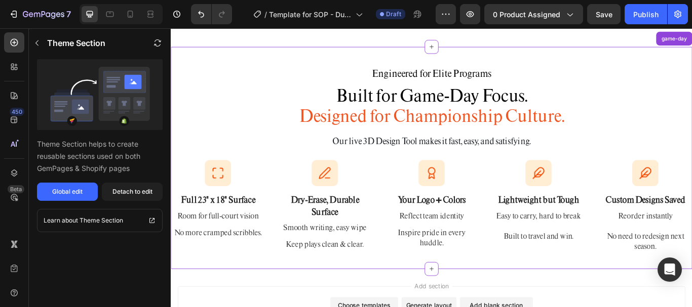
click at [407, 119] on h2 "Built for Game-Day Focus. Designed for Championship Culture." at bounding box center [475, 119] width 592 height 50
click at [470, 79] on h2 "Engineered for Elite Programs" at bounding box center [475, 80] width 592 height 15
click at [128, 189] on div "Detach to edit" at bounding box center [132, 191] width 40 height 9
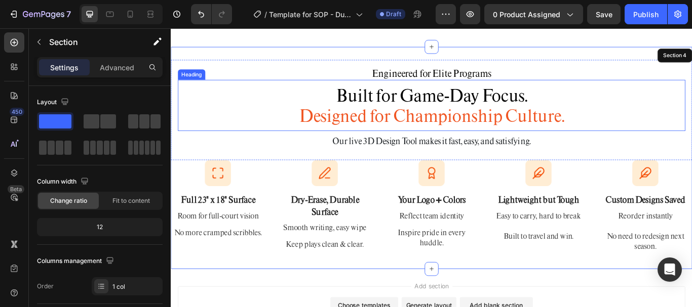
click at [521, 120] on h2 "Built for Game-Day Focus. Designed for Championship Culture." at bounding box center [475, 119] width 592 height 50
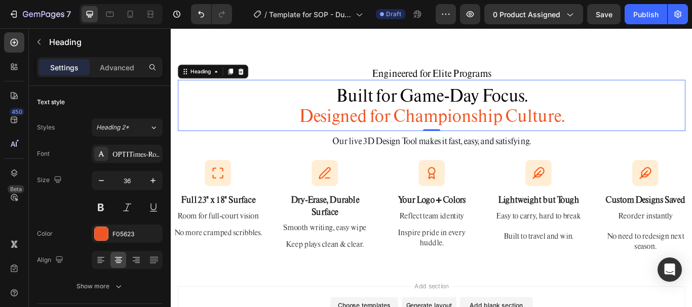
click at [589, 132] on h2 "Built for Game-Day Focus. Designed for Championship Culture." at bounding box center [475, 119] width 592 height 50
click at [589, 132] on p "Built for Game-Day Focus. Designed for Championship Culture." at bounding box center [475, 119] width 590 height 48
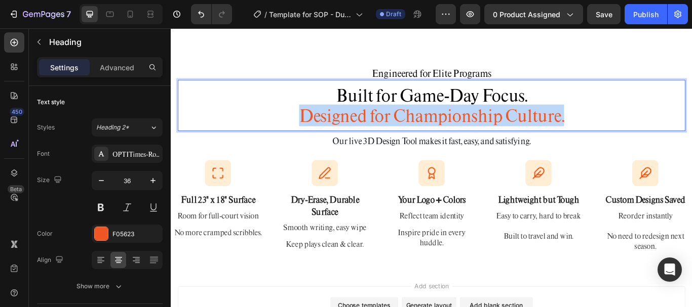
click at [589, 132] on p "Built for Game-Day Focus. Designed for Championship Culture." at bounding box center [475, 119] width 590 height 48
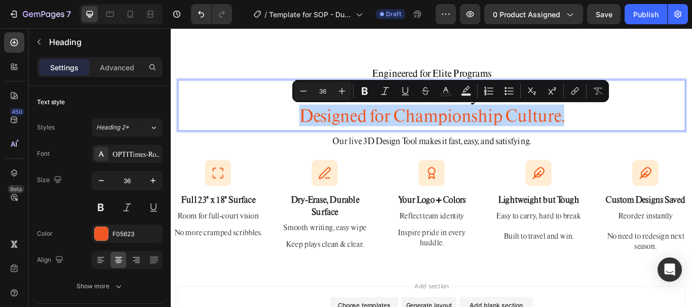
click at [677, 139] on p "Built for Game-Day Focus. Designed for Championship Culture." at bounding box center [475, 119] width 590 height 48
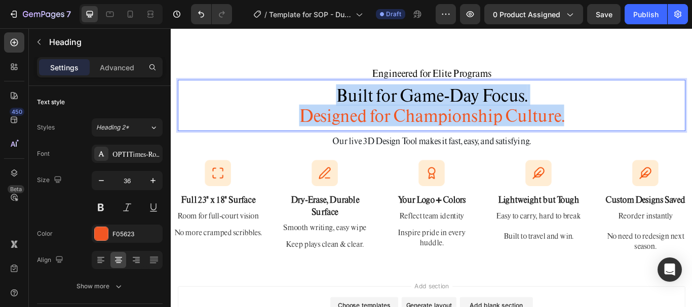
drag, startPoint x: 656, startPoint y: 138, endPoint x: 321, endPoint y: 100, distance: 337.4
click at [321, 100] on p "Built for Game-Day Focus. Designed for Championship Culture." at bounding box center [475, 119] width 590 height 48
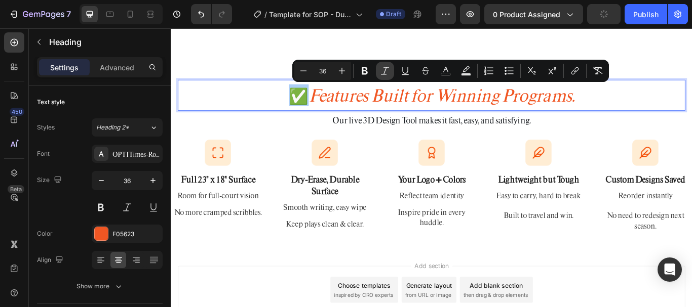
click at [387, 72] on icon "Editor contextual toolbar" at bounding box center [385, 71] width 10 height 10
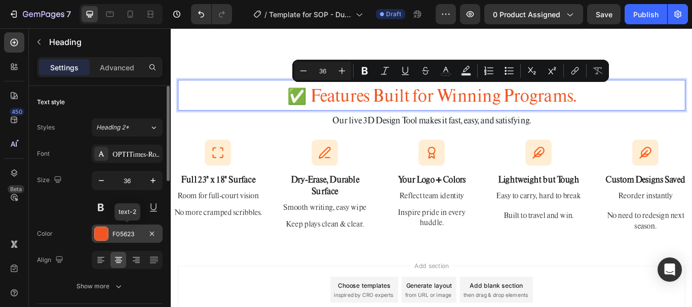
click at [105, 238] on div at bounding box center [101, 233] width 13 height 13
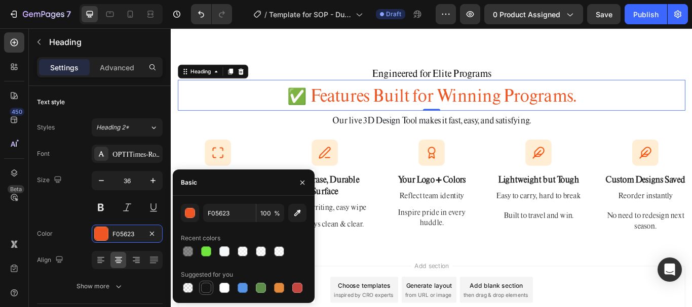
click at [202, 288] on div at bounding box center [206, 288] width 10 height 10
type input "151515"
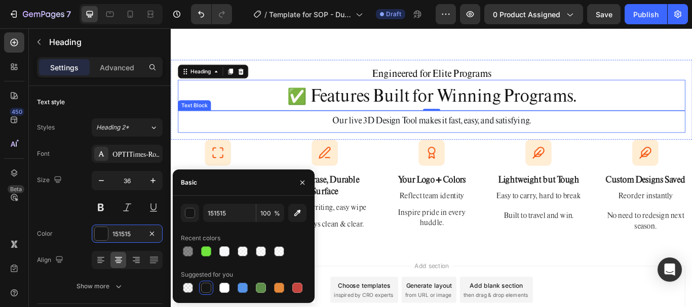
click at [418, 142] on p "Our live 3D Design Tool makes it fast, easy, and satisfying." at bounding box center [475, 136] width 590 height 16
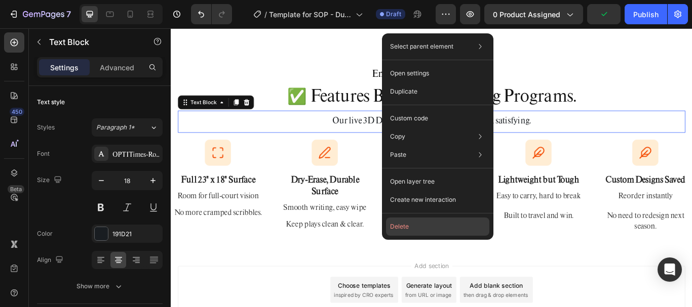
click at [417, 229] on button "Delete" at bounding box center [437, 227] width 103 height 18
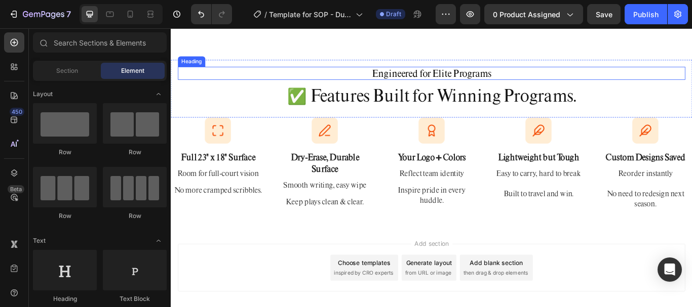
click at [463, 79] on h2 "Engineered for Elite Programs" at bounding box center [475, 80] width 592 height 15
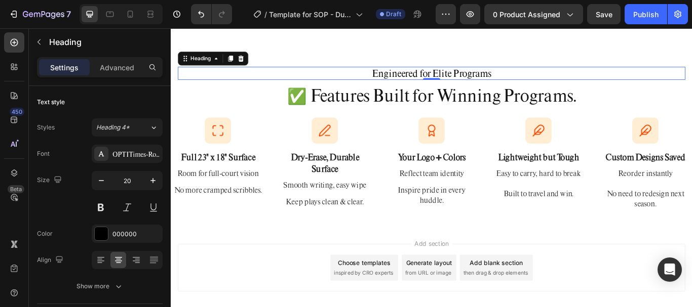
click at [468, 83] on h2 "Engineered for Elite Programs" at bounding box center [475, 80] width 592 height 15
click at [468, 83] on p "Engineered for Elite Programs" at bounding box center [475, 80] width 590 height 13
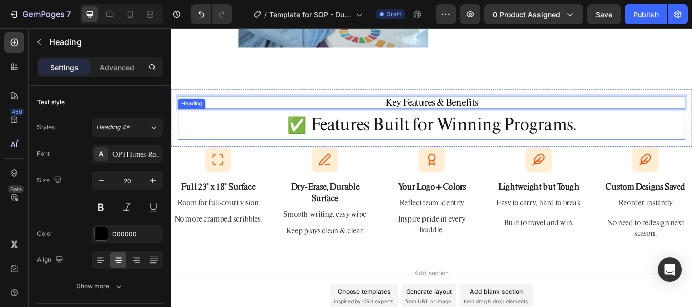
scroll to position [1024, 0]
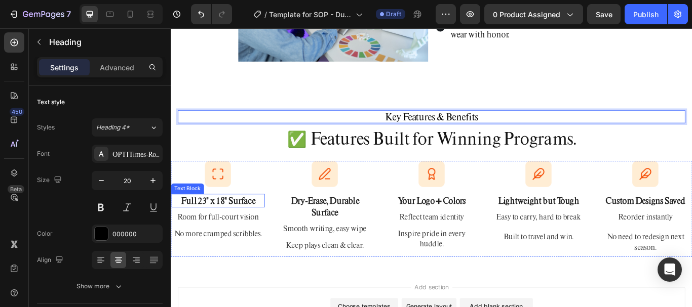
click at [262, 229] on p "Full 23" x 18" Surface" at bounding box center [225, 230] width 107 height 14
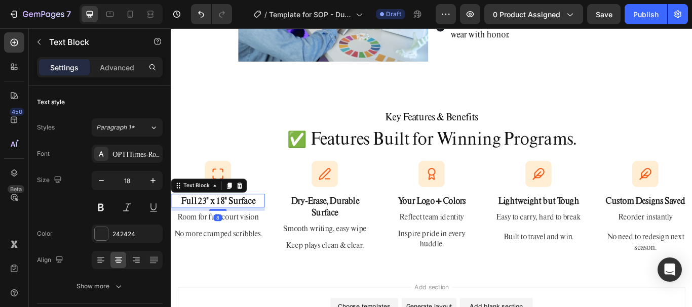
click at [218, 233] on p "Full 23" x 18" Surface" at bounding box center [225, 230] width 107 height 14
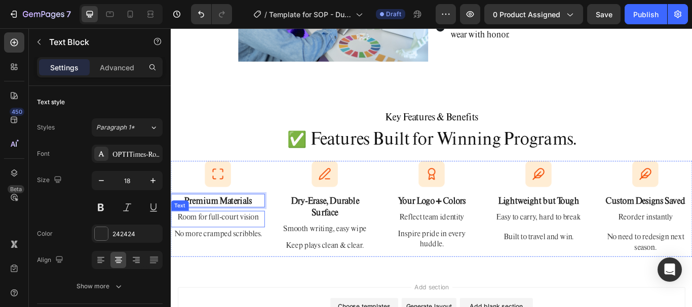
click at [253, 248] on p "Room for full-court vision" at bounding box center [225, 249] width 107 height 12
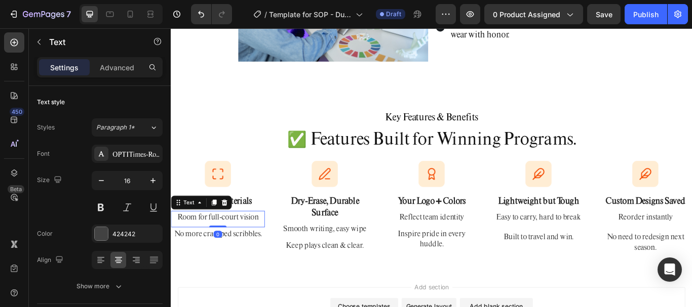
click at [253, 248] on p "Room for full-court vision" at bounding box center [225, 249] width 107 height 12
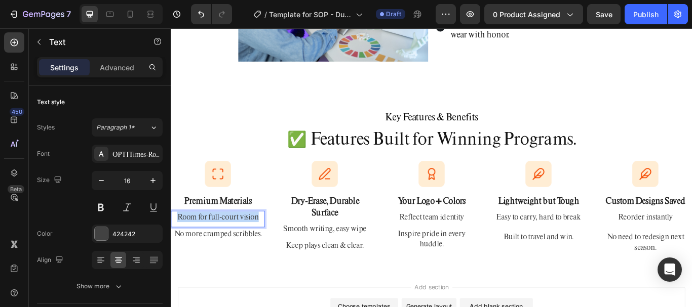
click at [253, 248] on p "Room for full-court vision" at bounding box center [225, 249] width 107 height 12
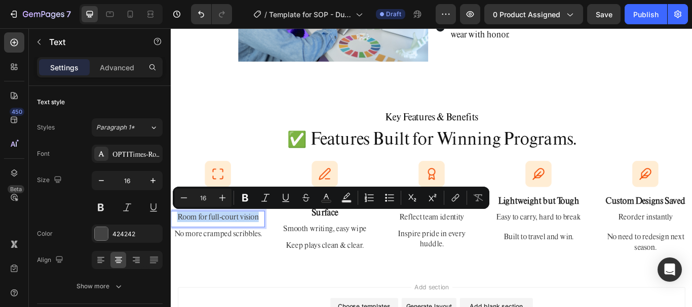
click at [253, 248] on p "Room for full-court vision" at bounding box center [225, 249] width 107 height 12
click at [237, 272] on p "No more cramped scribbles." at bounding box center [225, 268] width 107 height 12
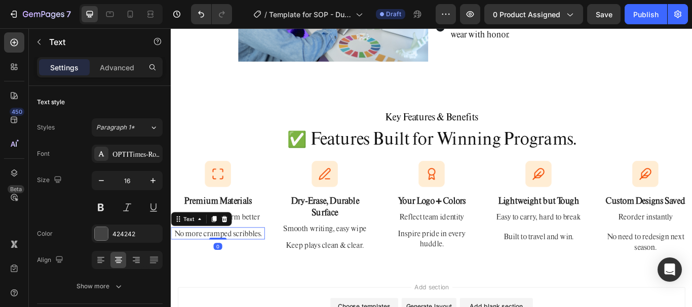
click at [240, 269] on p "No more cramped scribbles." at bounding box center [225, 268] width 107 height 12
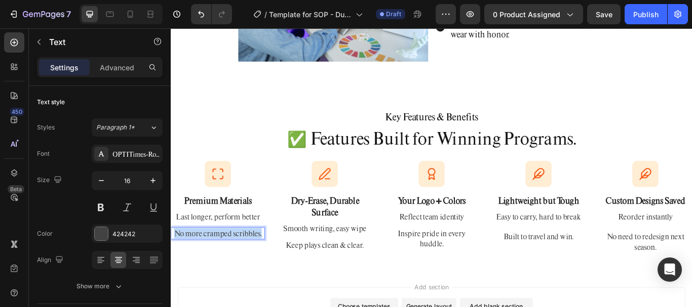
click at [240, 269] on p "No more cramped scribbles." at bounding box center [225, 268] width 107 height 12
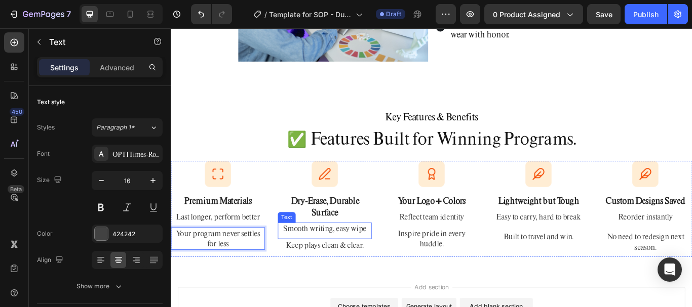
click at [360, 262] on p "Smooth writing, easy wipe" at bounding box center [349, 262] width 107 height 12
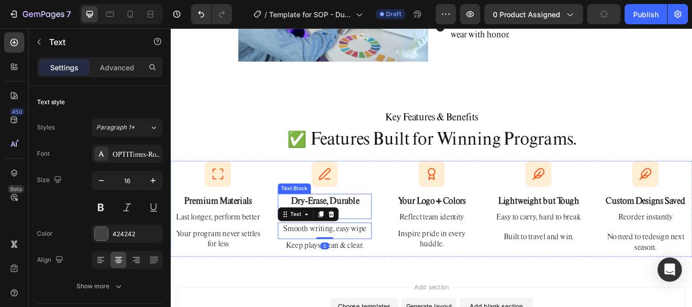
click at [370, 233] on p "Dry-Erase, Durable Surface" at bounding box center [349, 236] width 107 height 27
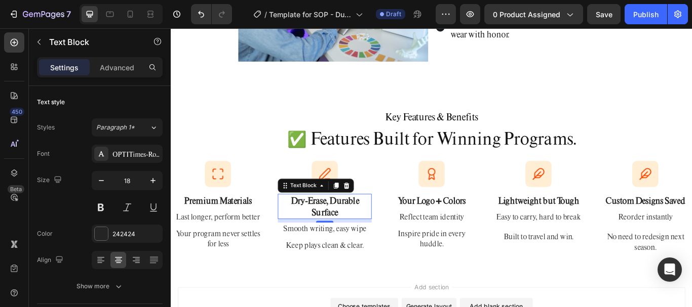
click at [352, 225] on p "Dry-Erase, Durable Surface" at bounding box center [349, 236] width 107 height 27
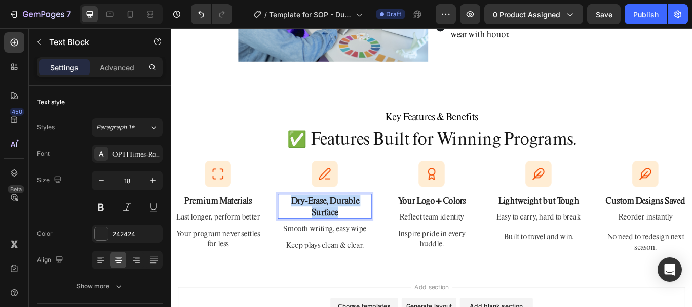
click at [352, 225] on p "Dry-Erase, Durable Surface" at bounding box center [349, 236] width 107 height 27
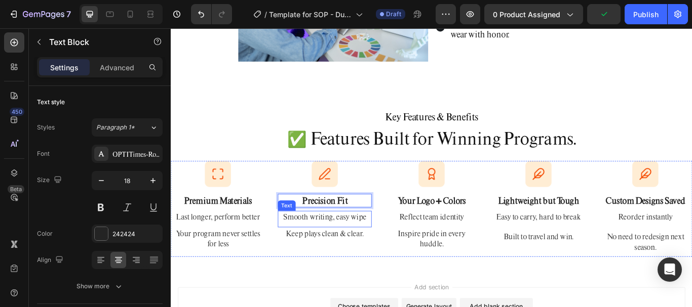
click at [370, 247] on p "Smooth writing, easy wipe" at bounding box center [349, 249] width 107 height 12
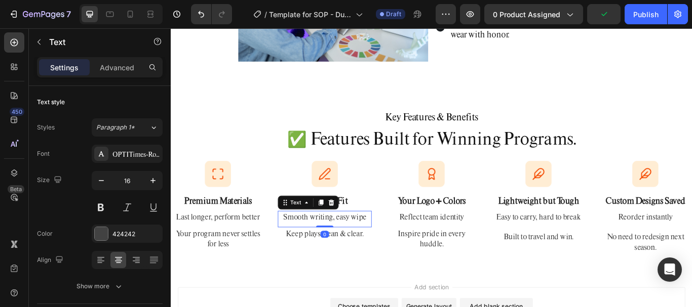
click at [370, 248] on p "Smooth writing, easy wipe" at bounding box center [349, 249] width 107 height 12
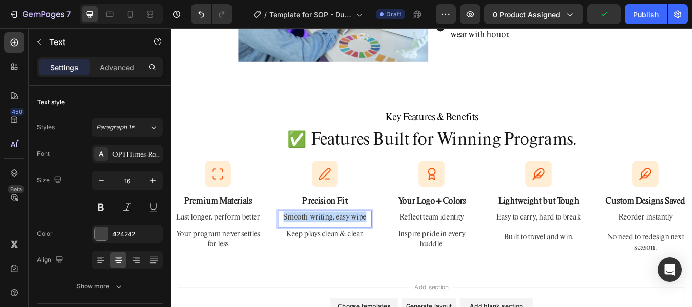
click at [370, 248] on p "Smooth writing, easy wipe" at bounding box center [349, 249] width 107 height 12
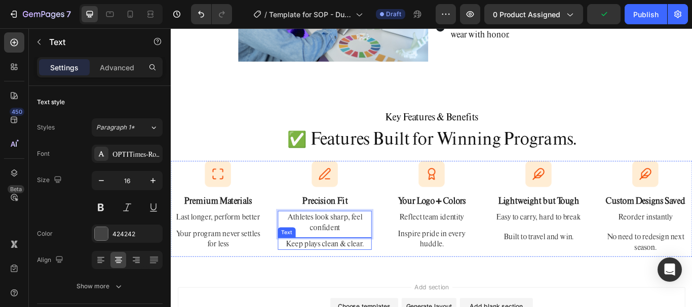
click at [373, 275] on p "Keep plays clean & clear." at bounding box center [349, 280] width 107 height 12
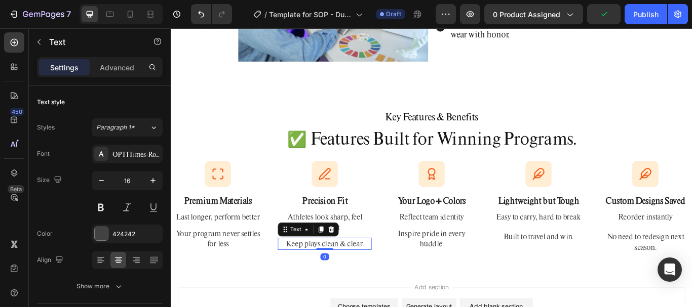
click at [370, 278] on p "Keep plays clean & clear." at bounding box center [349, 280] width 107 height 12
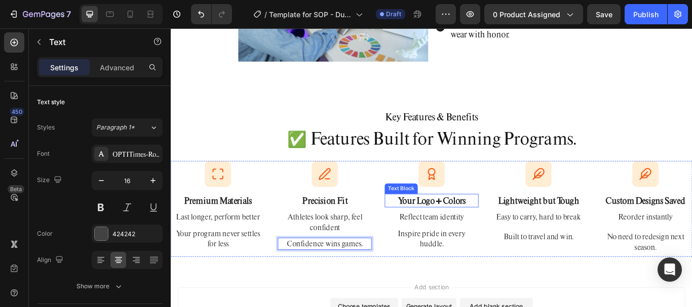
click at [471, 230] on p "Your Logo + Colors" at bounding box center [474, 230] width 107 height 14
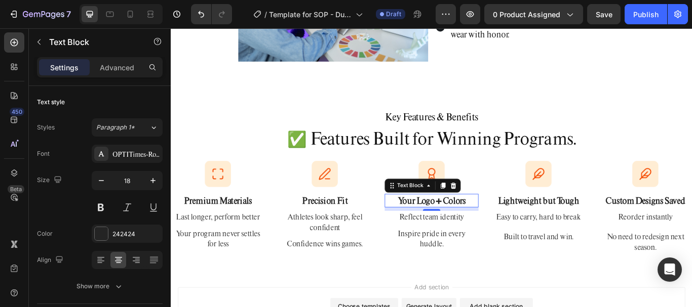
click at [458, 232] on p "Your Logo + Colors" at bounding box center [474, 230] width 107 height 14
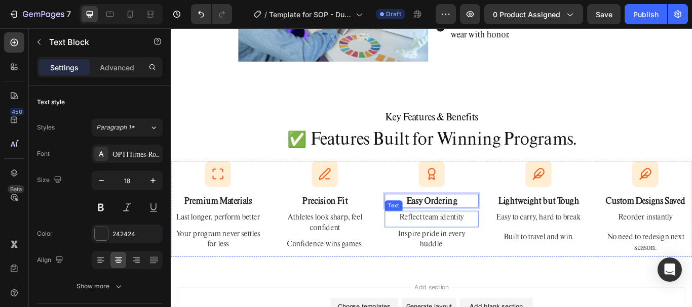
click at [471, 250] on p "Reflect team identity" at bounding box center [474, 249] width 107 height 12
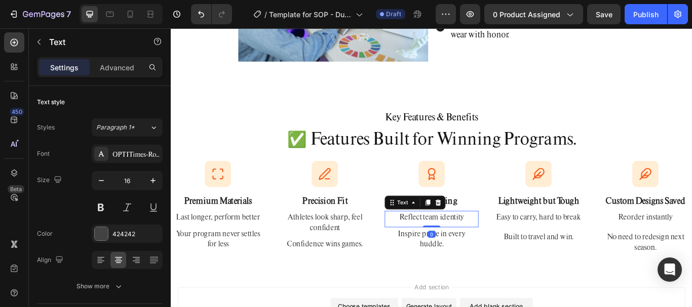
click at [471, 250] on p "Reflect team identity" at bounding box center [474, 249] width 107 height 12
click at [457, 261] on div "Inspire pride in every huddle." at bounding box center [474, 274] width 109 height 26
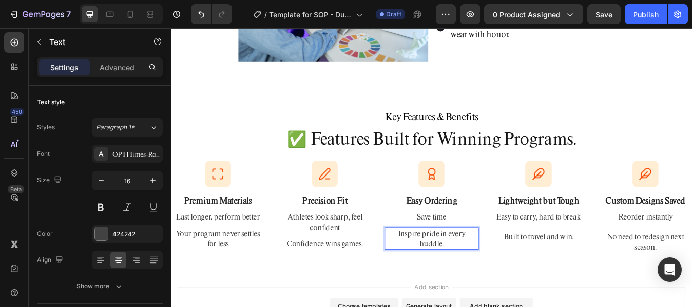
click at [478, 277] on p "Inspire pride in every huddle." at bounding box center [474, 274] width 107 height 24
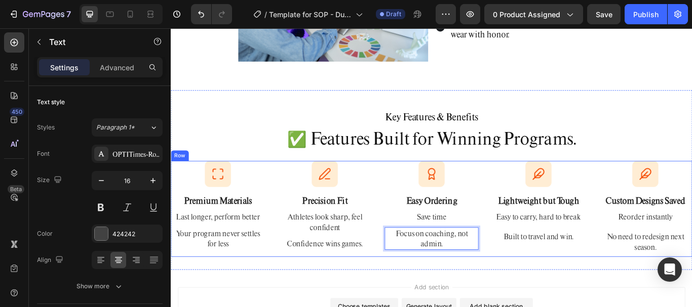
click at [598, 232] on p "Lightweight but Tough" at bounding box center [598, 230] width 107 height 14
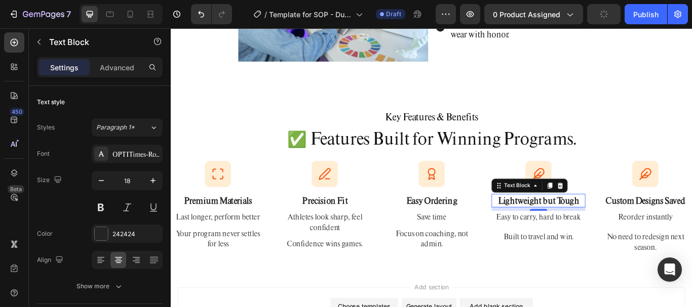
click at [580, 229] on p "Lightweight but Tough" at bounding box center [598, 230] width 107 height 14
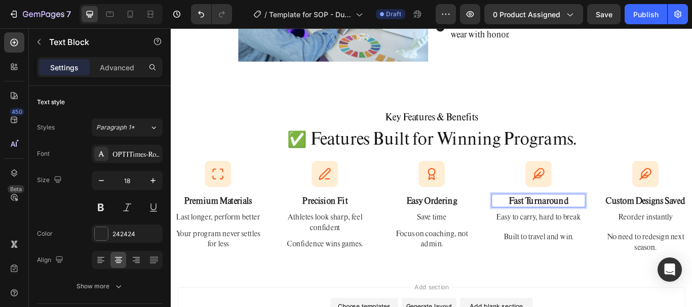
click at [609, 228] on strong "Fast Turnaround" at bounding box center [599, 229] width 70 height 13
click at [592, 244] on p "Easy to carry, hard to break" at bounding box center [598, 249] width 107 height 12
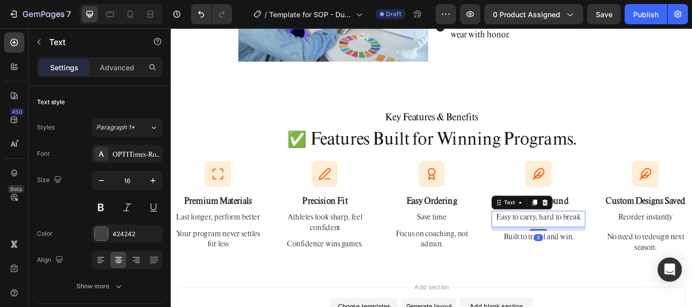
click at [592, 247] on p "Easy to carry, hard to break" at bounding box center [598, 249] width 107 height 12
click at [589, 267] on p "Built to travel and win." at bounding box center [598, 272] width 107 height 12
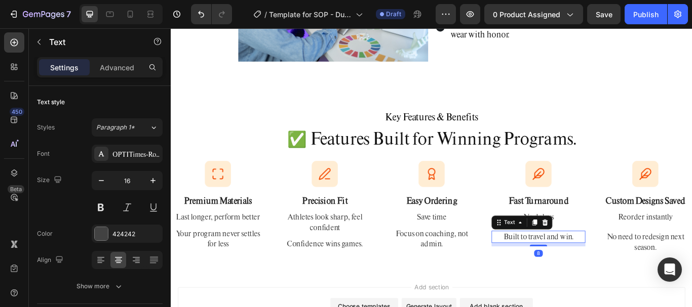
click at [589, 267] on p "Built to travel and win." at bounding box center [598, 272] width 107 height 12
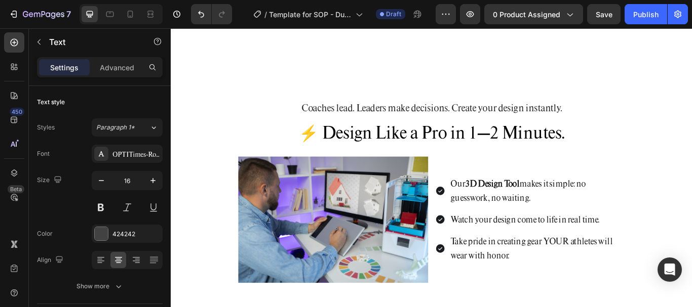
scroll to position [1126, 0]
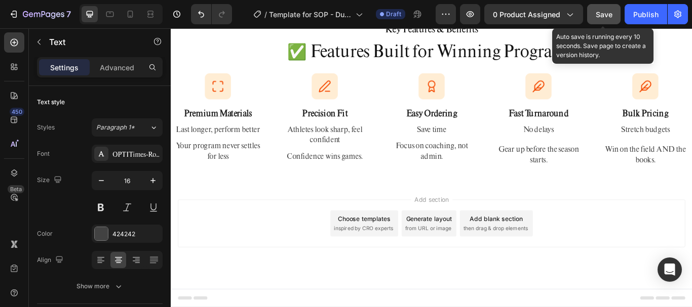
click at [609, 13] on span "Save" at bounding box center [604, 14] width 17 height 9
click at [606, 9] on div "Save" at bounding box center [604, 14] width 17 height 11
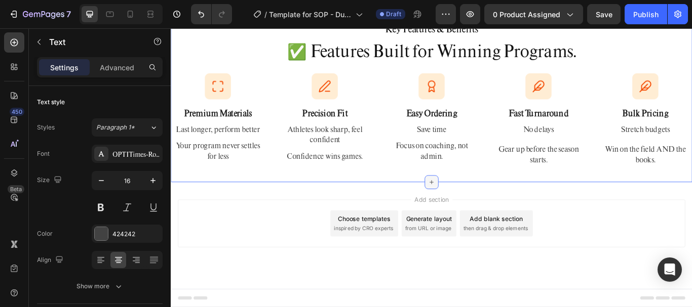
click at [474, 209] on icon at bounding box center [475, 208] width 8 height 8
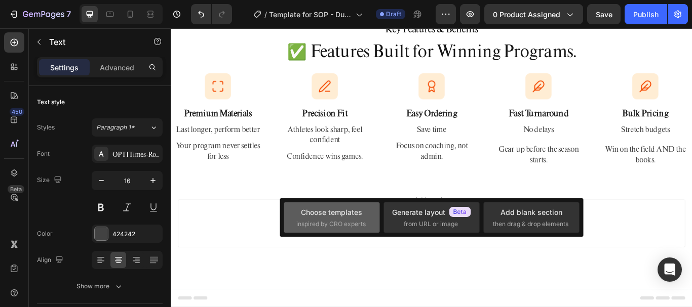
click at [348, 226] on span "inspired by CRO experts" at bounding box center [330, 224] width 69 height 9
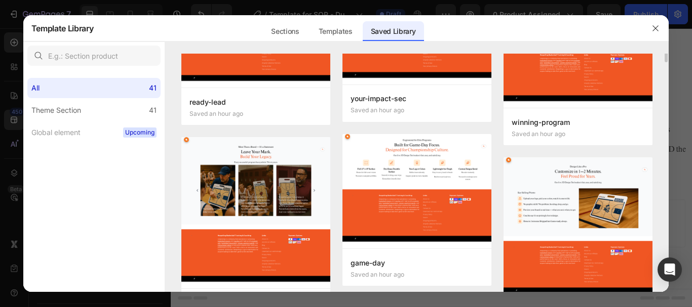
scroll to position [0, 0]
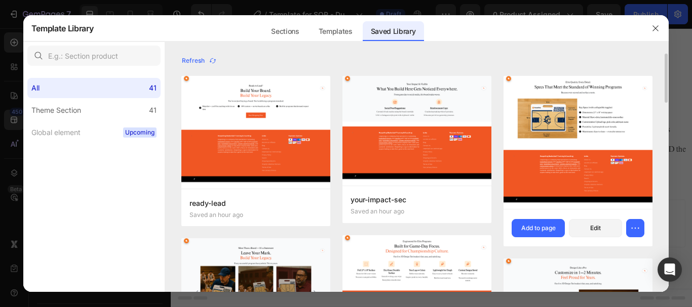
click at [581, 119] on img at bounding box center [577, 142] width 149 height 133
click at [542, 229] on div "Add to page" at bounding box center [538, 228] width 34 height 9
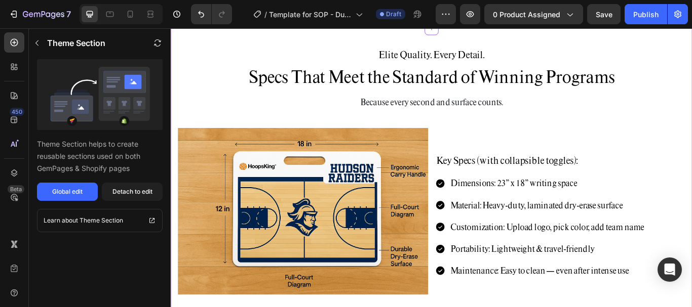
scroll to position [1407, 0]
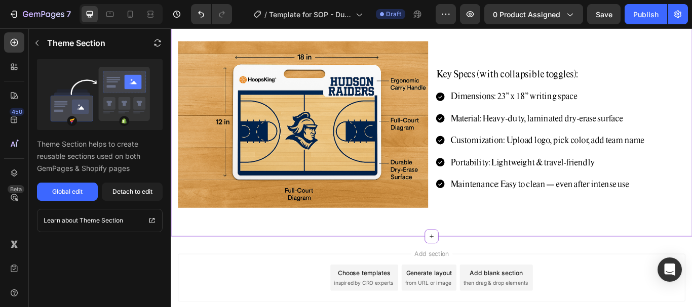
click at [289, 176] on img at bounding box center [325, 141] width 292 height 194
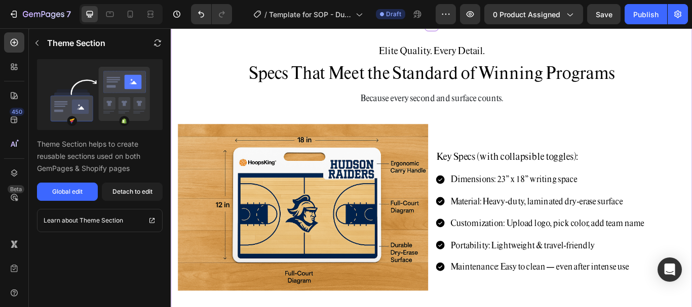
scroll to position [1255, 0]
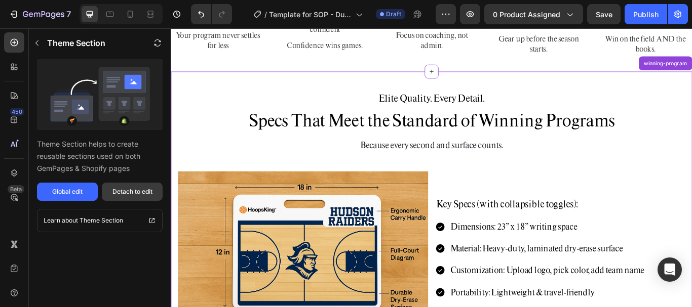
click at [137, 190] on div "Detach to edit" at bounding box center [132, 191] width 40 height 9
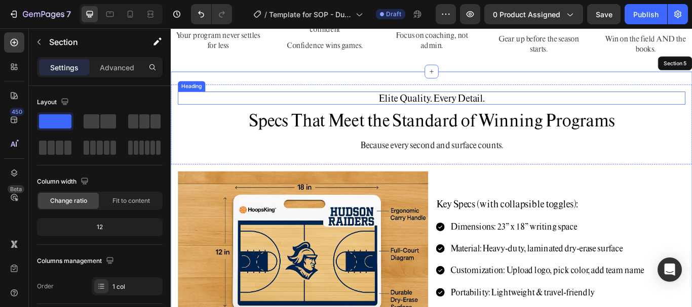
click at [489, 104] on h2 "Elite Quality. Every Detail." at bounding box center [475, 109] width 592 height 15
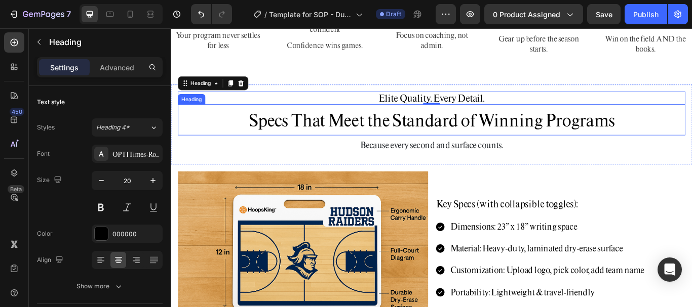
click at [474, 108] on h2 "Elite Quality. Every Detail." at bounding box center [475, 109] width 592 height 15
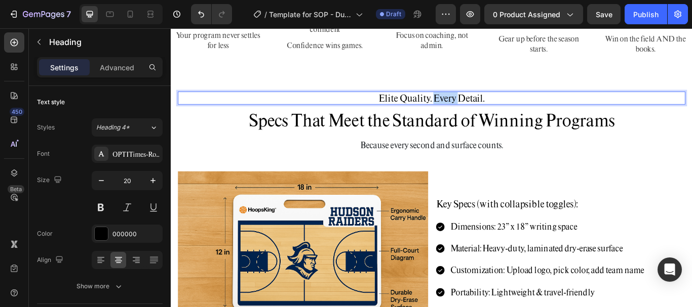
click at [474, 108] on p "Elite Quality. Every Detail." at bounding box center [475, 109] width 590 height 13
click at [525, 127] on span "Specs That Meet the Standard of Winning Programs" at bounding box center [474, 135] width 427 height 25
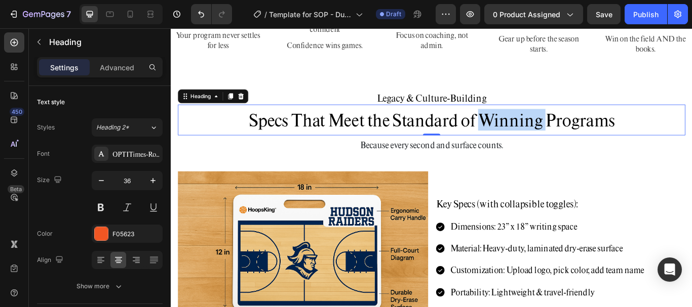
click at [526, 130] on span "Specs That Meet the Standard of Winning Programs" at bounding box center [474, 135] width 427 height 25
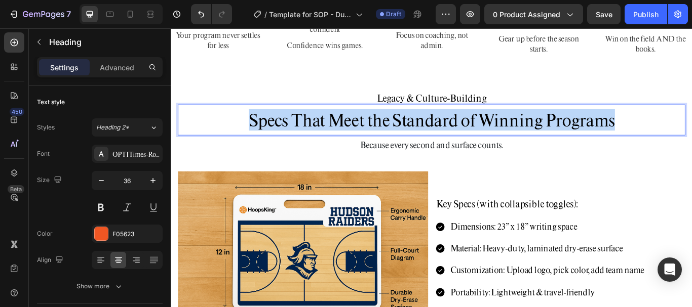
click at [526, 130] on span "Specs That Meet the Standard of Winning Programs" at bounding box center [474, 135] width 427 height 25
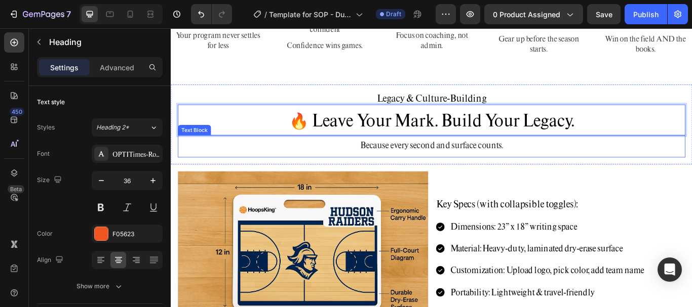
click at [470, 164] on p "Because every second and surface counts." at bounding box center [475, 165] width 590 height 16
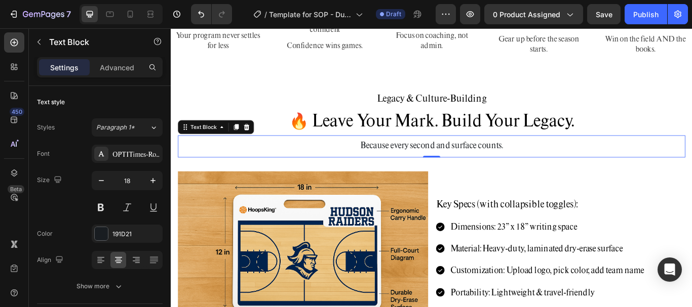
click at [470, 164] on p "Because every second and surface counts." at bounding box center [475, 165] width 590 height 16
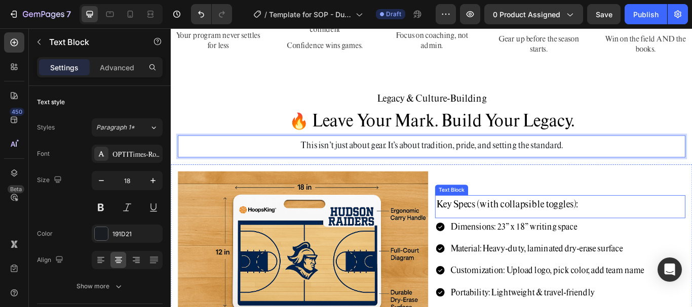
click at [541, 233] on p "Key Specs (with collapsible toggles):" at bounding box center [625, 233] width 290 height 18
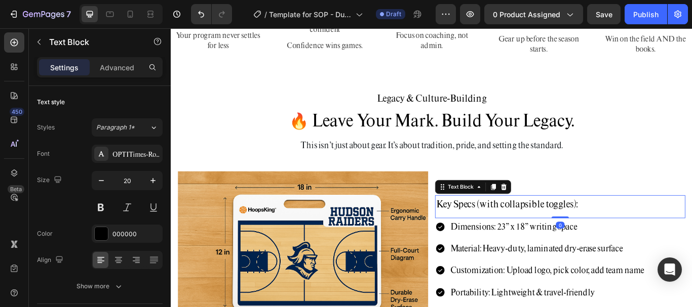
click at [548, 236] on p "Key Specs (with collapsible toggles):" at bounding box center [625, 233] width 290 height 18
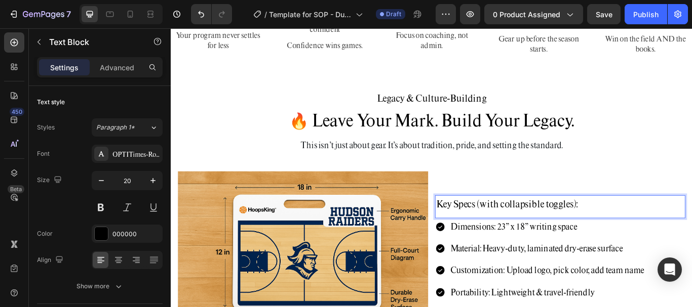
drag, startPoint x: 649, startPoint y: 239, endPoint x: 763, endPoint y: 245, distance: 113.6
click at [691, 244] on div "Image Key Specs (with collapsible toggles): Text Block 0 Dimensions: 23” x 18” …" at bounding box center [475, 297] width 608 height 221
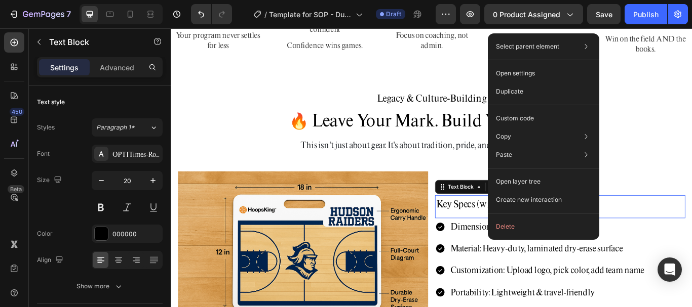
click at [529, 215] on div "Select parent element Section Row 2 cols Text Block Open settings Duplicate Cus…" at bounding box center [543, 136] width 111 height 207
click at [509, 225] on button "Delete" at bounding box center [543, 227] width 103 height 18
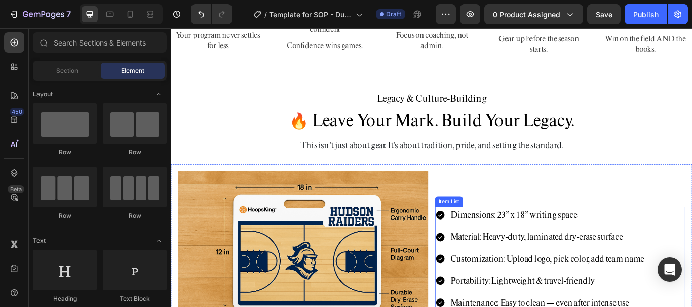
click at [561, 246] on p "Dimensions: 23” x 18” writing space" at bounding box center [609, 247] width 226 height 16
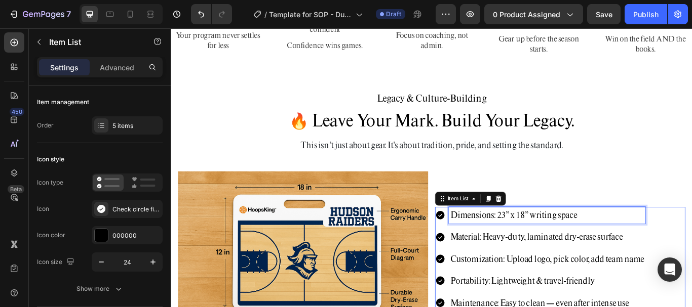
click at [561, 246] on p "Dimensions: 23” x 18” writing space" at bounding box center [609, 247] width 226 height 16
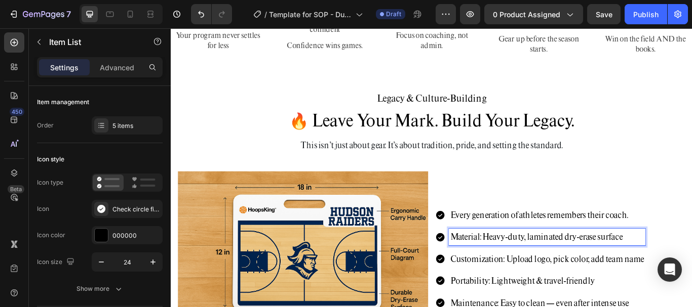
click at [530, 267] on p "Material: Heavy-duty, laminated dry-erase surface" at bounding box center [609, 272] width 226 height 16
click at [535, 295] on p "Customization: Upload logo, pick color, add team name" at bounding box center [609, 298] width 226 height 16
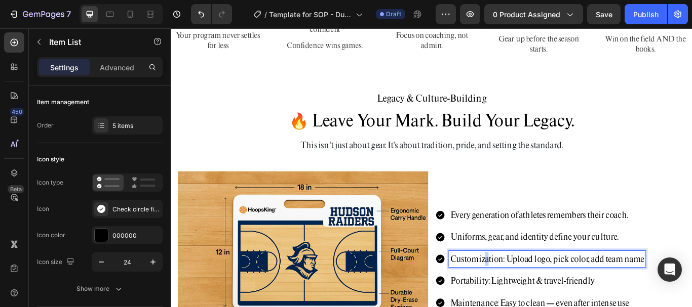
click at [535, 295] on p "Customization: Upload logo, pick color, add team name" at bounding box center [609, 298] width 226 height 16
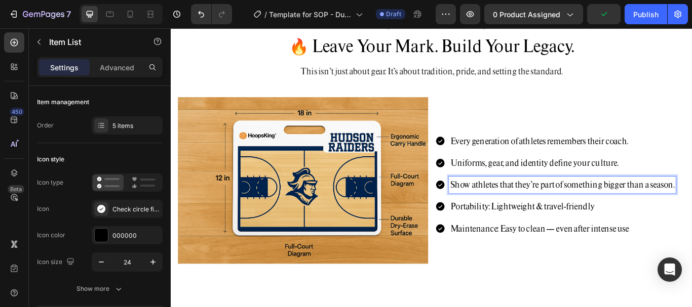
scroll to position [1356, 0]
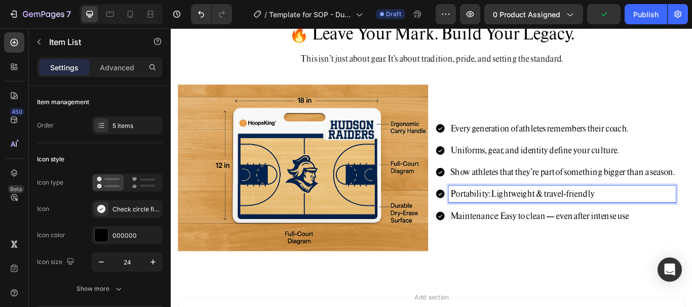
click at [572, 225] on p "Portability: Lightweight & travel-friendly" at bounding box center [626, 222] width 261 height 16
click at [122, 127] on div "5 items" at bounding box center [136, 126] width 48 height 9
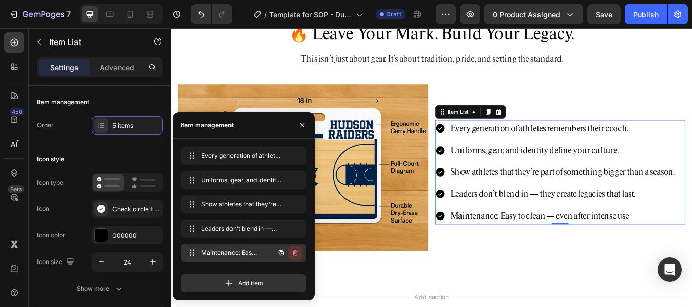
click at [294, 255] on icon "button" at bounding box center [295, 253] width 5 height 6
click at [294, 260] on div "Cancel Delete" at bounding box center [272, 253] width 59 height 18
click at [290, 254] on div "Delete" at bounding box center [288, 253] width 19 height 9
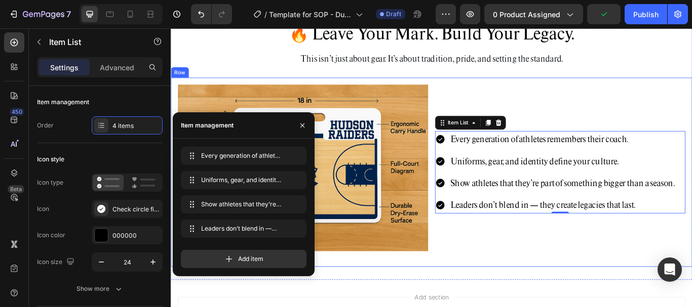
click at [552, 269] on div "Every generation of athletes remembers their coach. Uniforms, gear, and identit…" at bounding box center [625, 196] width 292 height 205
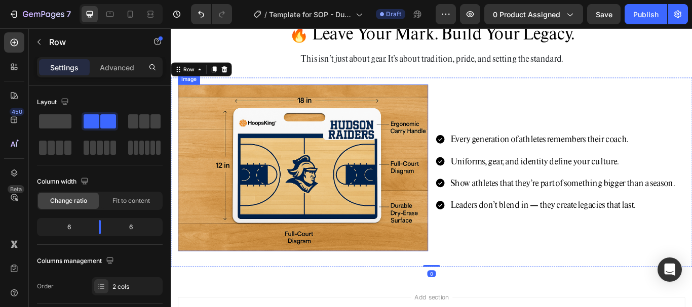
click at [413, 143] on img at bounding box center [325, 191] width 292 height 194
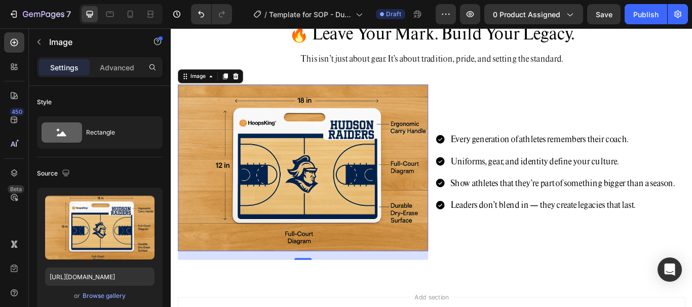
click at [315, 167] on img at bounding box center [325, 191] width 292 height 194
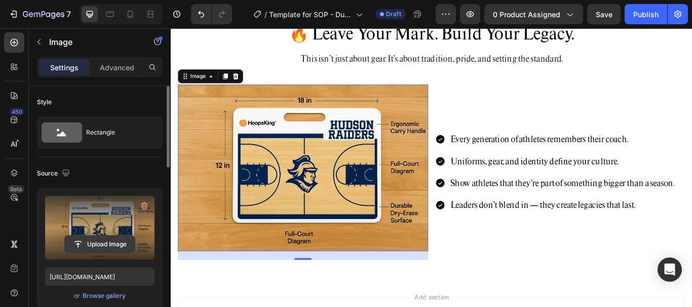
click at [97, 242] on input "file" at bounding box center [100, 244] width 70 height 17
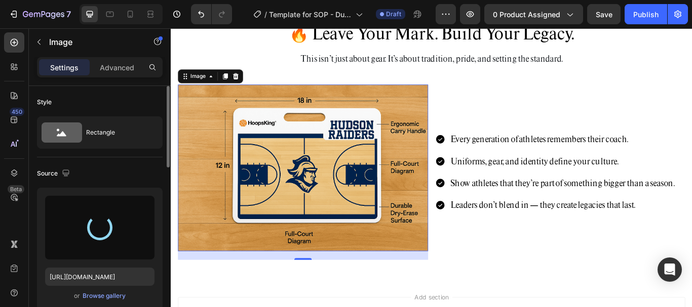
type input "[URL][DOMAIN_NAME]"
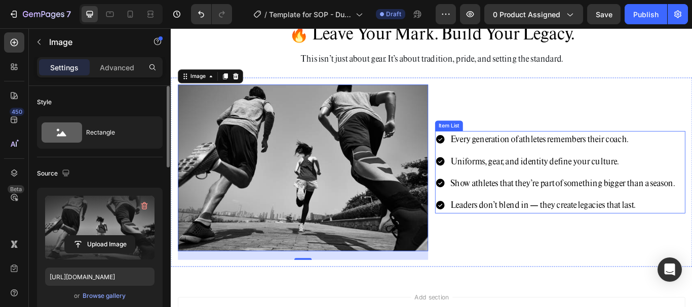
click at [617, 169] on div "Every generation of athletes remembers their coach. Uniforms, gear, and identit…" at bounding box center [619, 196] width 281 height 96
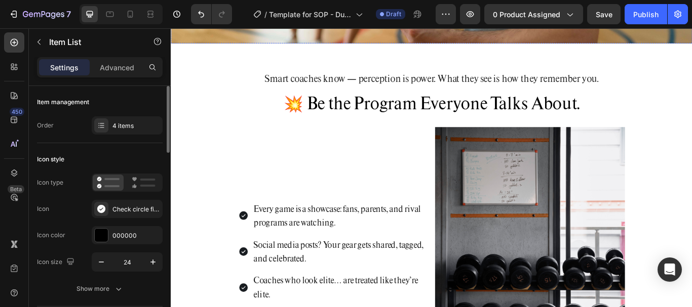
scroll to position [242, 0]
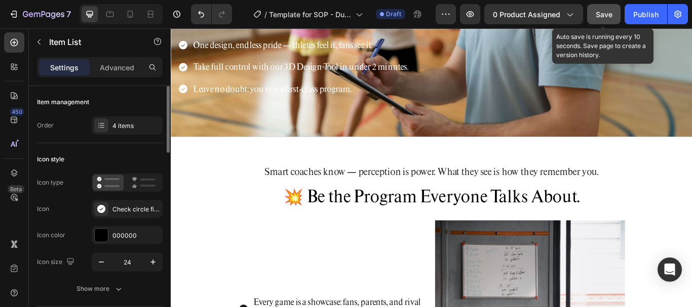
click at [609, 17] on span "Save" at bounding box center [604, 14] width 17 height 9
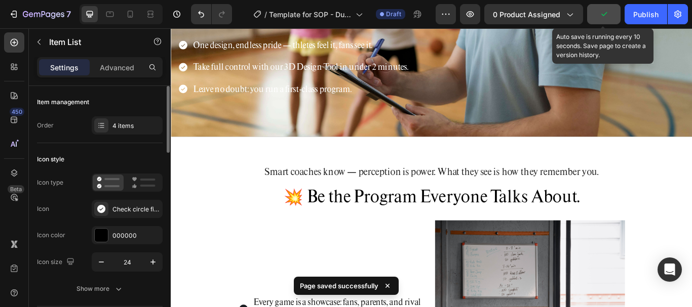
click at [604, 9] on button "button" at bounding box center [603, 14] width 33 height 20
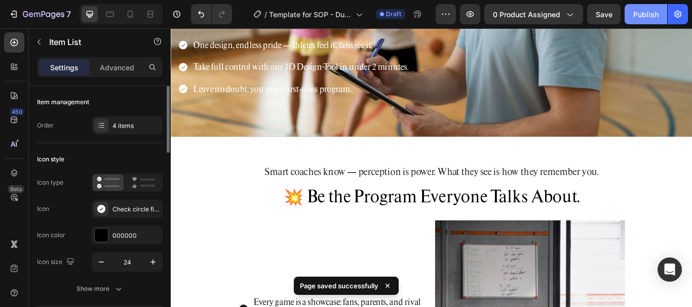
click at [646, 12] on div "Publish" at bounding box center [645, 14] width 25 height 11
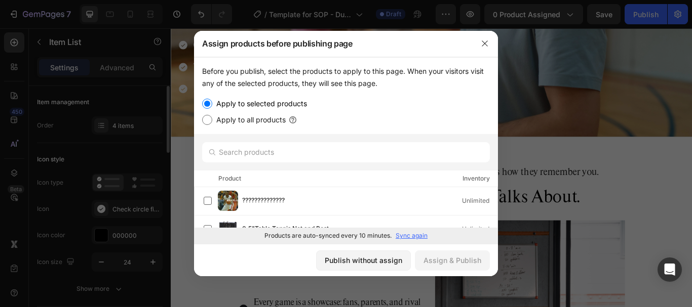
click at [251, 108] on label "Apply to selected products" at bounding box center [259, 104] width 95 height 12
click at [212, 108] on input "Apply to selected products" at bounding box center [207, 104] width 10 height 10
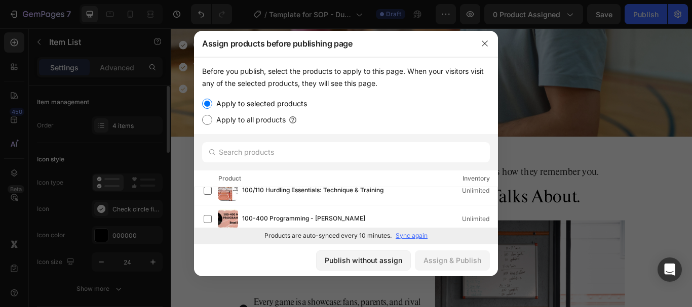
scroll to position [0, 0]
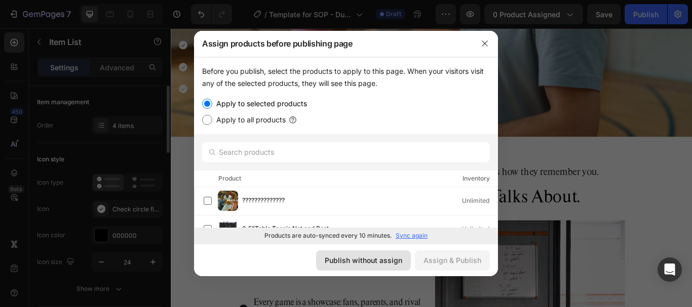
click at [396, 264] on div "Publish without assign" at bounding box center [363, 260] width 77 height 11
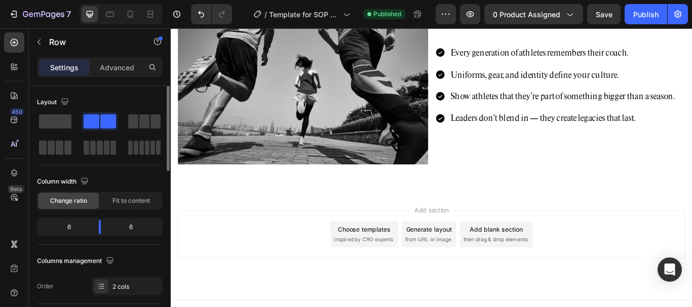
scroll to position [1468, 0]
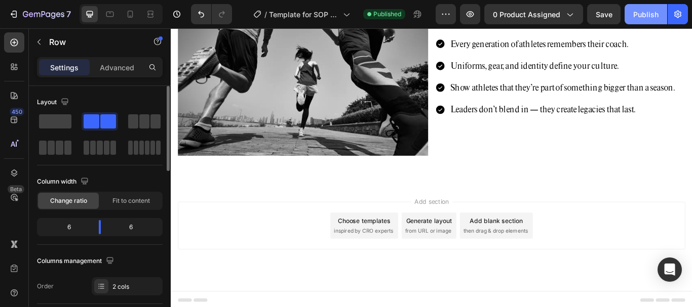
click at [636, 13] on div "Publish" at bounding box center [645, 14] width 25 height 11
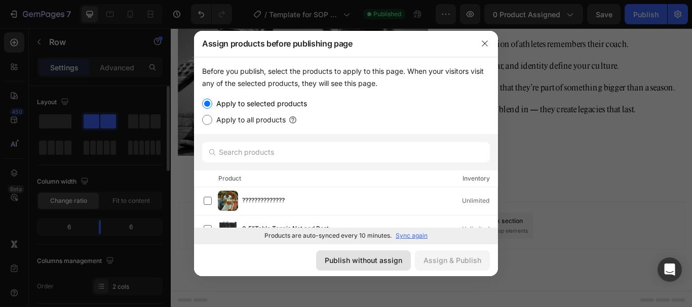
click at [385, 265] on div "Publish without assign" at bounding box center [363, 260] width 77 height 11
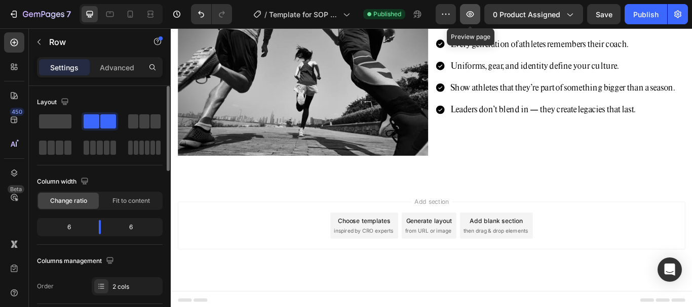
click at [477, 16] on button "button" at bounding box center [470, 14] width 20 height 20
click at [454, 16] on button "button" at bounding box center [446, 14] width 20 height 20
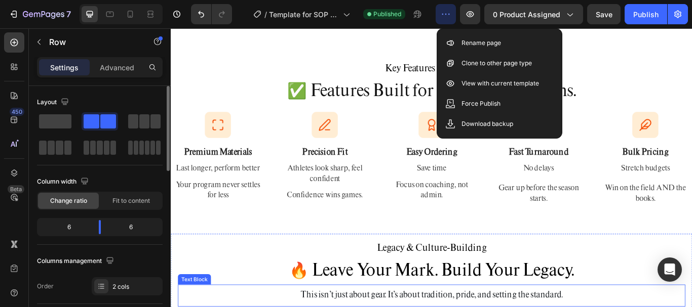
scroll to position [1063, 0]
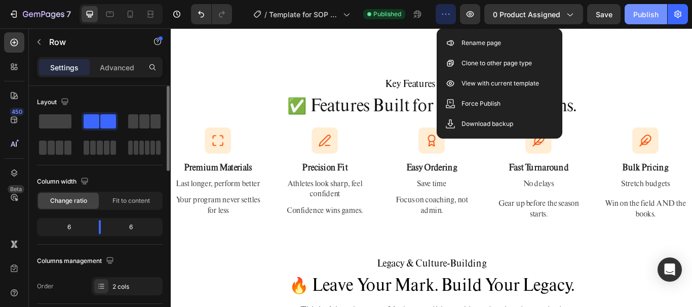
click at [655, 14] on div "Publish" at bounding box center [645, 14] width 25 height 11
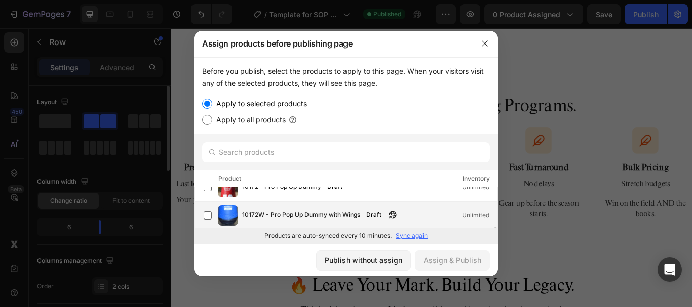
scroll to position [524, 0]
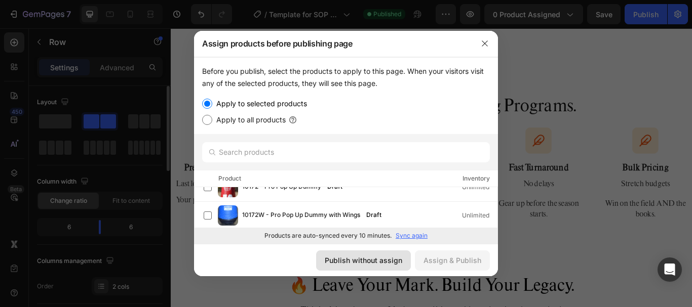
click at [375, 253] on button "Publish without assign" at bounding box center [363, 261] width 95 height 20
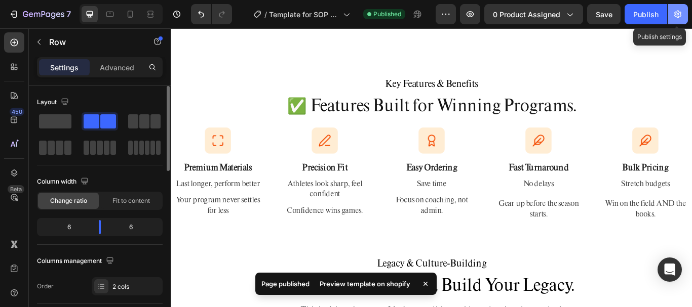
click at [683, 9] on button "button" at bounding box center [678, 14] width 20 height 20
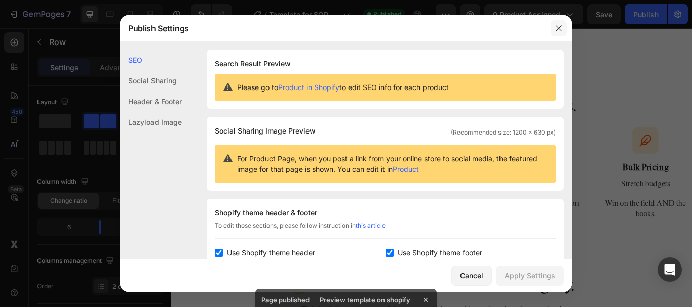
click at [563, 31] on button "button" at bounding box center [559, 28] width 16 height 16
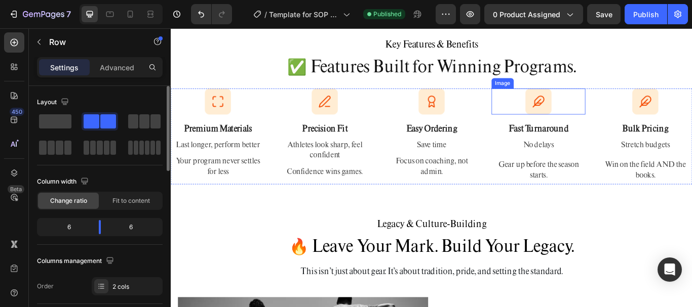
scroll to position [1417, 0]
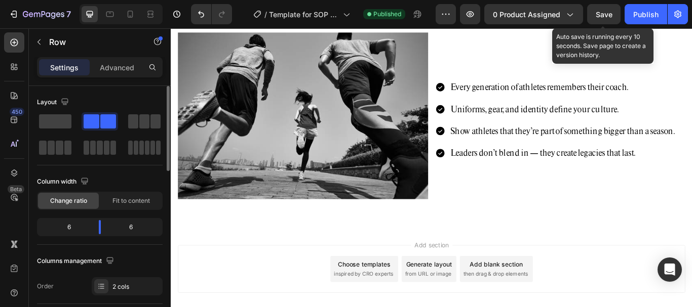
click at [607, 19] on div "Save" at bounding box center [604, 14] width 17 height 11
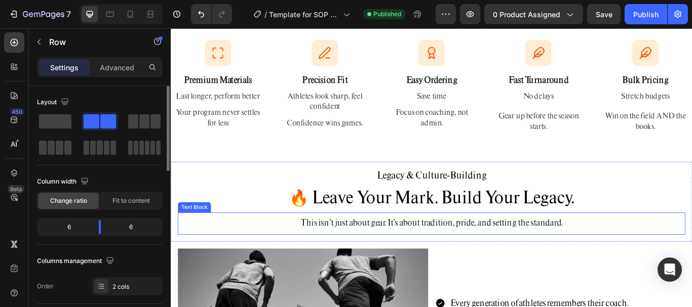
scroll to position [1164, 0]
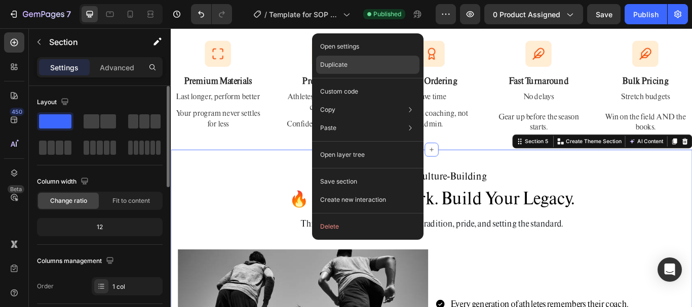
click at [349, 83] on div "Duplicate" at bounding box center [367, 92] width 103 height 18
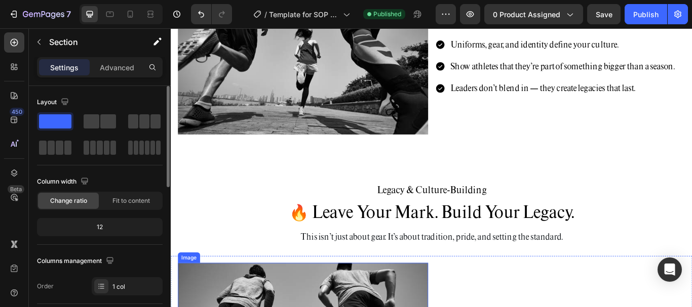
scroll to position [1460, 0]
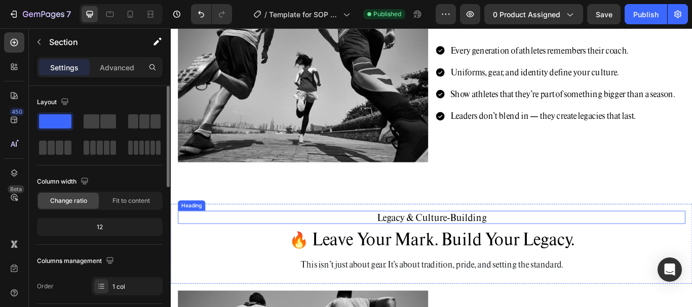
click at [443, 244] on h2 "Legacy & Culture-Building" at bounding box center [475, 249] width 592 height 15
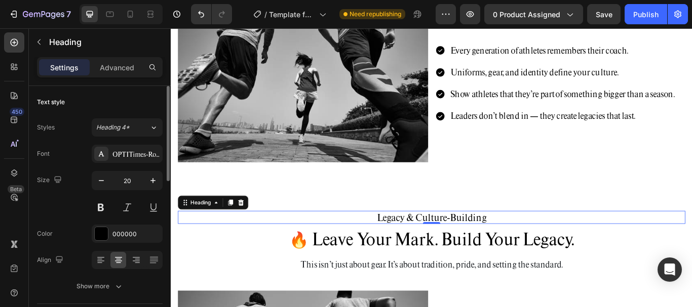
click at [449, 244] on h2 "Legacy & Culture-Building" at bounding box center [475, 249] width 592 height 15
click at [449, 244] on p "Legacy & Culture-Building" at bounding box center [475, 249] width 590 height 13
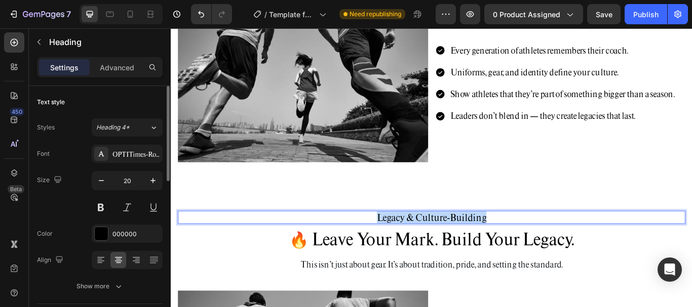
click at [449, 244] on p "Legacy & Culture-Building" at bounding box center [475, 249] width 590 height 13
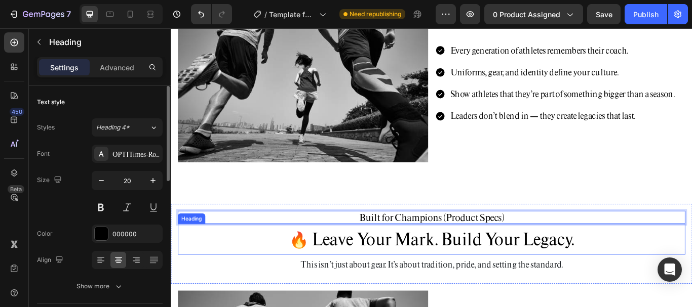
click at [522, 279] on span "🔥 Leave Your Mark. Build Your Legacy." at bounding box center [474, 274] width 332 height 25
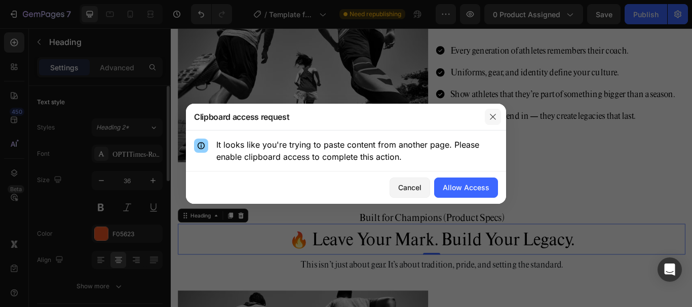
click at [492, 116] on icon "button" at bounding box center [493, 117] width 8 height 8
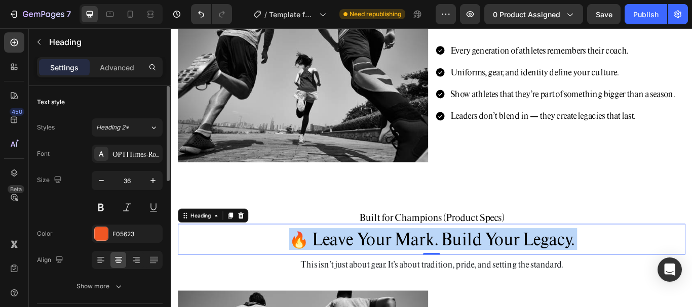
click at [498, 283] on span "🔥 Leave Your Mark. Build Your Legacy." at bounding box center [474, 274] width 332 height 25
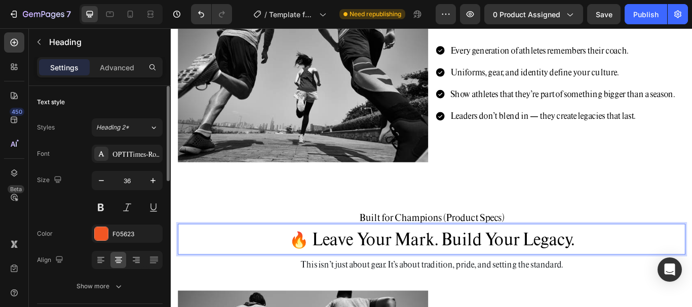
click at [647, 267] on p "🔥 Leave Your Mark. Build Your Legacy." at bounding box center [475, 275] width 590 height 24
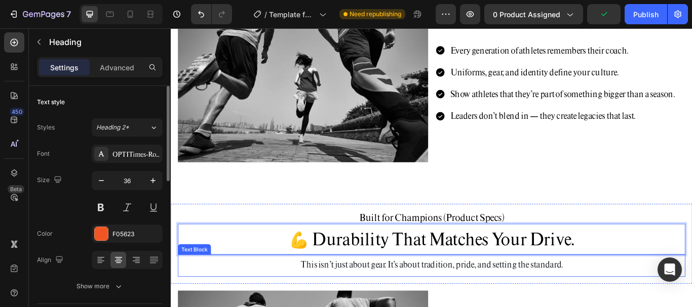
click at [573, 305] on p "This isn’t just about gear. It’s about tradition, pride, and setting the standa…" at bounding box center [475, 304] width 590 height 16
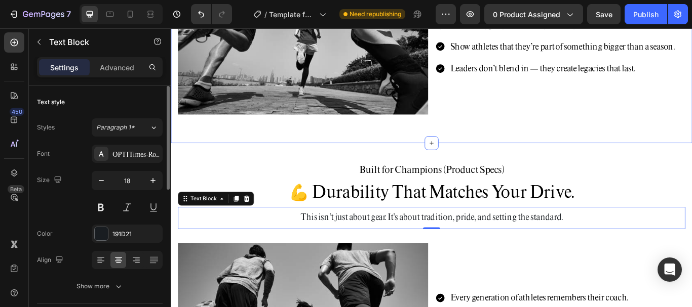
scroll to position [1561, 0]
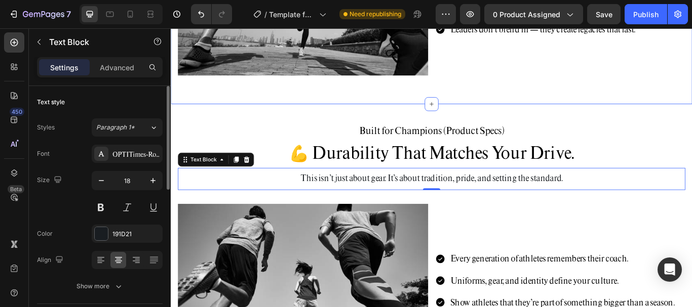
click at [440, 203] on p "This isn’t just about gear. It’s about tradition, pride, and setting the standa…" at bounding box center [475, 203] width 590 height 16
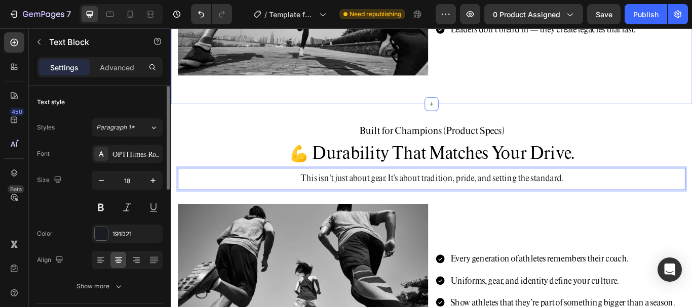
click at [440, 203] on p "This isn’t just about gear. It’s about tradition, pride, and setting the standa…" at bounding box center [475, 203] width 590 height 16
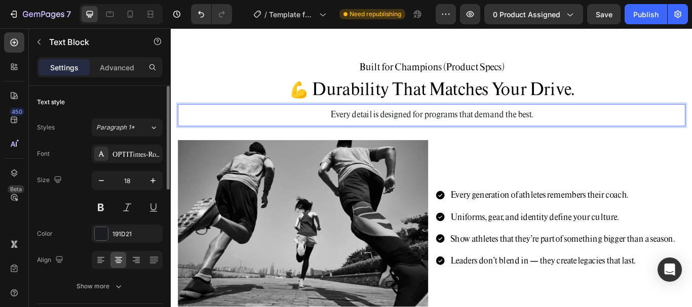
scroll to position [1663, 0]
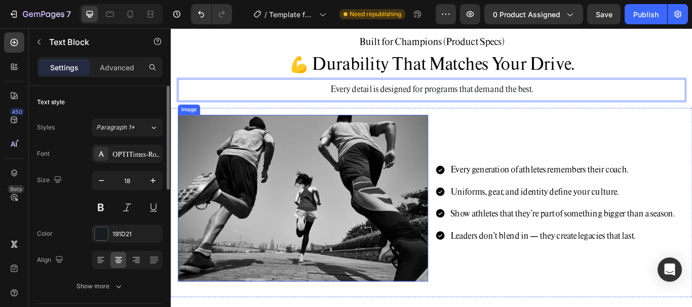
click at [435, 201] on img at bounding box center [325, 227] width 292 height 194
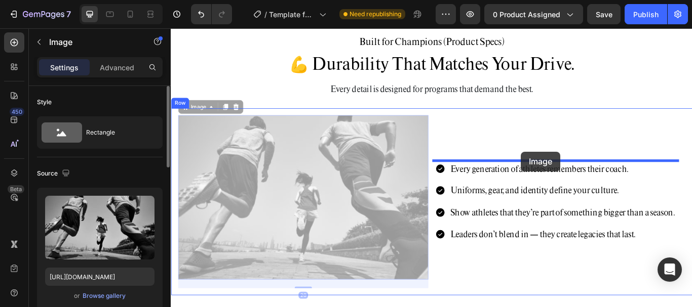
drag, startPoint x: 452, startPoint y: 147, endPoint x: 579, endPoint y: 172, distance: 129.1
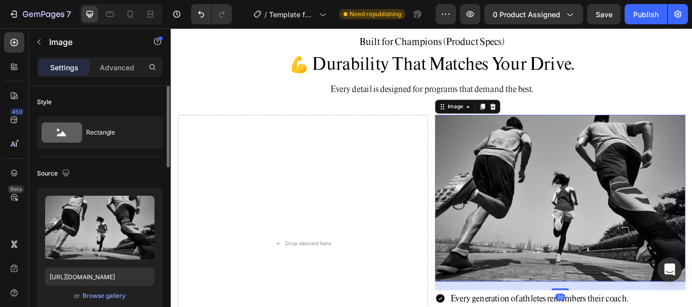
scroll to position [1815, 0]
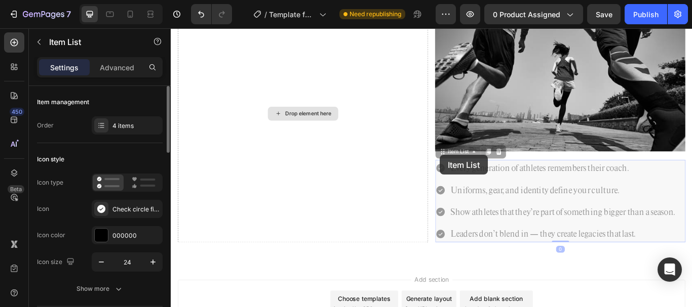
drag, startPoint x: 453, startPoint y: 166, endPoint x: 239, endPoint y: 126, distance: 217.9
click at [239, 126] on div "Drop element here Image Every generation of athletes remembers their coach. Uni…" at bounding box center [475, 128] width 608 height 317
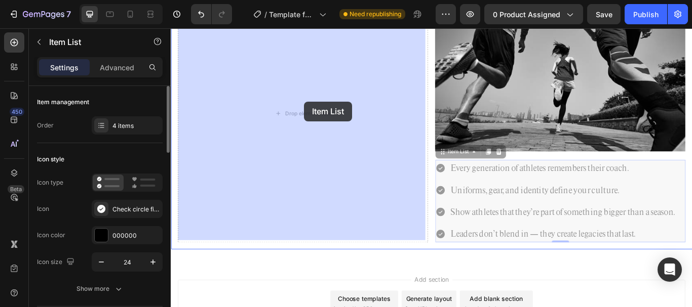
drag, startPoint x: 501, startPoint y: 173, endPoint x: 326, endPoint y: 114, distance: 184.8
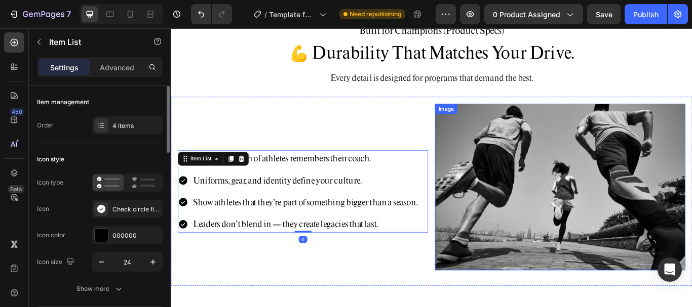
scroll to position [1658, 0]
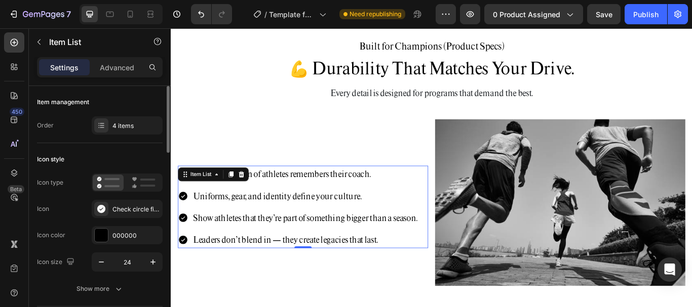
click at [371, 201] on p "Every generation of athletes remembers their coach." at bounding box center [327, 198] width 261 height 16
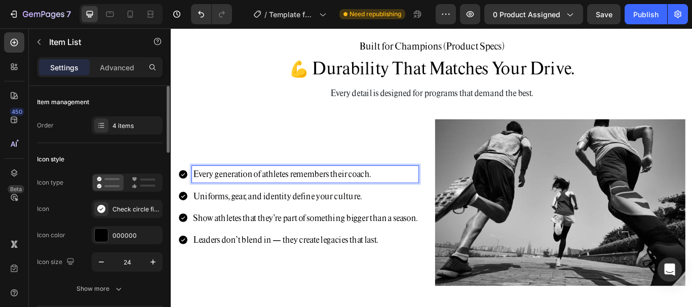
click at [406, 197] on p "Every generation of athletes remembers their coach." at bounding box center [327, 198] width 261 height 16
click at [328, 217] on p "Uniforms, gear, and identity define your culture." at bounding box center [327, 224] width 261 height 16
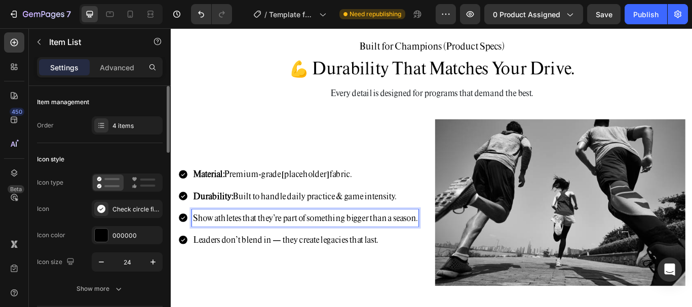
click at [344, 242] on p "Show athletes that they’re part of something bigger than a season." at bounding box center [327, 250] width 261 height 16
click at [269, 274] on p "Leaders don’t blend in — they create legacies that last." at bounding box center [315, 275] width 237 height 16
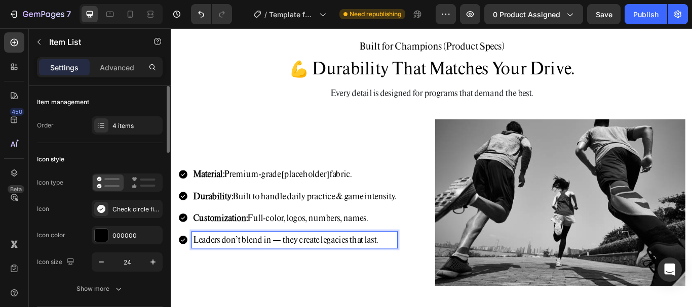
click at [318, 268] on p "Leaders don’t blend in — they create legacies that last." at bounding box center [315, 275] width 237 height 16
click at [98, 119] on div at bounding box center [101, 126] width 14 height 14
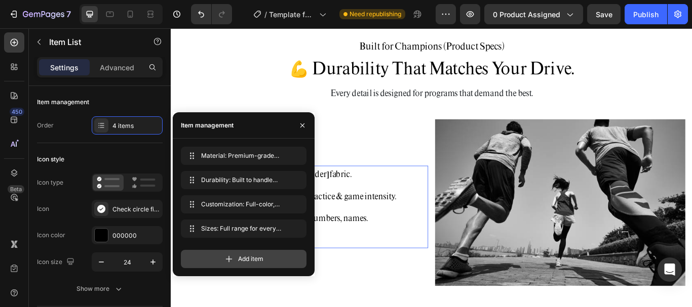
click at [227, 264] on icon at bounding box center [229, 259] width 10 height 10
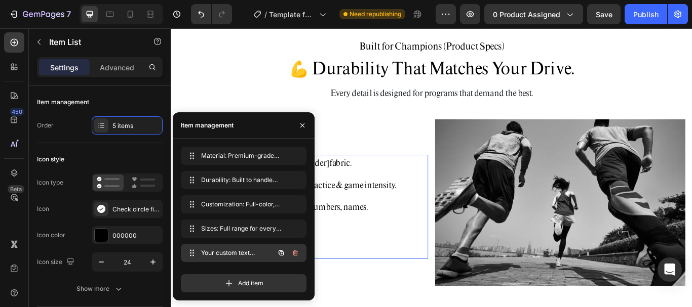
click at [270, 252] on div "Your custom text goes here Your custom text goes here" at bounding box center [229, 253] width 89 height 14
click at [257, 252] on span "Your custom text goes here" at bounding box center [236, 253] width 75 height 9
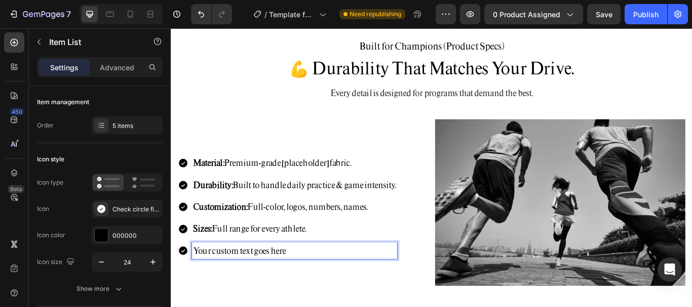
click at [282, 283] on p "Your custom text goes here" at bounding box center [315, 288] width 237 height 16
click at [566, 230] on img at bounding box center [625, 232] width 292 height 194
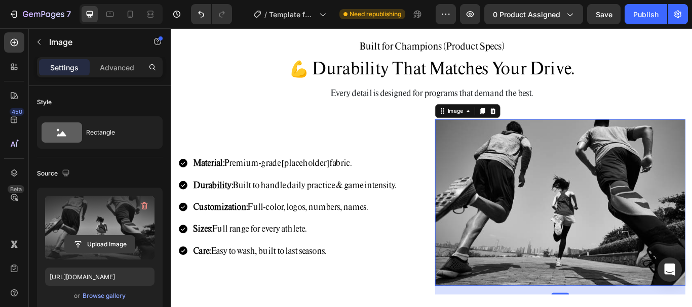
click at [95, 244] on input "file" at bounding box center [100, 244] width 70 height 17
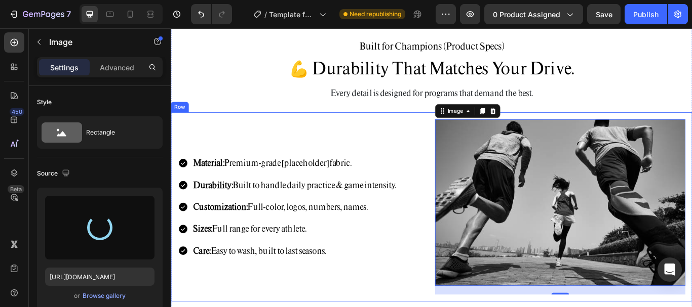
type input "[URL][DOMAIN_NAME]"
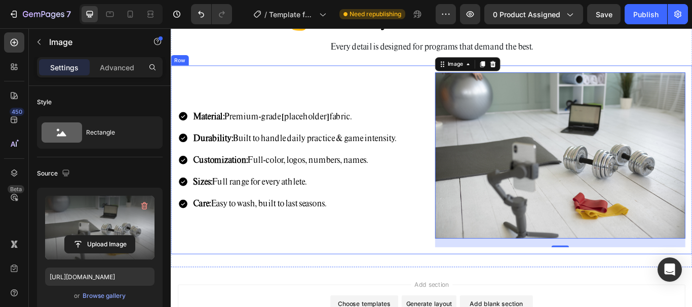
scroll to position [1809, 0]
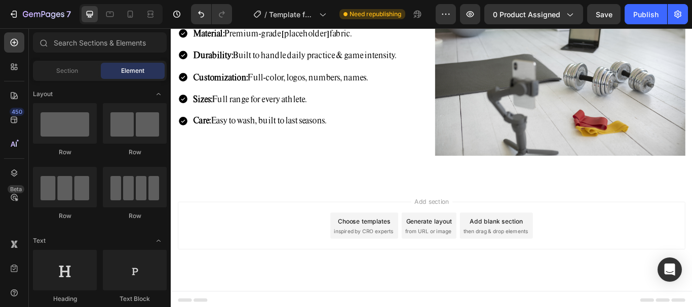
click at [405, 261] on span "inspired by CRO experts" at bounding box center [395, 265] width 69 height 9
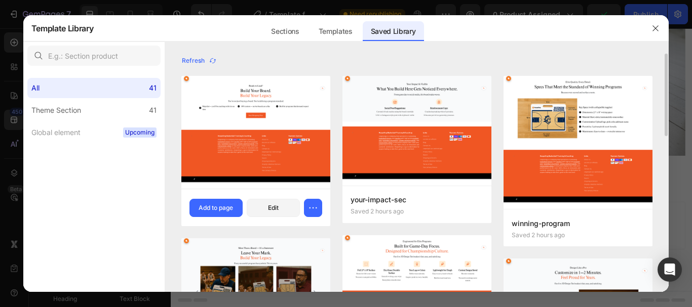
click at [285, 117] on img at bounding box center [255, 132] width 149 height 113
click at [218, 212] on div "Add to page" at bounding box center [216, 208] width 34 height 9
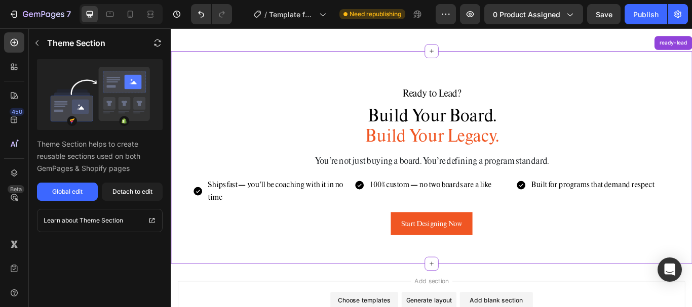
scroll to position [1989, 0]
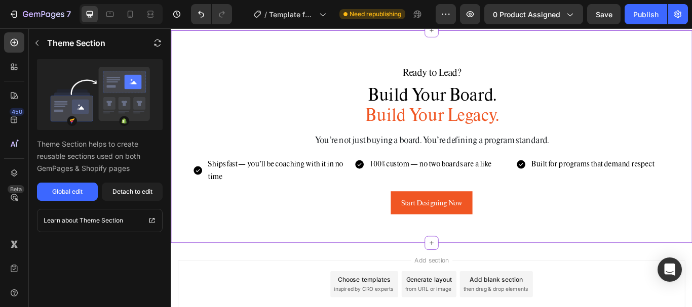
click at [486, 76] on h2 "Ready to Lead?" at bounding box center [475, 79] width 592 height 15
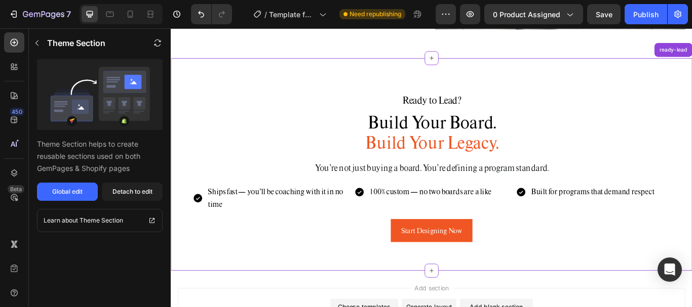
scroll to position [1938, 0]
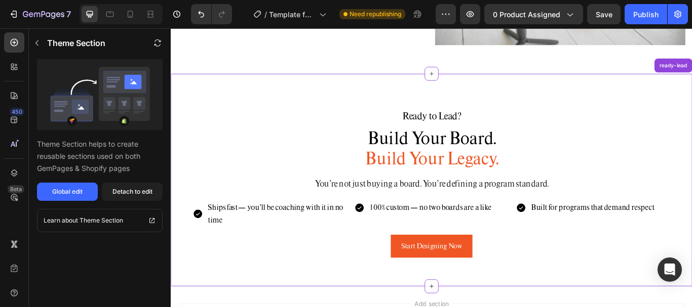
click at [440, 135] on h2 "Ready to Lead?" at bounding box center [475, 130] width 592 height 15
click at [149, 194] on div "Detach to edit" at bounding box center [132, 191] width 40 height 9
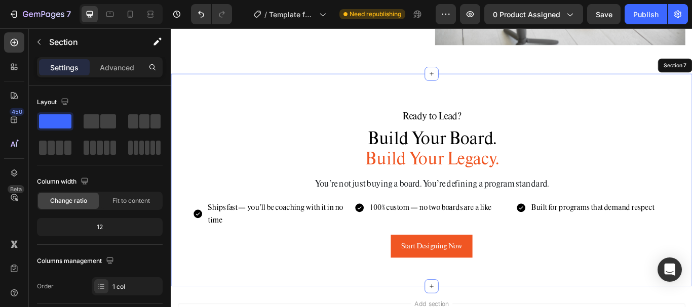
click at [489, 130] on h2 "Ready to Lead?" at bounding box center [475, 130] width 592 height 15
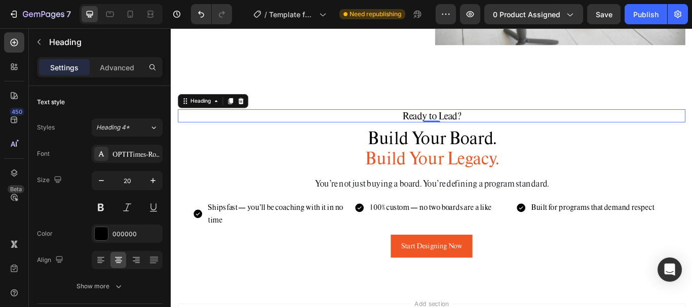
click at [530, 127] on h2 "Ready to Lead?" at bounding box center [475, 130] width 592 height 15
click at [530, 127] on p "Ready to Lead?" at bounding box center [475, 130] width 590 height 13
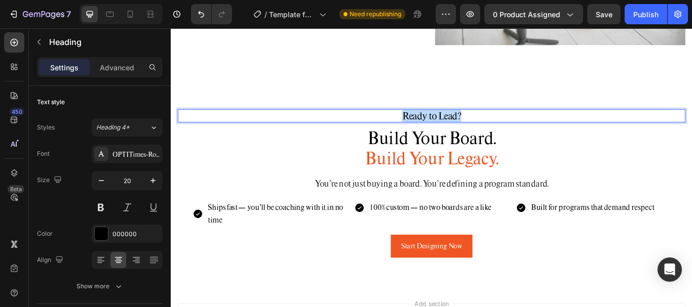
click at [530, 127] on p "Ready to Lead?" at bounding box center [475, 130] width 590 height 13
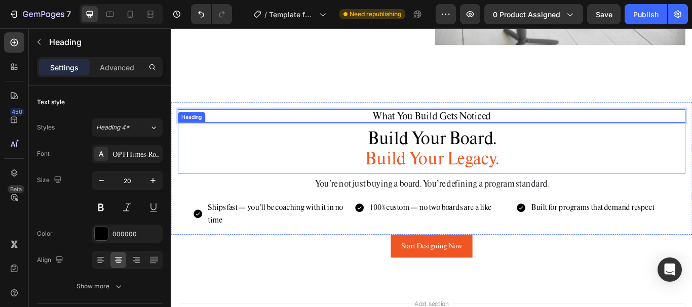
click at [496, 162] on span "Build Your Board." at bounding box center [475, 155] width 150 height 25
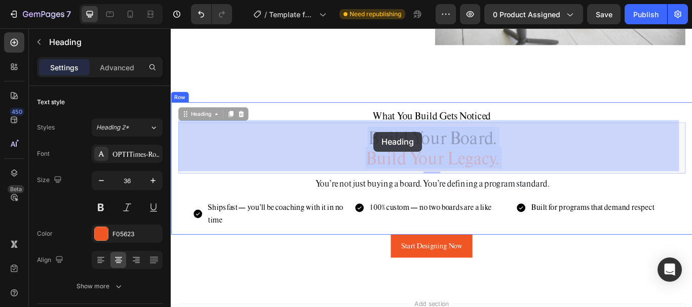
drag, startPoint x: 564, startPoint y: 177, endPoint x: 407, endPoint y: 149, distance: 159.9
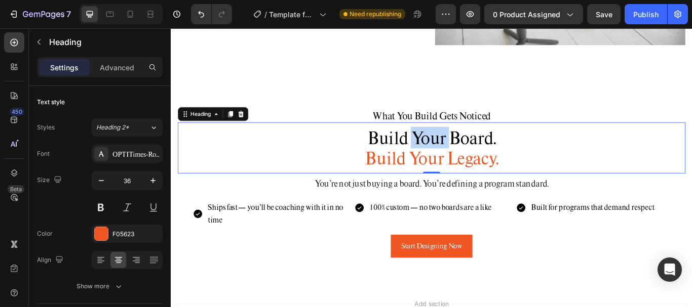
click at [452, 163] on span "Build Your Board." at bounding box center [475, 155] width 150 height 25
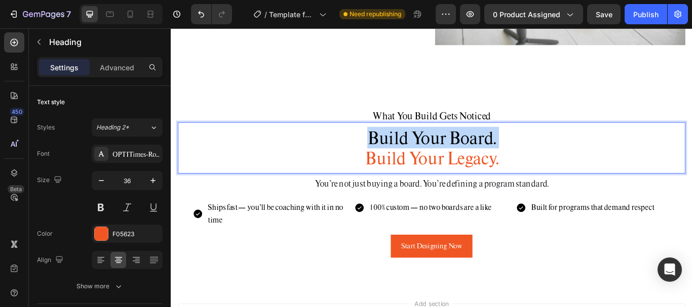
click at [452, 163] on span "Build Your Board." at bounding box center [475, 155] width 150 height 25
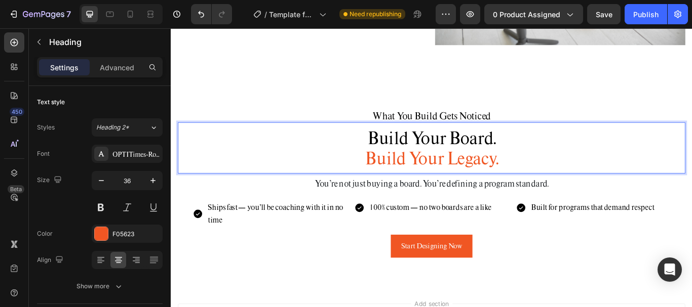
click at [498, 178] on span "Build Your Legacy." at bounding box center [474, 179] width 155 height 25
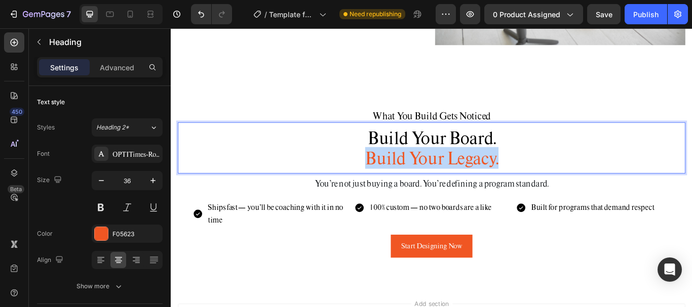
click at [498, 178] on span "Build Your Legacy." at bounding box center [474, 179] width 155 height 25
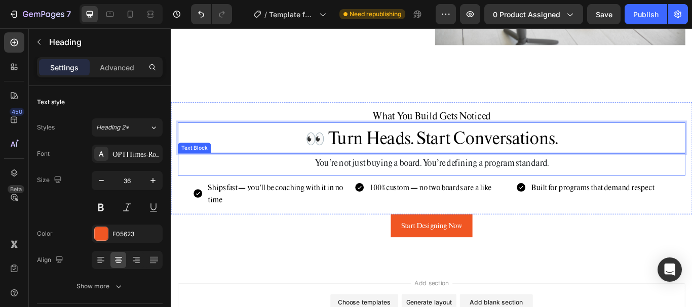
click at [385, 185] on p "You’re not just buying a board. You’re defining a program standard." at bounding box center [475, 186] width 590 height 16
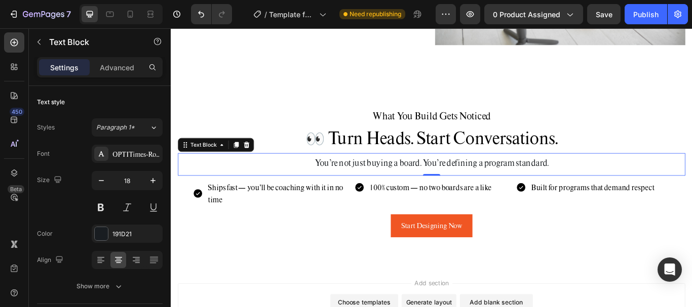
click at [445, 179] on p "You’re not just buying a board. You’re defining a program standard." at bounding box center [475, 186] width 590 height 16
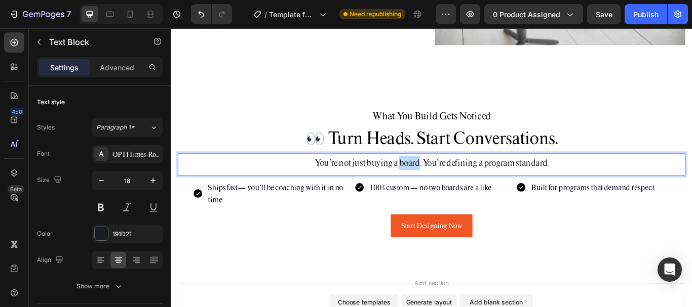
click at [445, 179] on p "You’re not just buying a board. You’re defining a program standard." at bounding box center [475, 186] width 590 height 16
click at [299, 207] on p "Ships fast — you’ll be coaching with it in no time" at bounding box center [294, 221] width 161 height 29
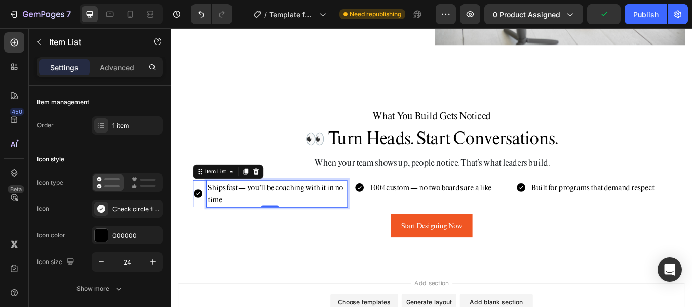
click at [311, 207] on p "Ships fast — you’ll be coaching with it in no time" at bounding box center [294, 221] width 161 height 29
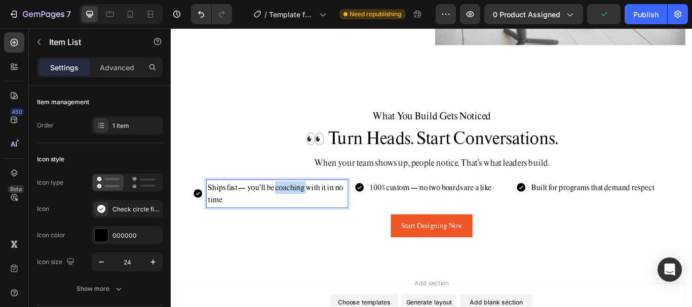
click at [311, 207] on p "Ships fast — you’ll be coaching with it in no time" at bounding box center [294, 221] width 161 height 29
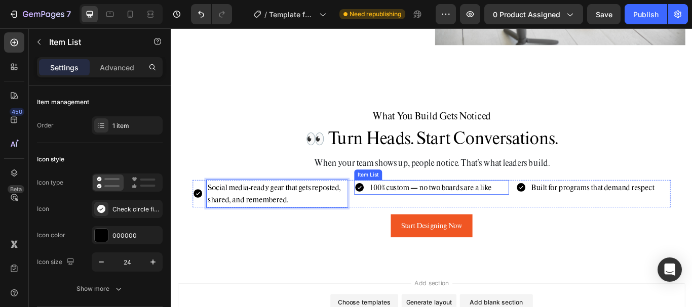
click at [441, 208] on p "100% custom — no two boards are a like" at bounding box center [473, 214] width 142 height 15
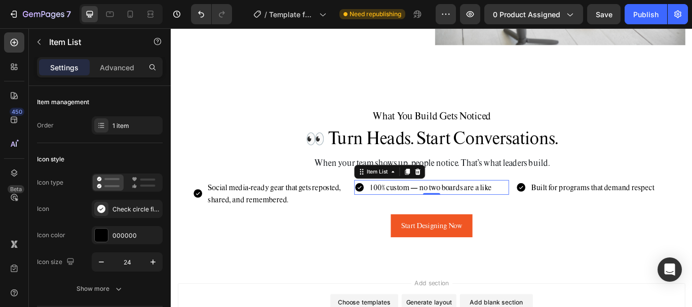
click at [488, 207] on p "100% custom — no two boards are a like" at bounding box center [473, 214] width 142 height 15
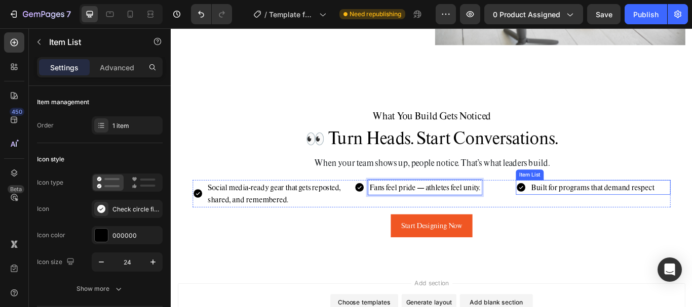
click at [631, 213] on p "Built for programs that demand respect" at bounding box center [662, 214] width 143 height 15
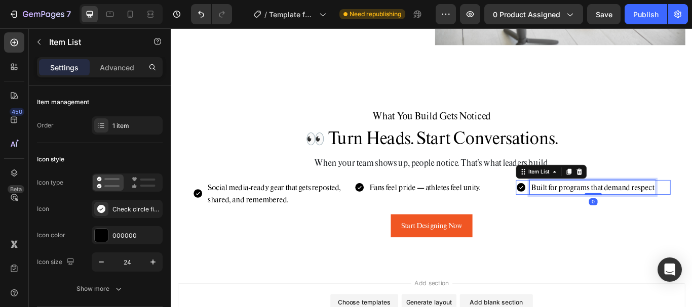
click at [631, 213] on p "Built for programs that demand respect" at bounding box center [662, 214] width 143 height 15
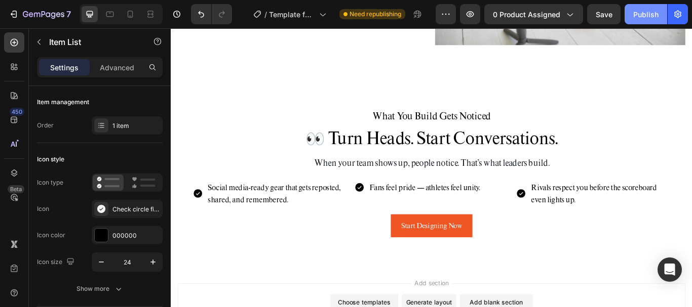
click at [642, 18] on div "Publish" at bounding box center [645, 14] width 25 height 11
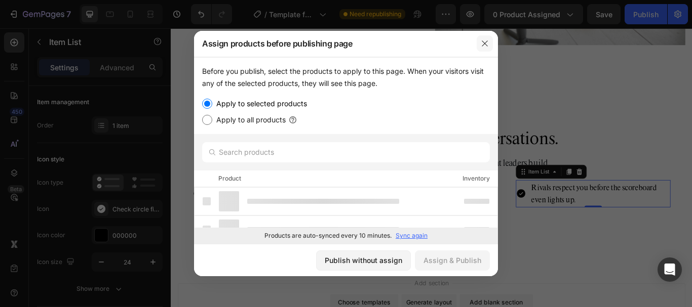
click at [481, 41] on button "button" at bounding box center [485, 43] width 16 height 16
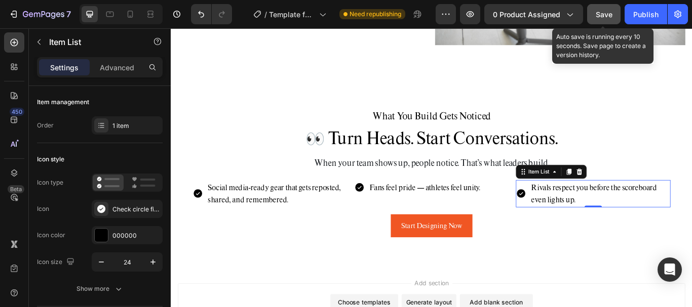
click at [609, 16] on span "Save" at bounding box center [604, 14] width 17 height 9
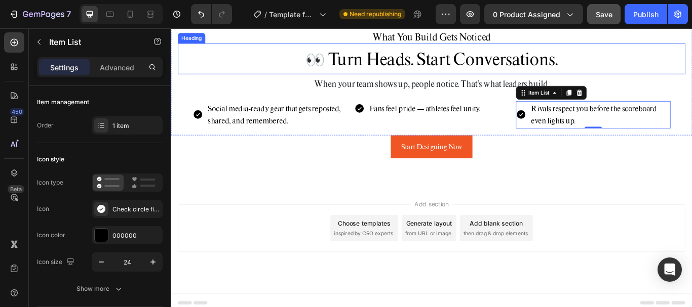
scroll to position [2034, 0]
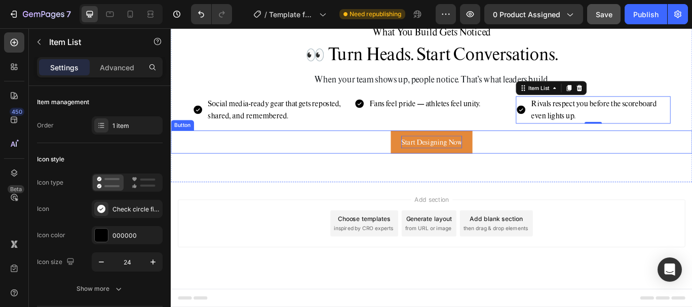
click at [481, 162] on span "Start Designing Now" at bounding box center [474, 161] width 71 height 10
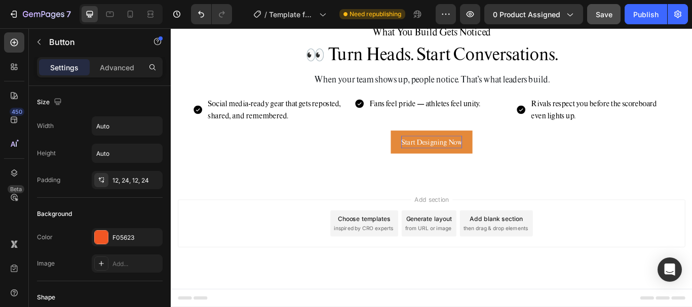
click at [471, 166] on span "Start Designing Now" at bounding box center [474, 161] width 71 height 10
click at [544, 161] on div "Start Designing Now Button" at bounding box center [475, 161] width 608 height 27
click at [408, 159] on div "Start Designing Now Button" at bounding box center [475, 161] width 608 height 27
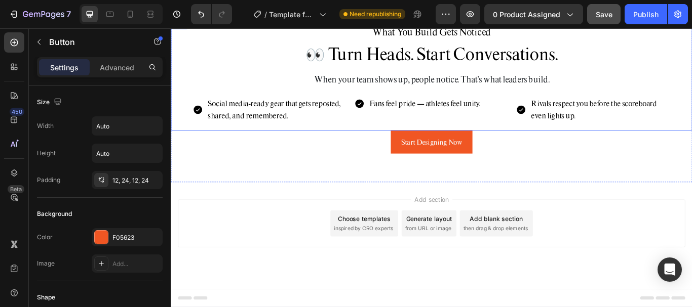
click at [438, 147] on div "What You Build Gets Noticed Heading 👀 Turn Heads. Start Conversations. Heading …" at bounding box center [475, 82] width 608 height 131
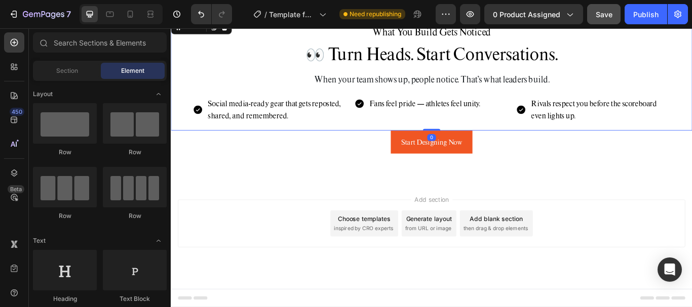
click at [400, 252] on div "Choose templates" at bounding box center [396, 250] width 61 height 11
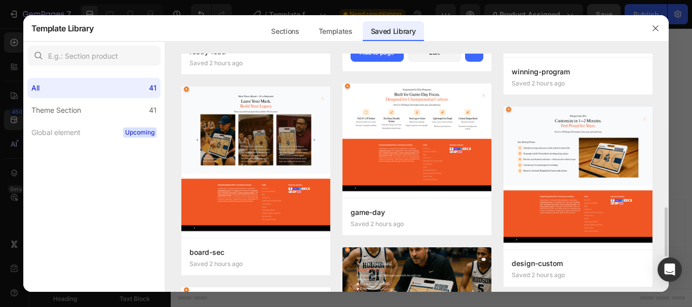
scroll to position [253, 0]
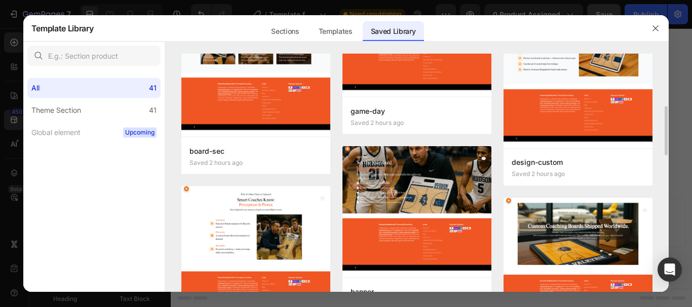
click at [603, 233] on img at bounding box center [577, 266] width 149 height 136
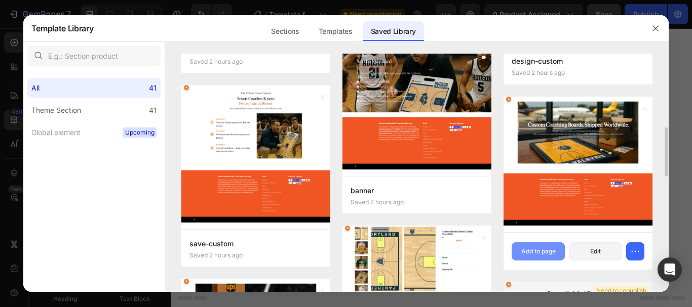
click at [534, 251] on div "Add to page" at bounding box center [538, 251] width 34 height 9
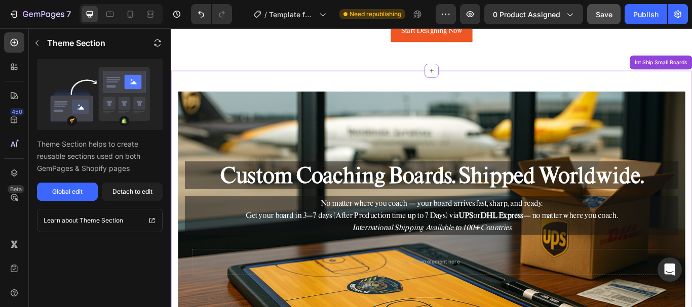
scroll to position [2213, 0]
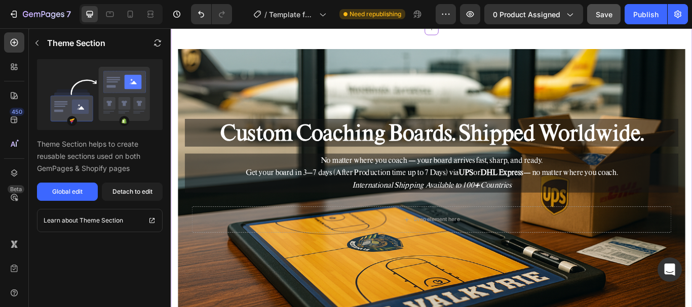
click at [439, 151] on strong "Custom Coaching Boards. Shipped Worldwide." at bounding box center [474, 150] width 493 height 32
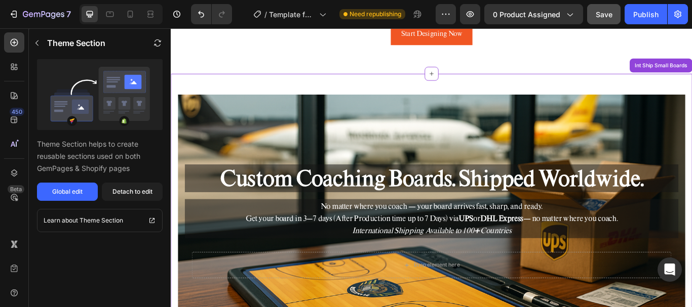
scroll to position [2163, 0]
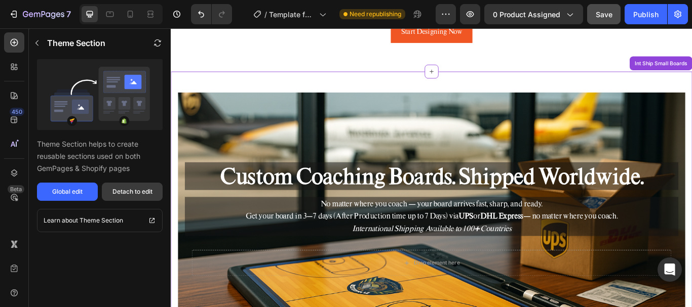
click at [140, 190] on div "Detach to edit" at bounding box center [132, 191] width 40 height 9
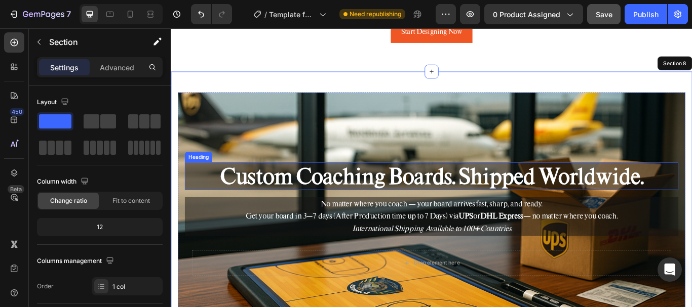
click at [535, 192] on strong "Custom Coaching Boards. Shipped Worldwide." at bounding box center [474, 200] width 493 height 32
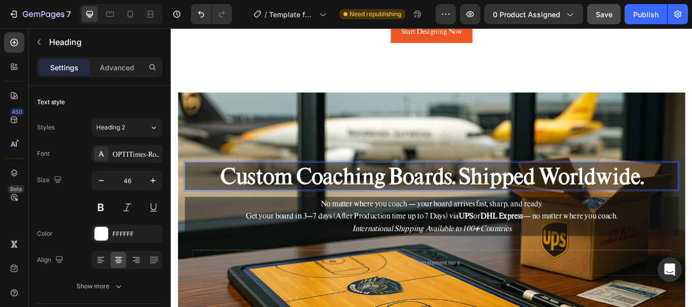
click at [439, 201] on strong "Custom Coaching Boards. Shipped Worldwide." at bounding box center [474, 200] width 493 height 32
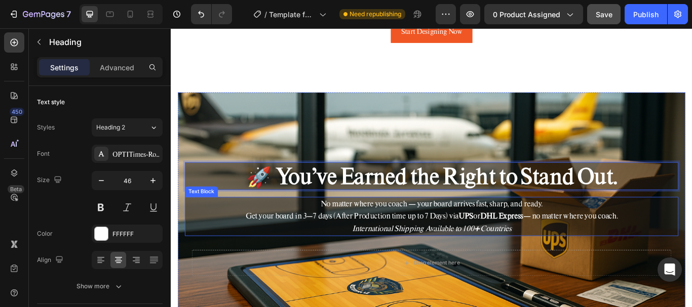
click at [447, 239] on p "No matter where you coach — your board arrives fast, sharp, and ready. Get your…" at bounding box center [474, 248] width 573 height 44
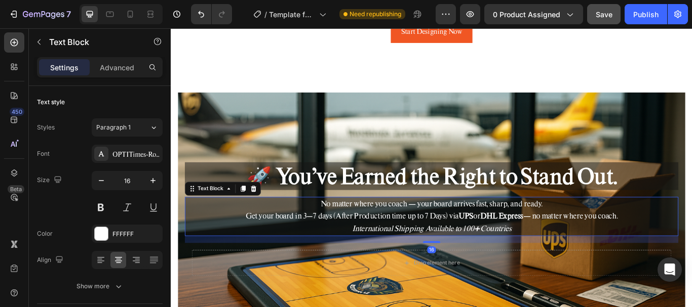
click at [447, 241] on p "No matter where you coach — your board arrives fast, sharp, and ready. Get your…" at bounding box center [474, 248] width 573 height 44
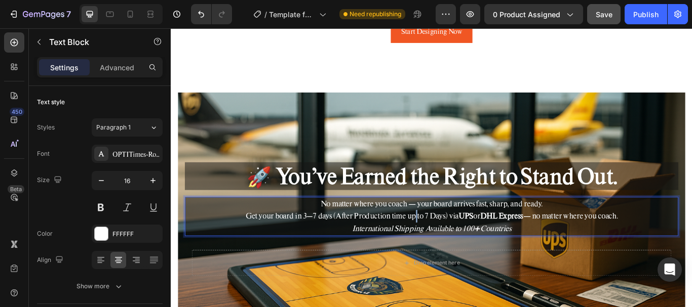
click at [447, 241] on p "No matter where you coach — your board arrives fast, sharp, and ready. Get your…" at bounding box center [474, 248] width 573 height 44
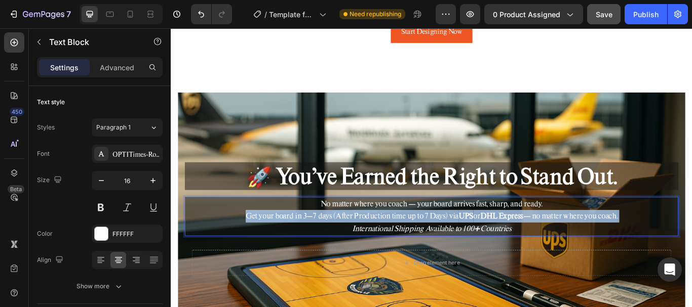
click at [447, 241] on p "No matter where you coach — your board arrives fast, sharp, and ready. Get your…" at bounding box center [474, 248] width 573 height 44
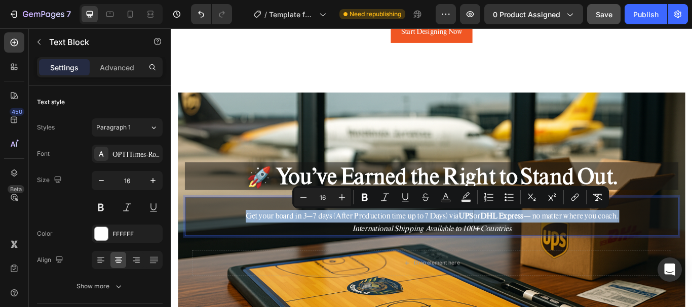
click at [294, 246] on p "No matter where you coach — your board arrives fast, sharp, and ready. Get your…" at bounding box center [474, 248] width 573 height 44
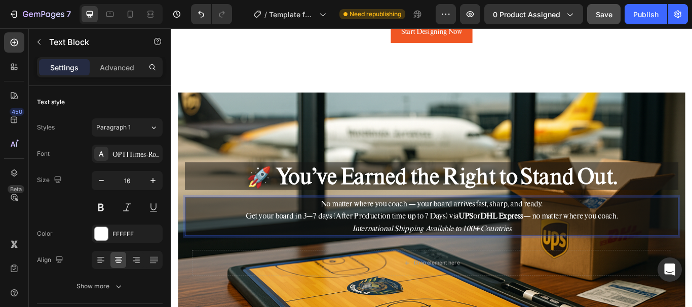
click at [307, 236] on p "No matter where you coach — your board arrives fast, sharp, and ready. Get your…" at bounding box center [474, 248] width 573 height 44
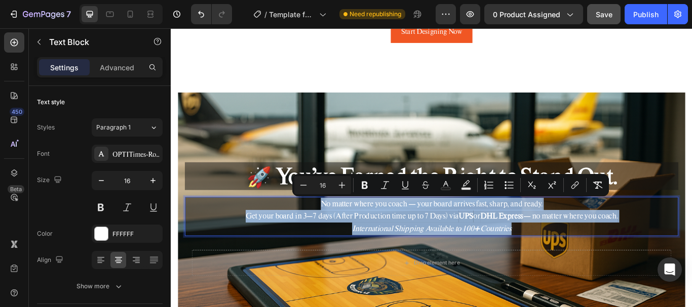
drag, startPoint x: 340, startPoint y: 230, endPoint x: 604, endPoint y: 260, distance: 265.5
click at [604, 260] on p "No matter where you coach — your board arrives fast, sharp, and ready. Get your…" at bounding box center [474, 248] width 573 height 44
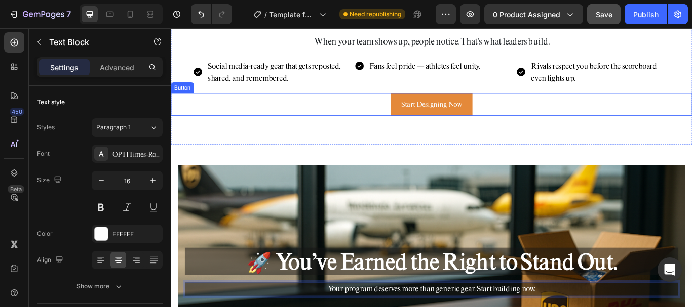
scroll to position [1974, 0]
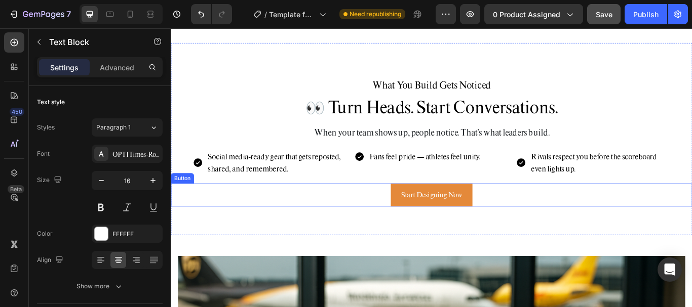
click at [478, 210] on link "Start Designing Now" at bounding box center [474, 223] width 95 height 27
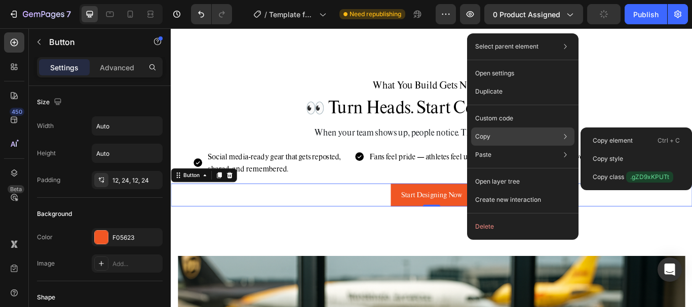
click at [510, 134] on div "Copy Copy element Ctrl + C Copy style Copy class .gZD9xKPUTt" at bounding box center [522, 137] width 103 height 18
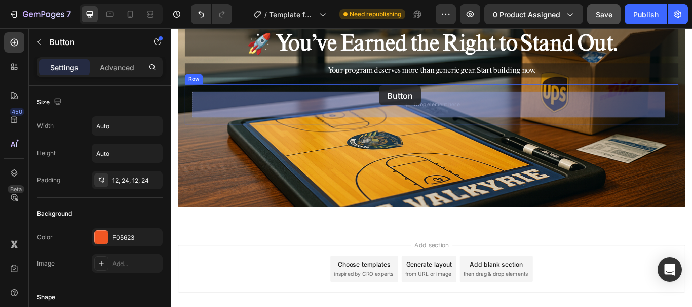
scroll to position [2324, 0]
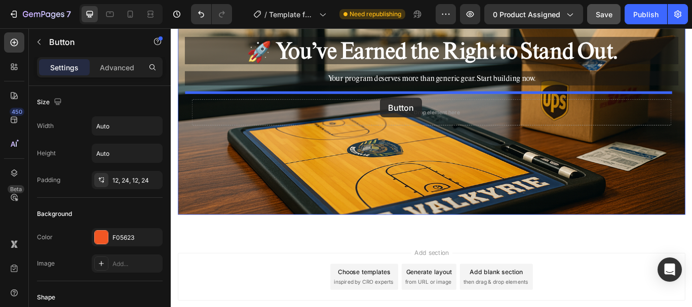
drag, startPoint x: 179, startPoint y: 202, endPoint x: 415, endPoint y: 109, distance: 252.9
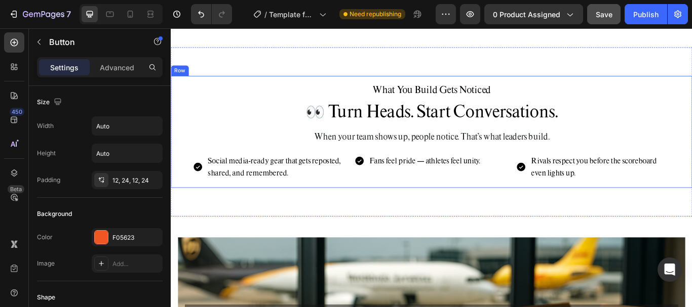
scroll to position [2071, 0]
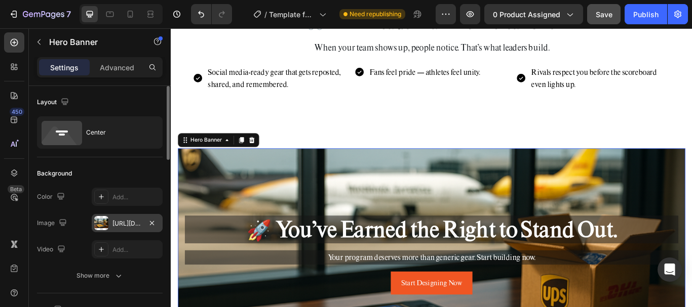
click at [106, 231] on div "[URL][DOMAIN_NAME]" at bounding box center [127, 223] width 71 height 18
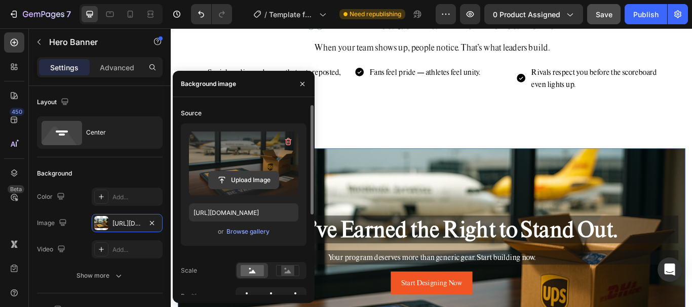
click at [243, 185] on input "file" at bounding box center [244, 180] width 70 height 17
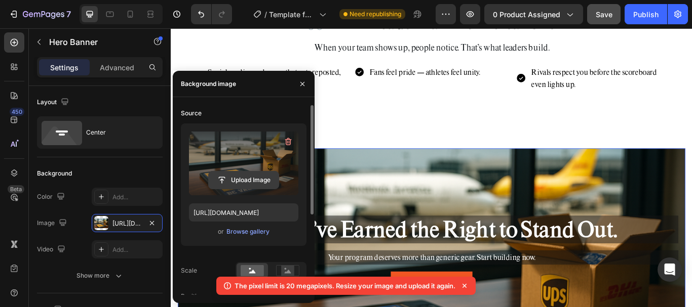
click at [255, 180] on input "file" at bounding box center [244, 180] width 70 height 17
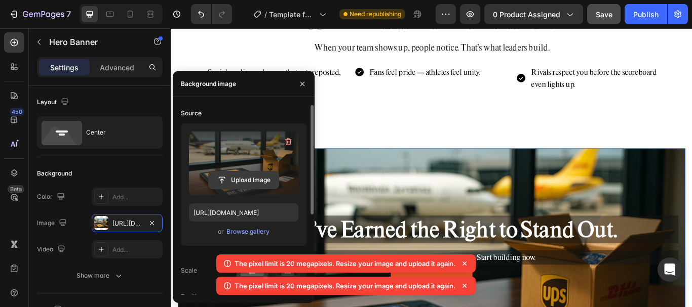
click at [253, 182] on input "file" at bounding box center [244, 180] width 70 height 17
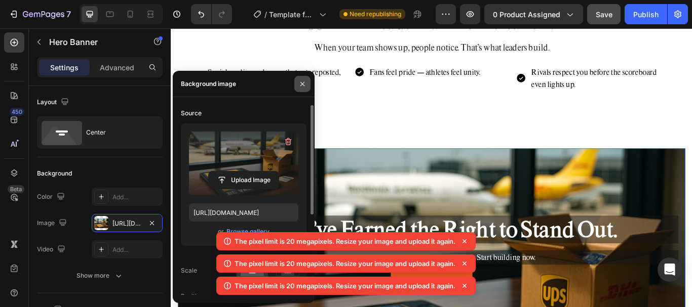
drag, startPoint x: 301, startPoint y: 84, endPoint x: 149, endPoint y: 66, distance: 153.0
click at [301, 84] on icon "button" at bounding box center [302, 84] width 8 height 8
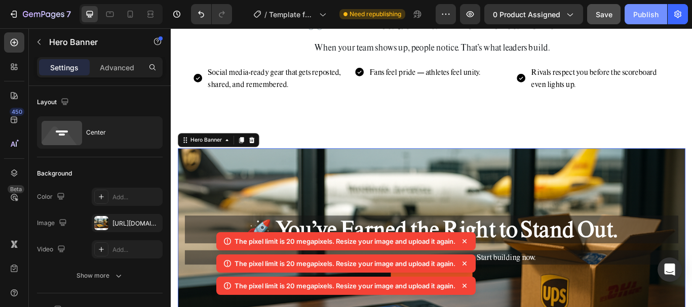
click at [629, 9] on button "Publish" at bounding box center [645, 14] width 43 height 20
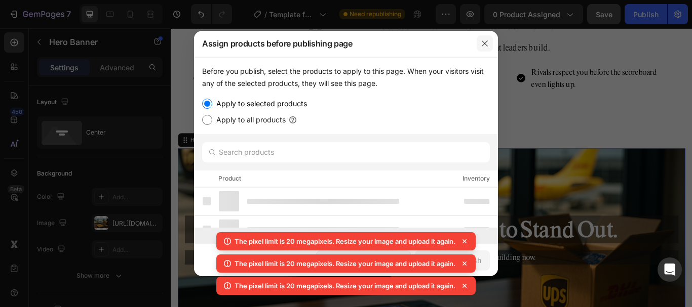
drag, startPoint x: 479, startPoint y: 40, endPoint x: 360, endPoint y: 13, distance: 122.0
click at [479, 40] on button "button" at bounding box center [485, 43] width 16 height 16
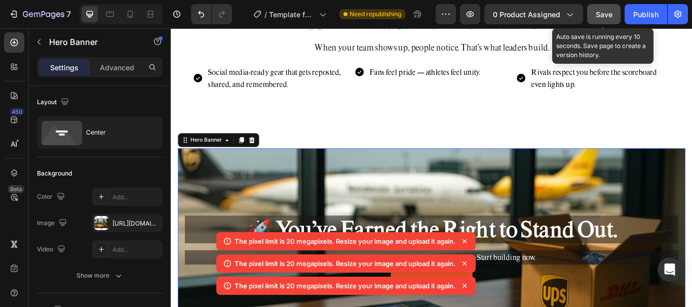
click at [609, 14] on span "Save" at bounding box center [604, 14] width 17 height 9
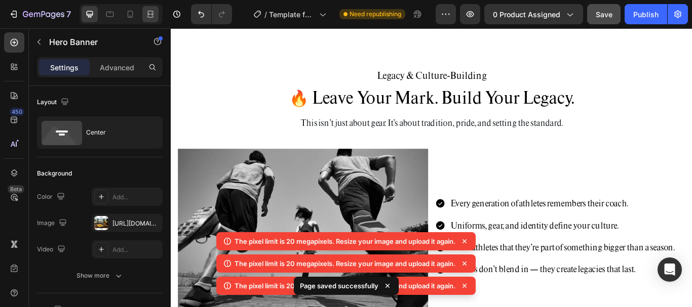
scroll to position [906, 0]
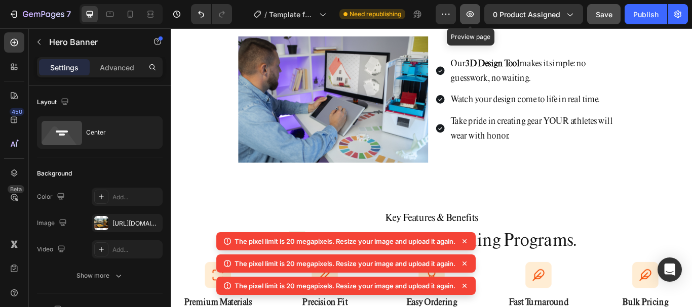
click at [470, 10] on icon "button" at bounding box center [470, 14] width 10 height 10
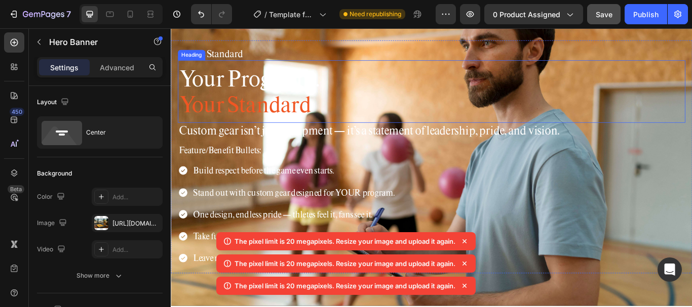
scroll to position [0, 0]
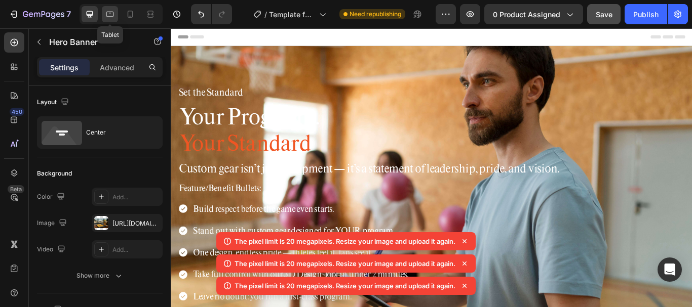
click at [110, 16] on icon at bounding box center [110, 15] width 8 height 6
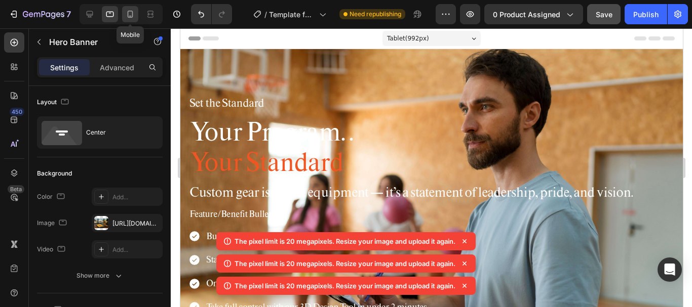
click at [127, 15] on icon at bounding box center [130, 14] width 10 height 10
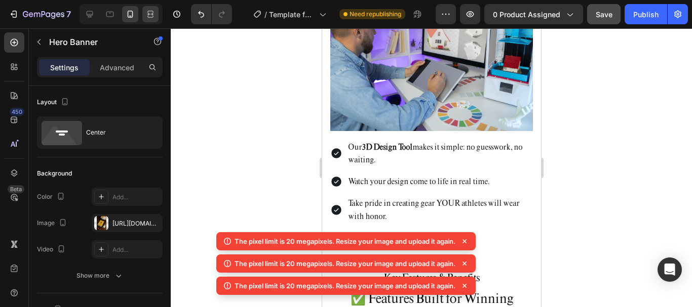
scroll to position [1165, 0]
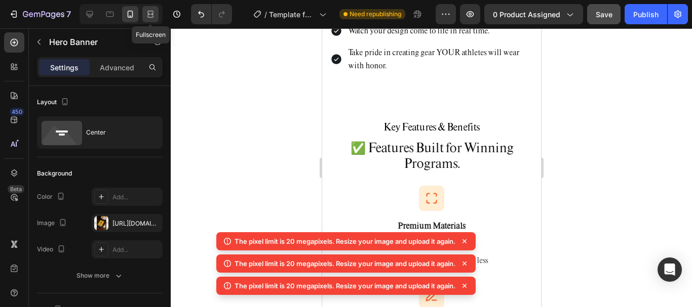
click at [150, 17] on icon at bounding box center [150, 14] width 10 height 10
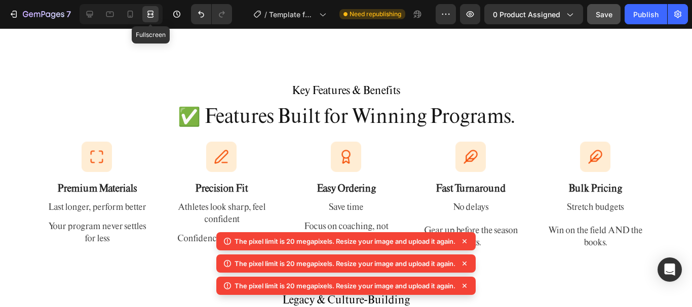
click at [151, 17] on icon at bounding box center [150, 14] width 10 height 10
click at [131, 11] on icon at bounding box center [131, 14] width 6 height 7
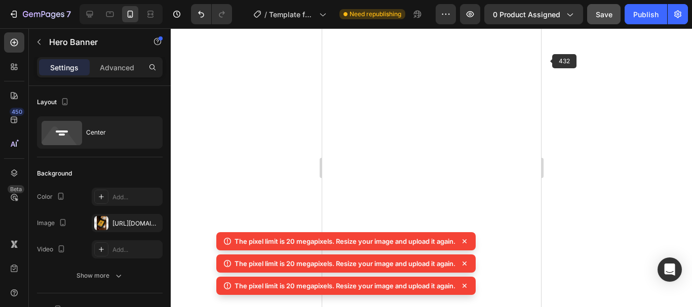
scroll to position [2389, 0]
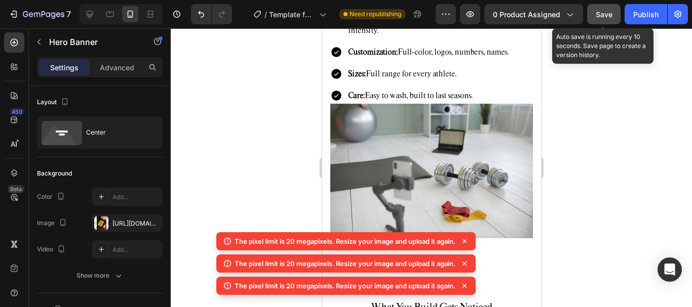
click at [597, 14] on span "Save" at bounding box center [604, 14] width 17 height 9
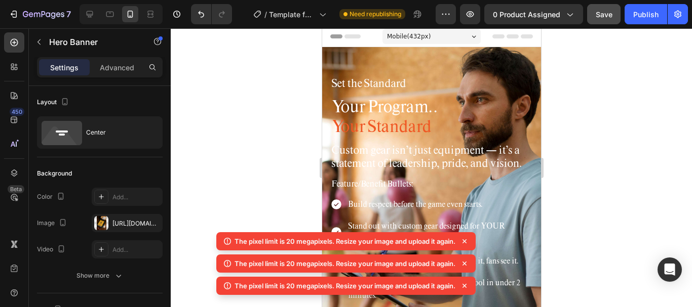
scroll to position [0, 0]
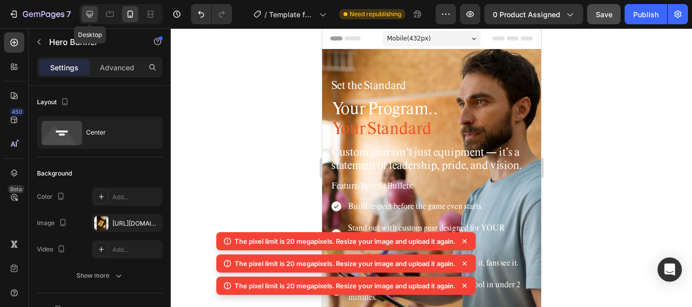
click at [83, 17] on div at bounding box center [90, 14] width 16 height 16
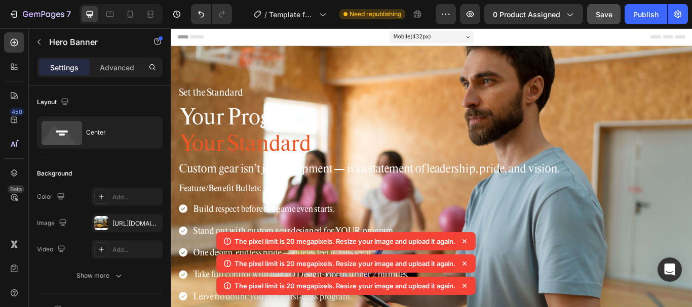
type input "1200"
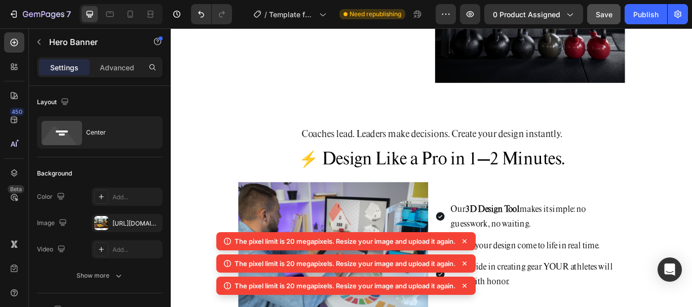
scroll to position [384, 0]
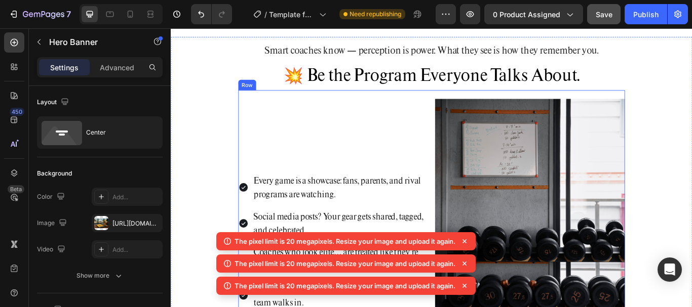
click at [290, 190] on div "Every game is a showcase: fans, parents, and rival programs are watching. Socia…" at bounding box center [359, 277] width 221 height 333
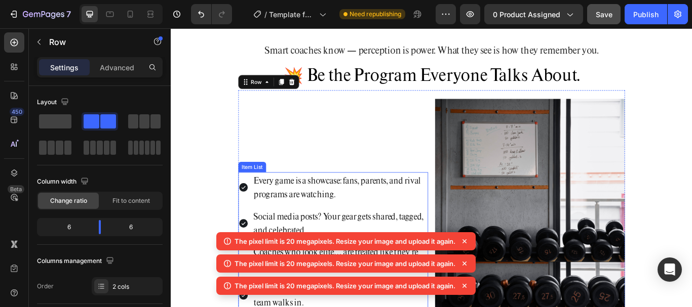
click at [249, 209] on icon at bounding box center [255, 214] width 12 height 12
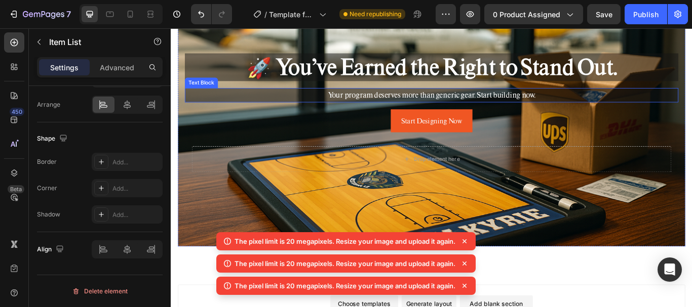
scroll to position [2258, 0]
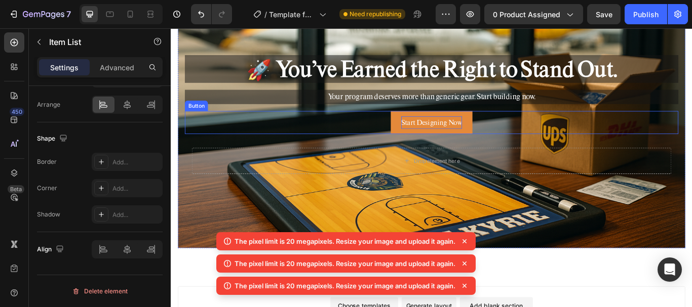
click at [450, 141] on span "Start Designing Now" at bounding box center [474, 138] width 71 height 10
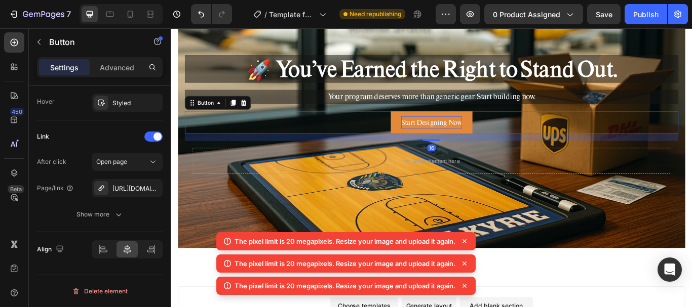
click at [450, 141] on span "Start Designing Now" at bounding box center [474, 138] width 71 height 10
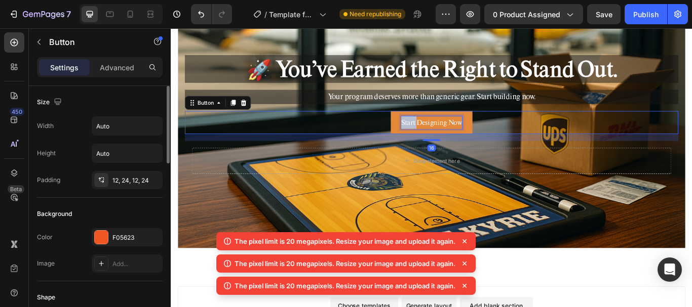
click at [450, 141] on span "Start Designing Now" at bounding box center [474, 138] width 71 height 10
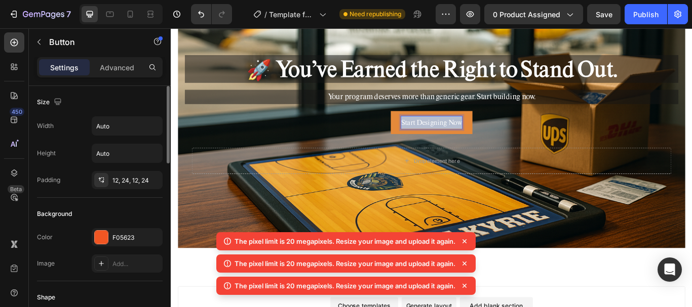
click at [450, 141] on span "Start Designing Now" at bounding box center [474, 138] width 71 height 10
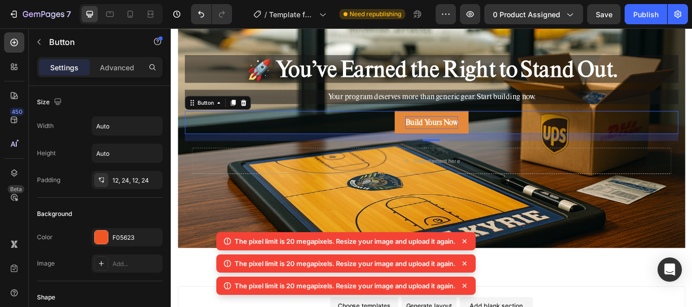
click at [349, 151] on div "Build Yours Now Button 16" at bounding box center [474, 138] width 575 height 27
click at [349, 152] on div "16" at bounding box center [474, 156] width 575 height 8
click at [107, 61] on div "Advanced" at bounding box center [117, 67] width 51 height 16
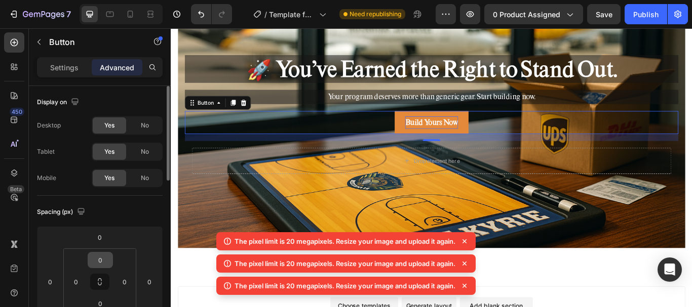
scroll to position [101, 0]
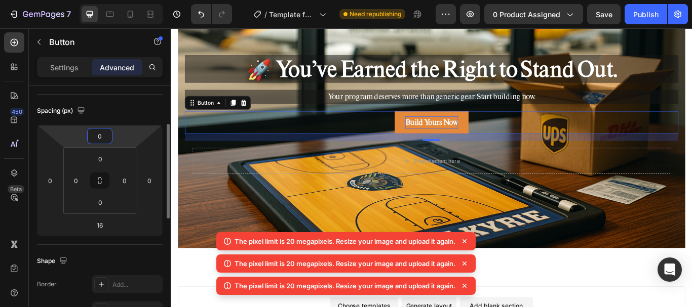
click at [100, 136] on input "0" at bounding box center [100, 136] width 20 height 15
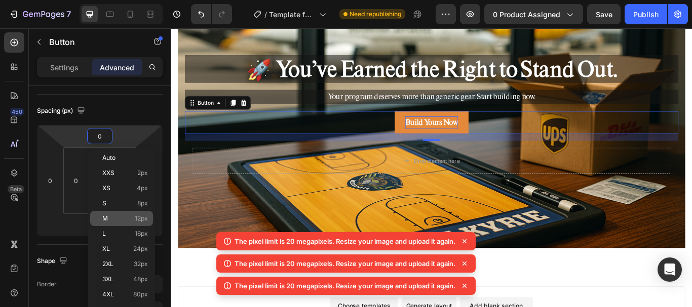
click at [121, 220] on p "M 12px" at bounding box center [125, 218] width 46 height 7
type input "12"
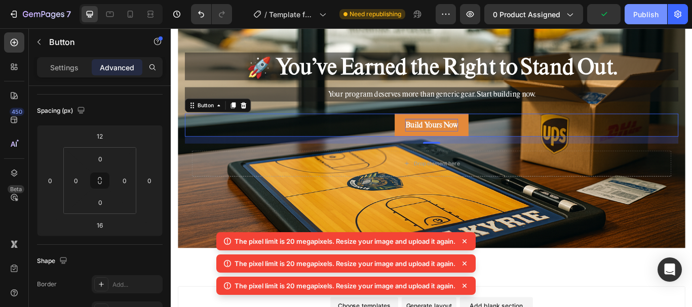
click at [643, 21] on button "Publish" at bounding box center [645, 14] width 43 height 20
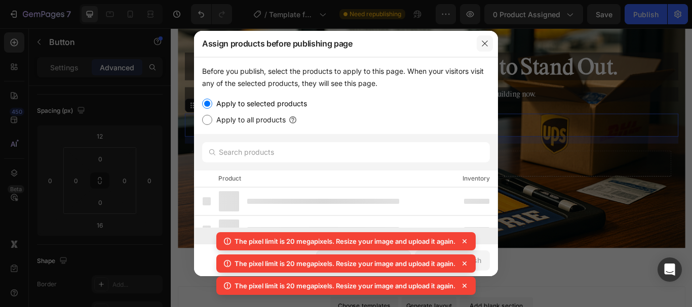
click at [479, 49] on button "button" at bounding box center [485, 43] width 16 height 16
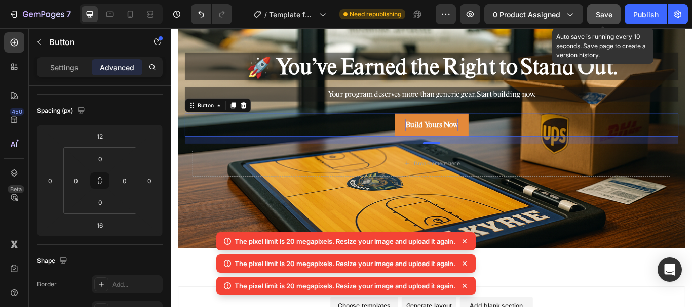
click at [609, 17] on span "Save" at bounding box center [604, 14] width 17 height 9
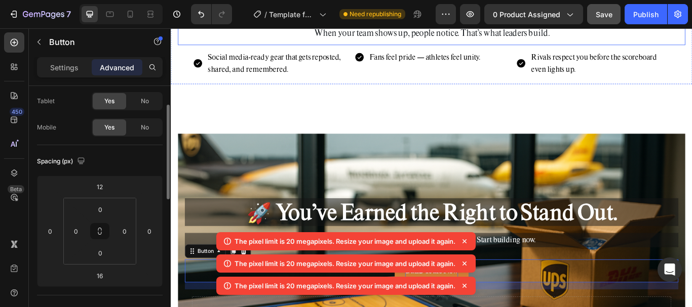
scroll to position [1903, 0]
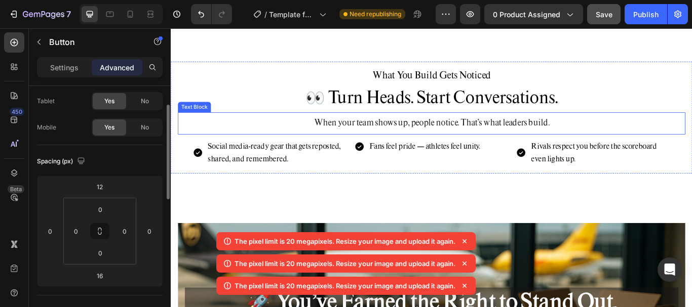
click at [437, 147] on div "When your team shows up, people notice. That’s what leaders build." at bounding box center [475, 138] width 592 height 18
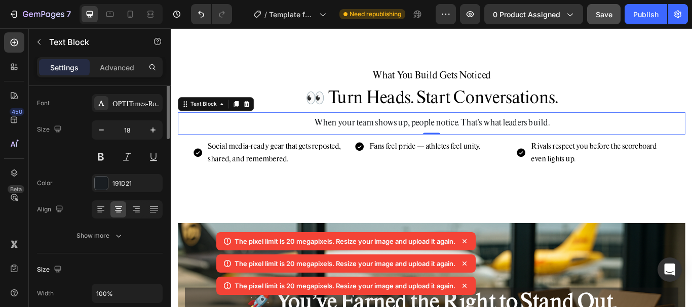
scroll to position [0, 0]
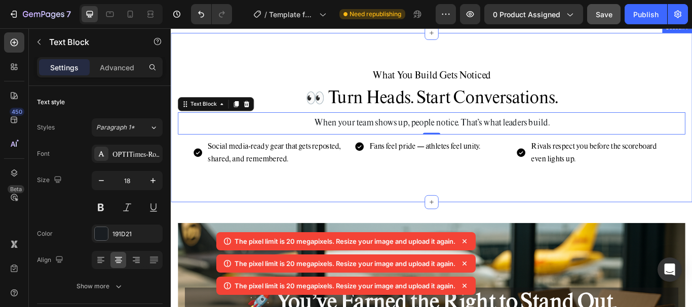
click at [439, 132] on div "What You Build Gets Noticed Heading 👀 Turn Heads. Start Conversations. Heading …" at bounding box center [475, 133] width 608 height 198
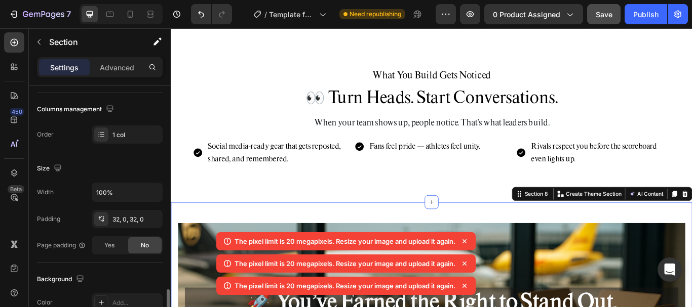
scroll to position [368, 0]
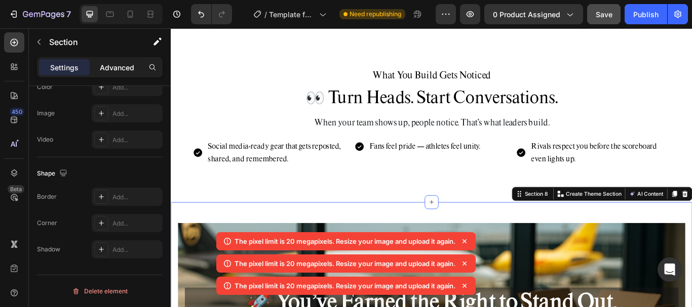
click at [120, 64] on p "Advanced" at bounding box center [117, 67] width 34 height 11
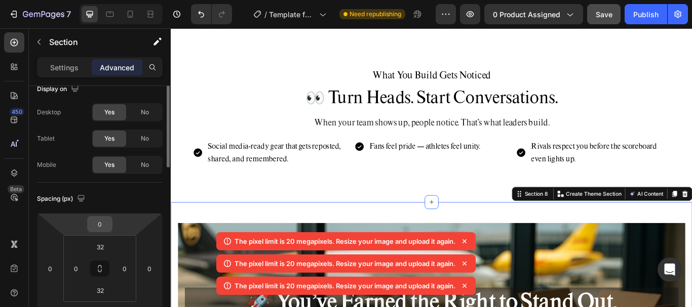
scroll to position [0, 0]
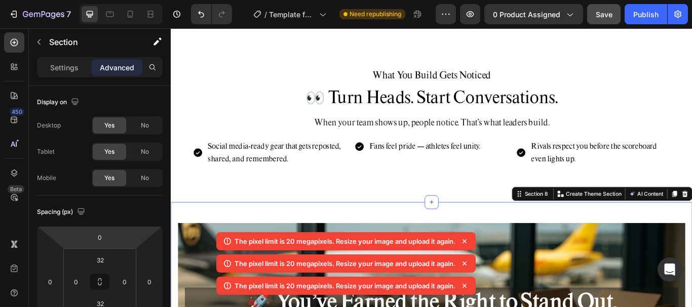
click at [465, 240] on icon at bounding box center [464, 242] width 10 height 10
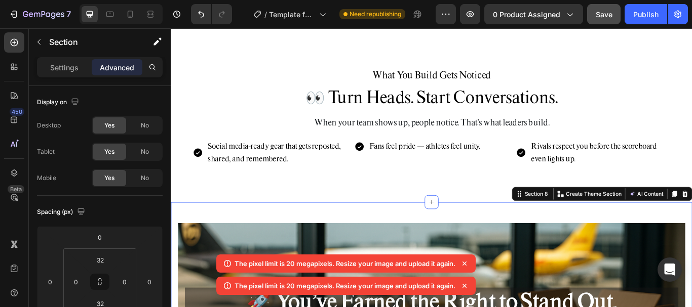
click at [467, 266] on icon at bounding box center [464, 264] width 10 height 10
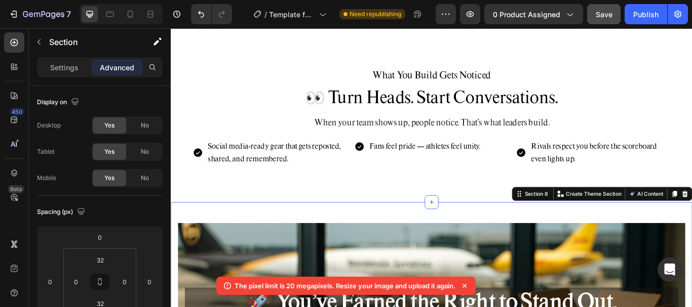
click at [467, 290] on icon at bounding box center [464, 286] width 10 height 10
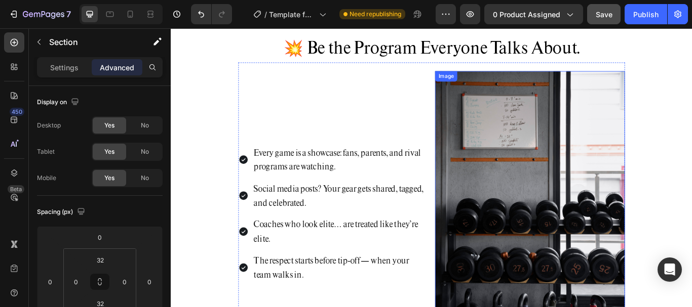
scroll to position [384, 0]
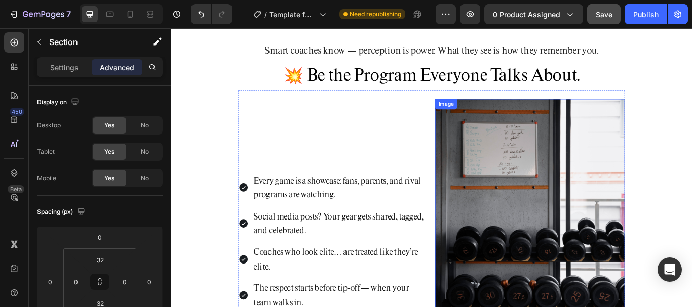
click at [543, 228] on img at bounding box center [589, 277] width 221 height 333
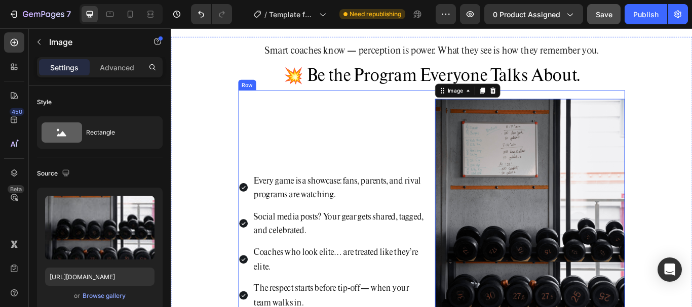
click at [298, 139] on div "Every game is a showcase: fans, parents, and rival programs are watching. Socia…" at bounding box center [359, 277] width 221 height 333
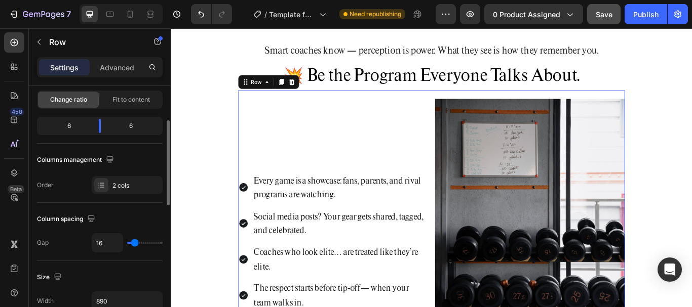
scroll to position [152, 0]
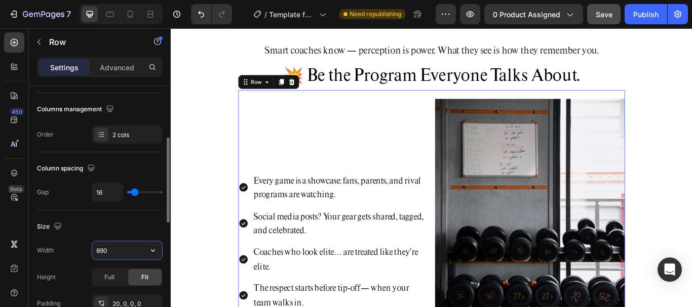
click at [110, 247] on input "890" at bounding box center [127, 251] width 70 height 18
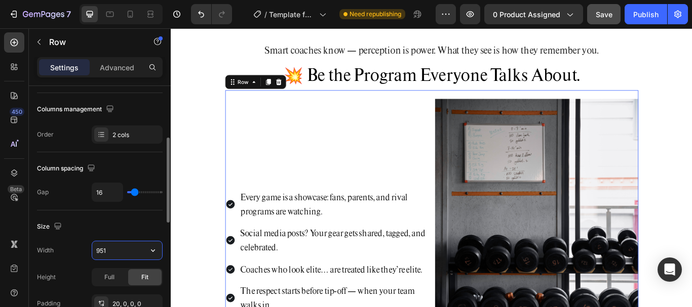
type input "950"
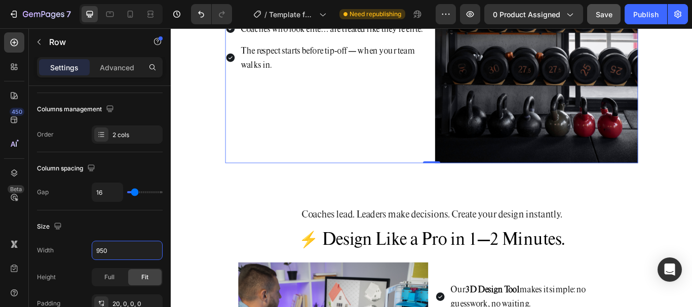
scroll to position [688, 0]
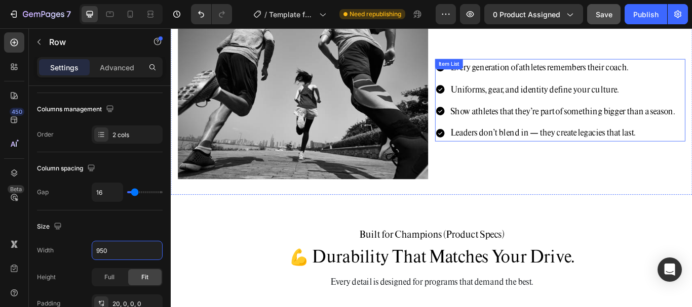
scroll to position [1498, 0]
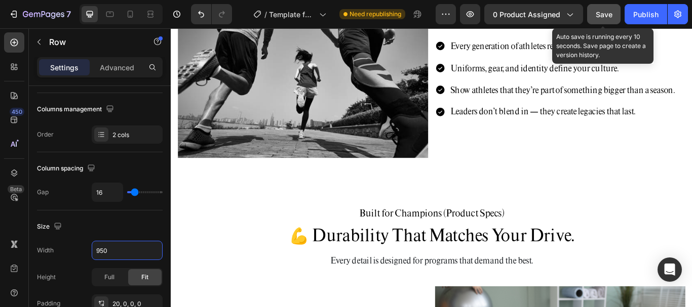
type input "950"
click at [606, 18] on span "Save" at bounding box center [604, 14] width 17 height 9
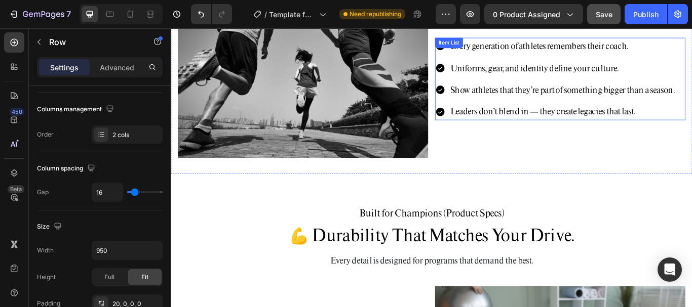
scroll to position [1599, 0]
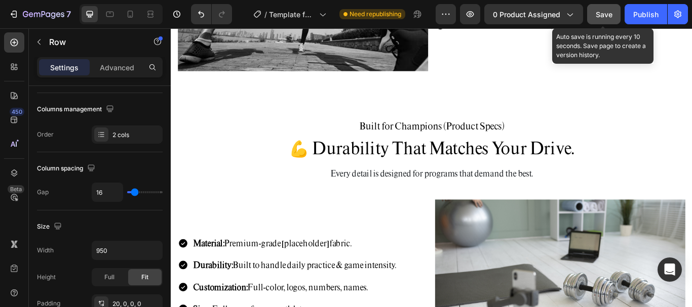
click at [605, 10] on span "Save" at bounding box center [604, 14] width 17 height 9
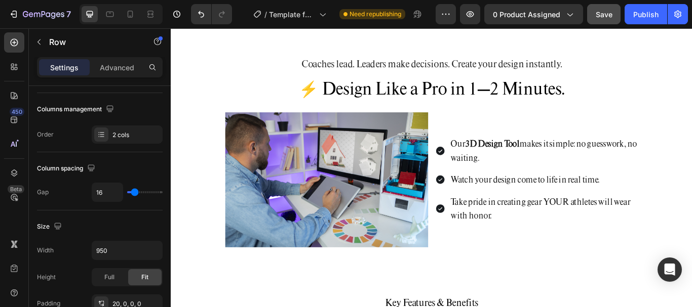
scroll to position [1093, 0]
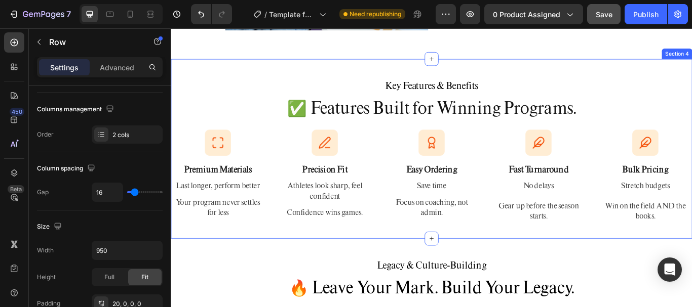
click at [691, 69] on div "Key Features & Benefits Heading ✅ Features Built for Winning Programs. Heading …" at bounding box center [475, 169] width 608 height 210
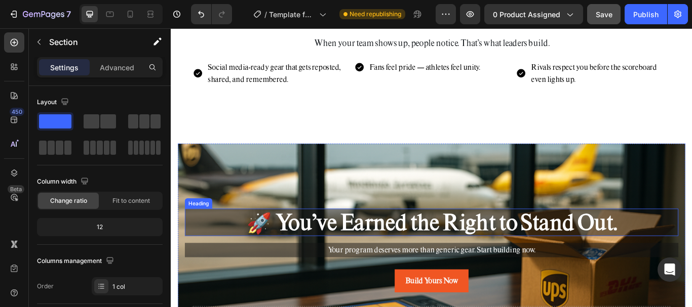
scroll to position [2106, 0]
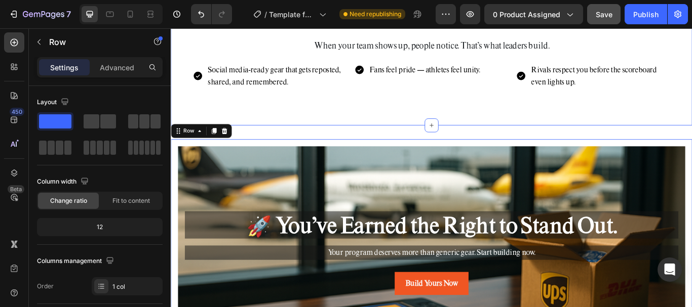
click at [514, 122] on div "What You Build Gets Noticed Heading 👀 Turn Heads. Start Conversations. Heading …" at bounding box center [475, 43] width 608 height 198
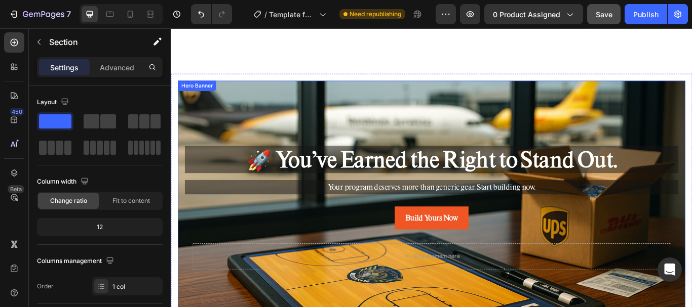
scroll to position [2258, 0]
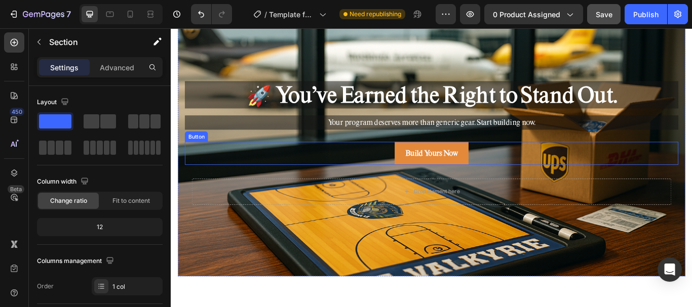
click at [511, 169] on link "Build Yours Now" at bounding box center [475, 174] width 86 height 27
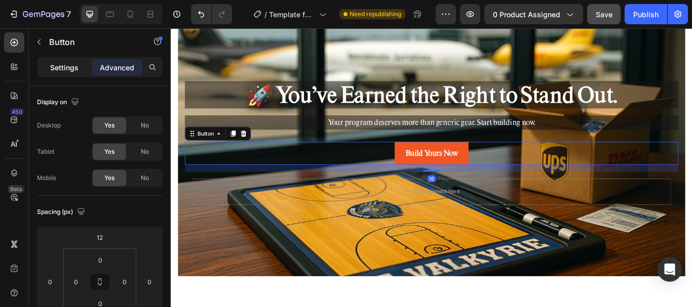
click at [80, 64] on div "Settings" at bounding box center [64, 67] width 51 height 16
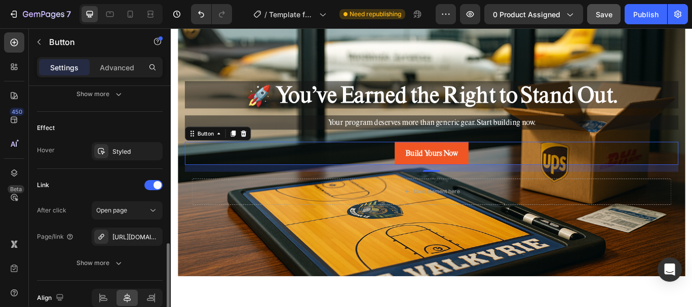
scroll to position [555, 0]
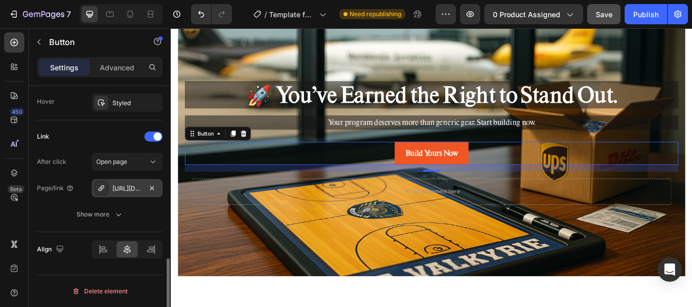
click at [135, 187] on div "[URL][DOMAIN_NAME]" at bounding box center [126, 188] width 29 height 9
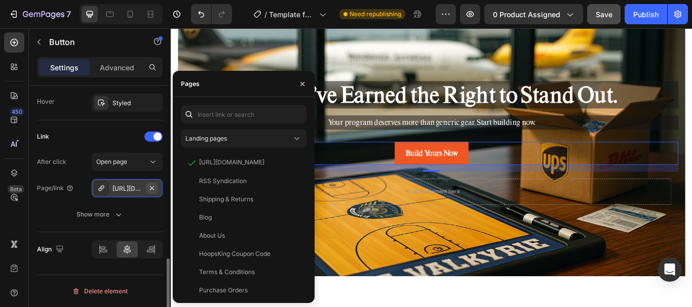
click at [148, 186] on icon "button" at bounding box center [152, 188] width 8 height 8
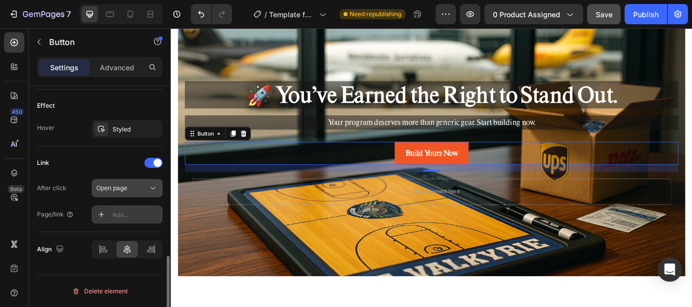
scroll to position [529, 0]
click at [585, 11] on div "Preview 0 product assigned Save Publish" at bounding box center [562, 14] width 252 height 20
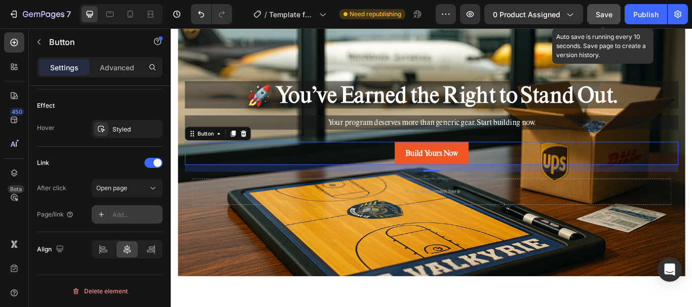
click at [598, 15] on span "Save" at bounding box center [604, 14] width 17 height 9
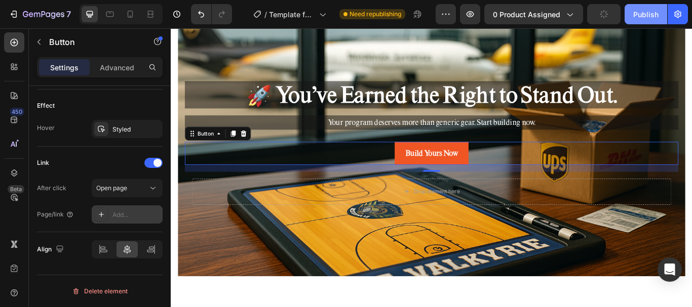
click at [653, 21] on button "Publish" at bounding box center [645, 14] width 43 height 20
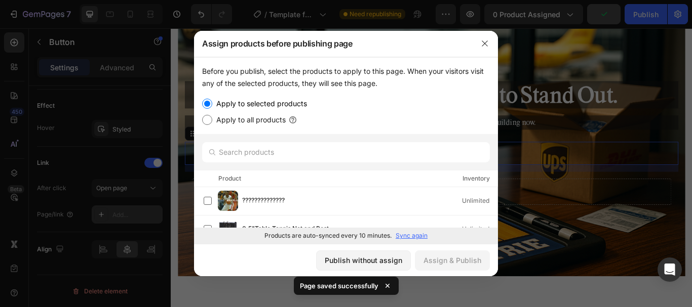
drag, startPoint x: 264, startPoint y: 283, endPoint x: 277, endPoint y: 285, distance: 12.8
click at [277, 285] on div at bounding box center [346, 153] width 692 height 307
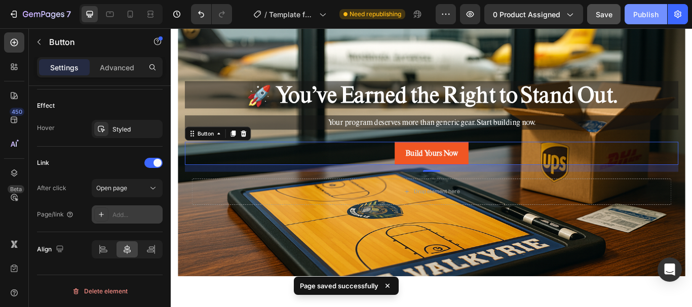
click at [636, 10] on div "Publish" at bounding box center [645, 14] width 25 height 11
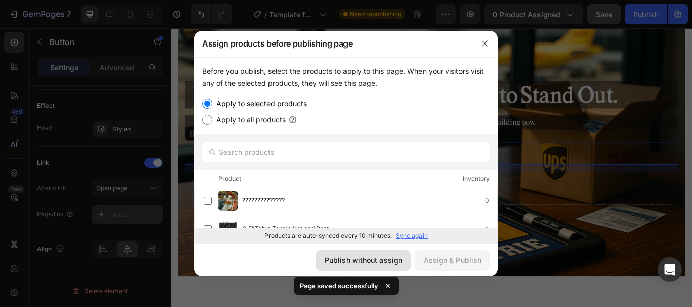
click at [360, 260] on div "Publish without assign" at bounding box center [363, 260] width 77 height 11
